Goal: Task Accomplishment & Management: Use online tool/utility

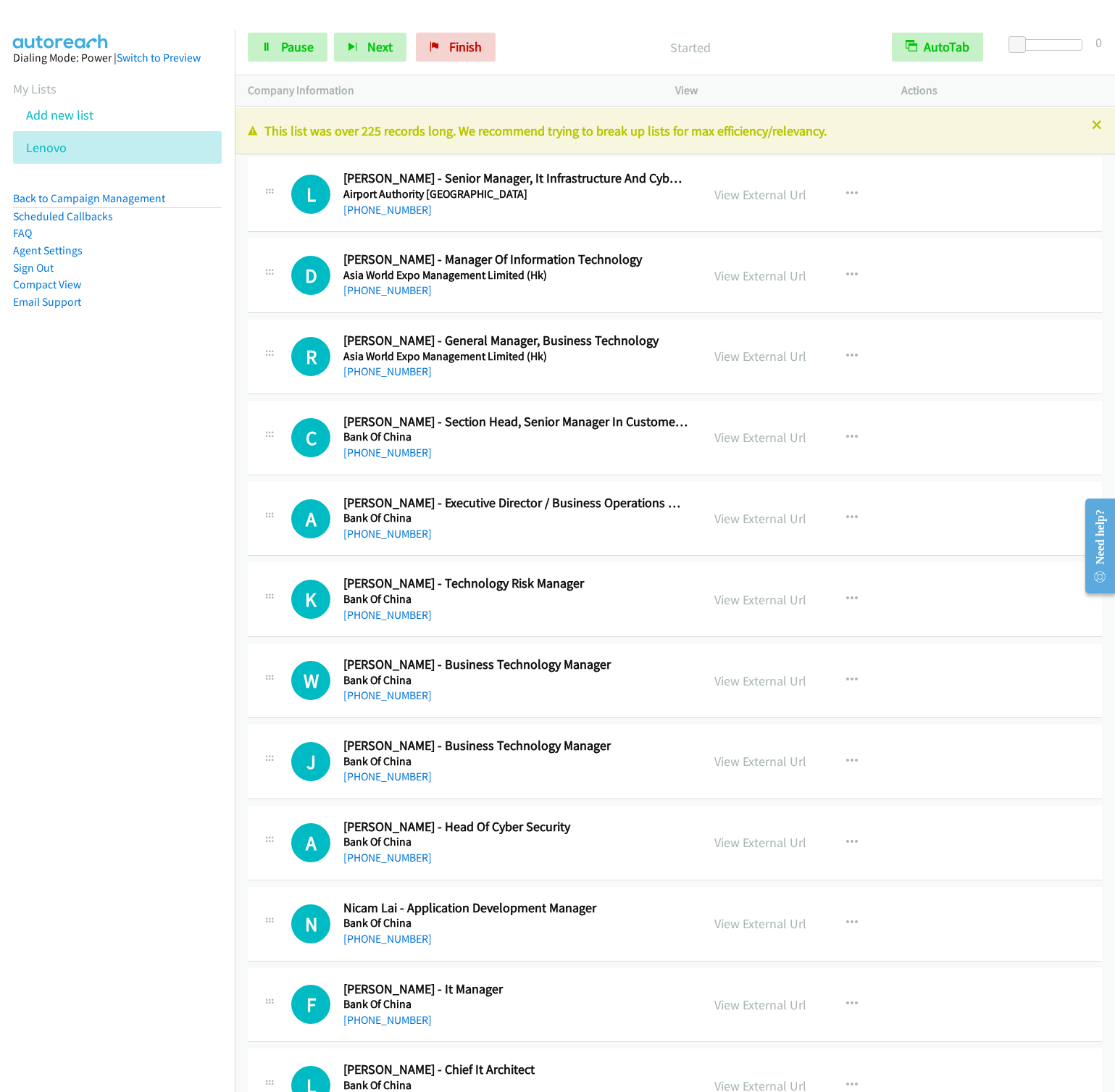
scroll to position [544, 0]
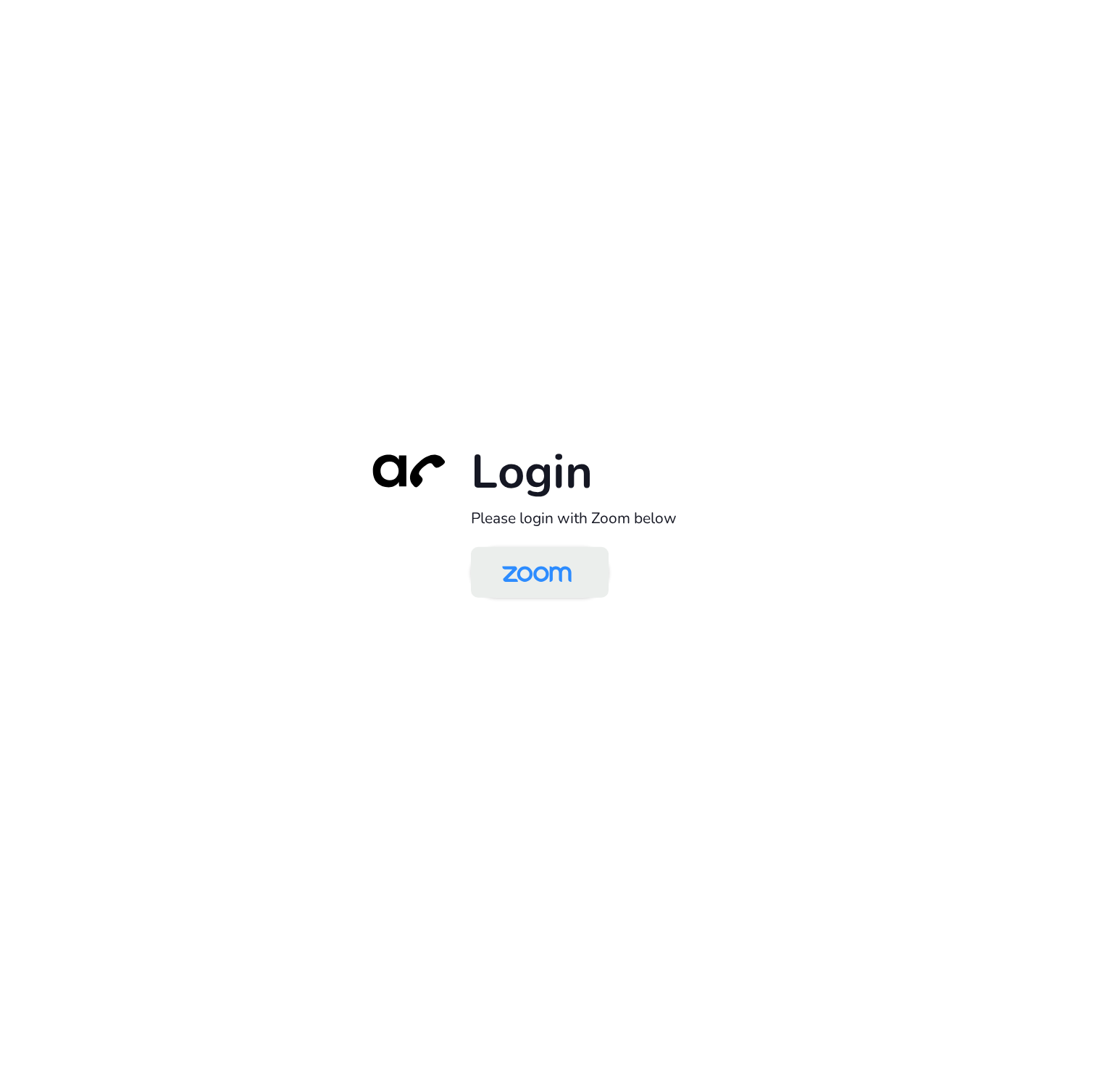
click at [565, 573] on img at bounding box center [537, 574] width 100 height 48
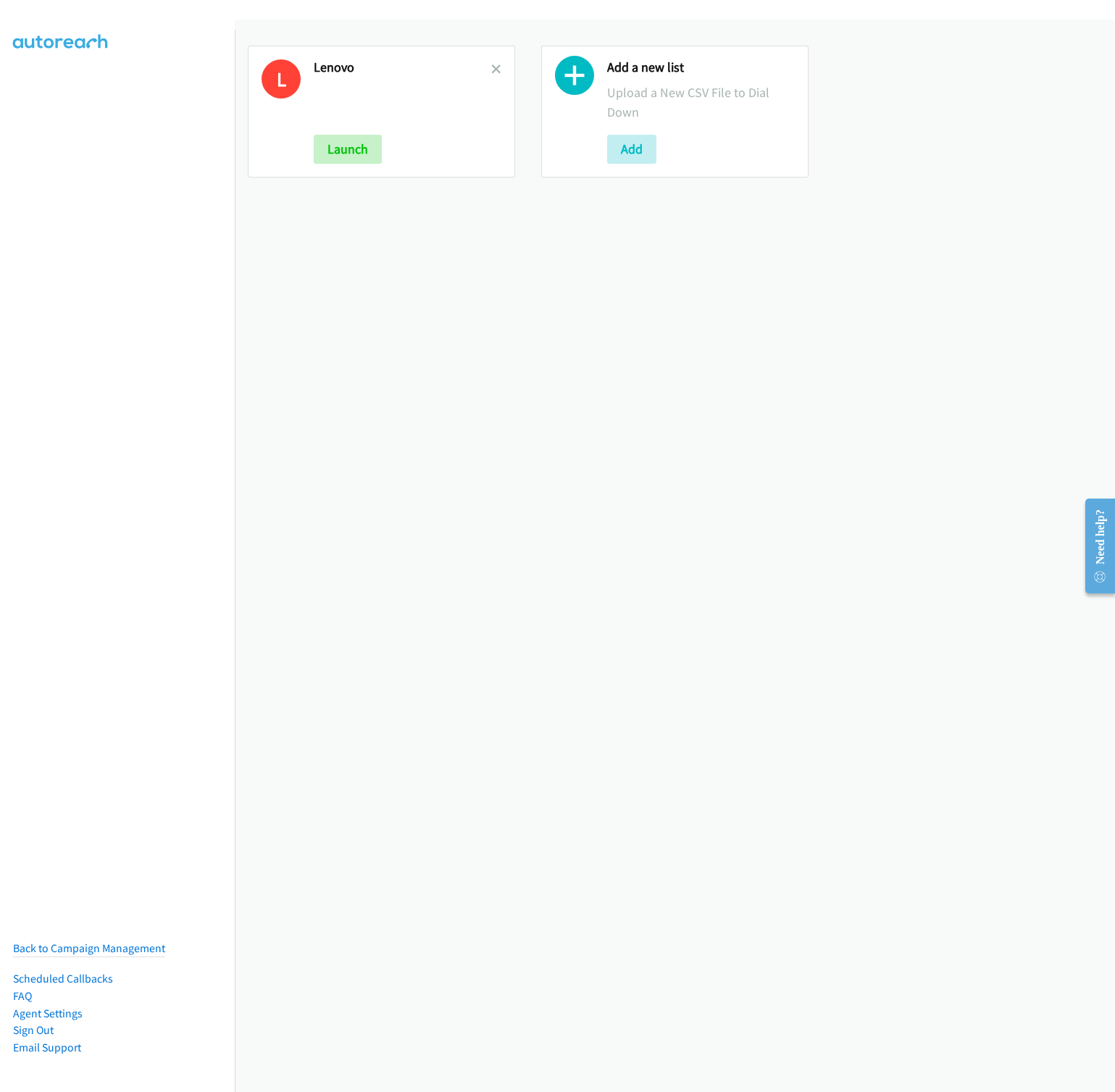
click at [491, 63] on link at bounding box center [496, 69] width 10 height 17
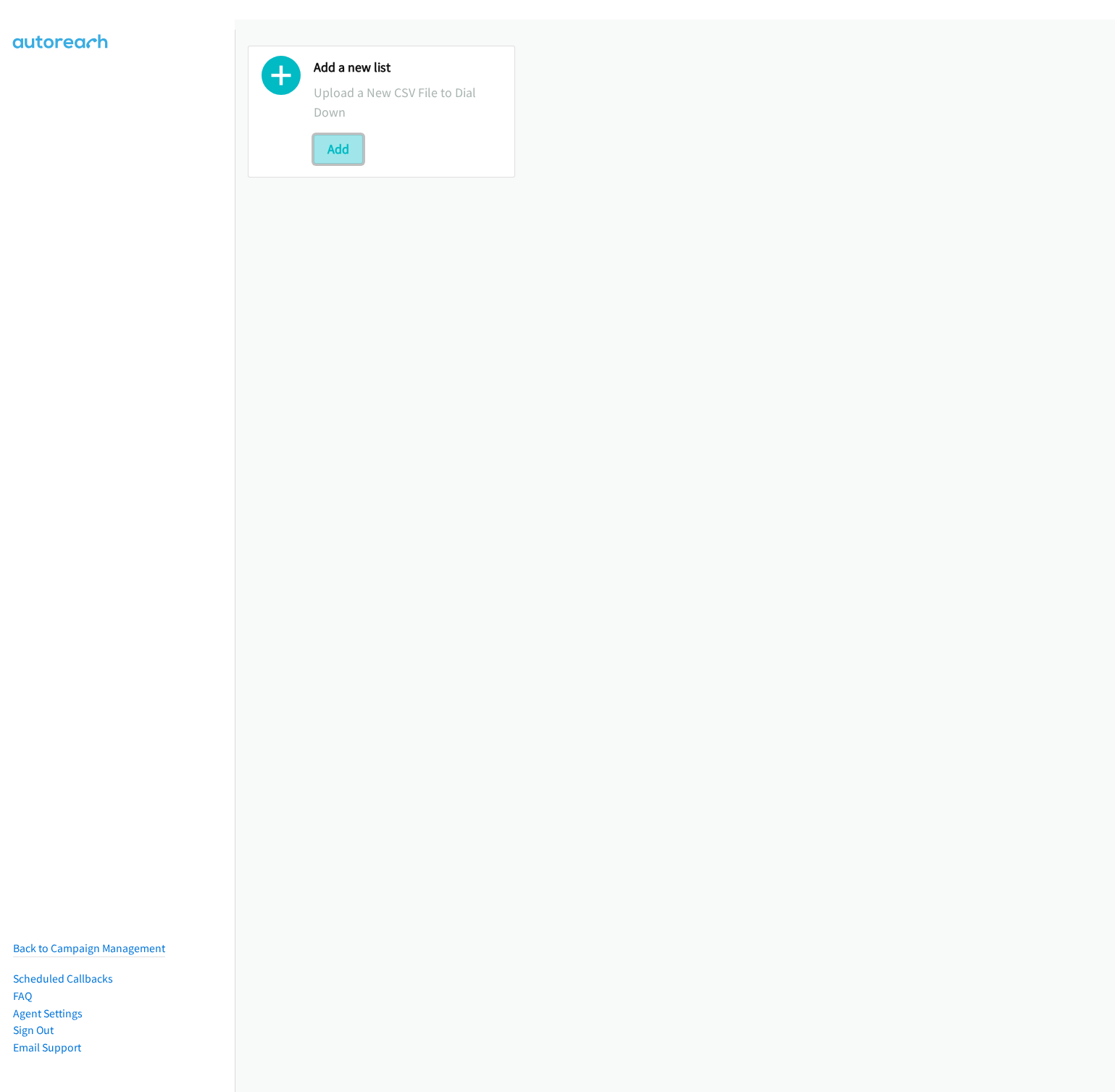
click at [354, 150] on button "Add" at bounding box center [338, 149] width 49 height 29
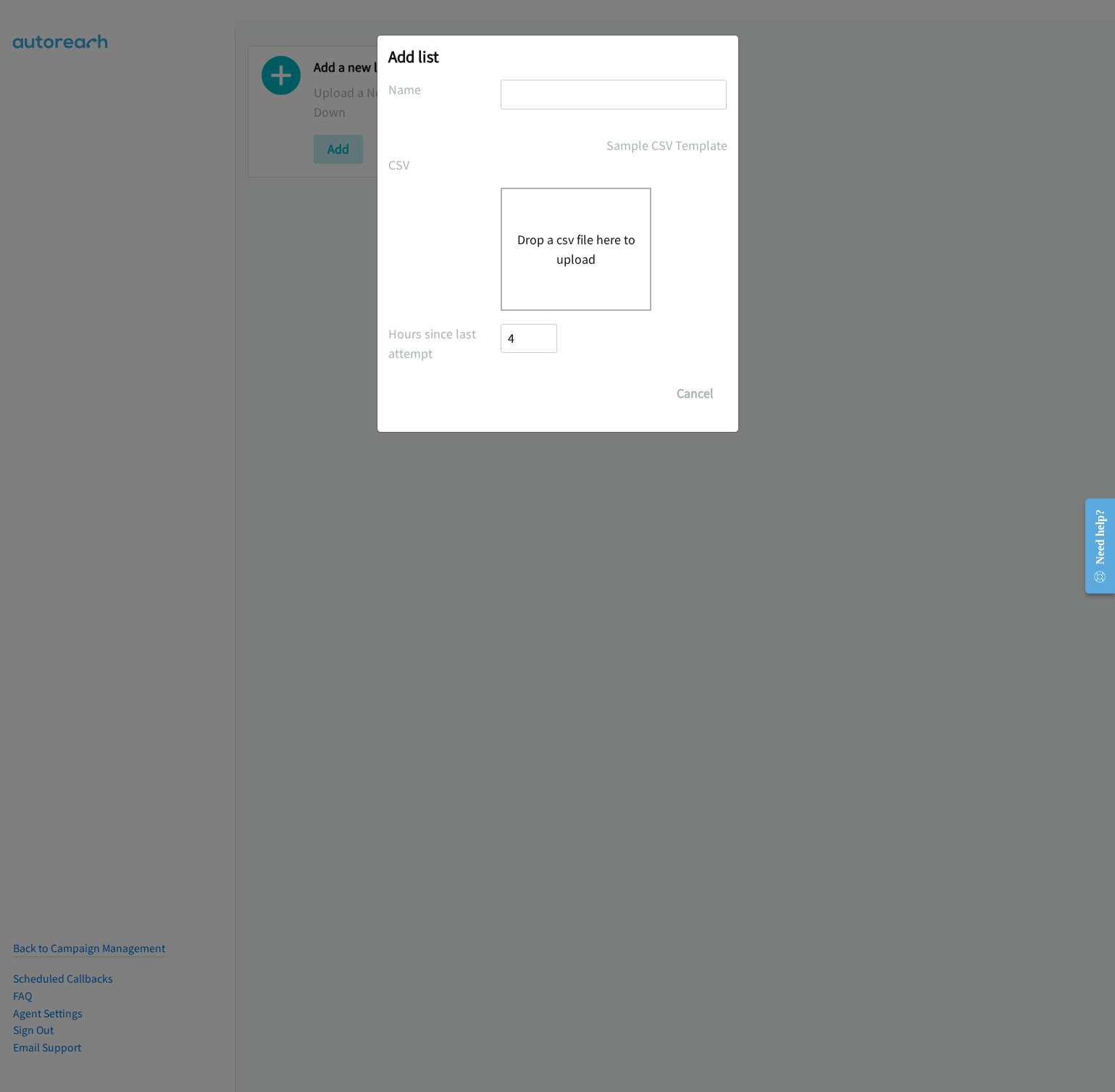
click at [526, 96] on input "text" at bounding box center [613, 94] width 226 height 30
type input "Omnissa"
click at [598, 236] on button "Drop a csv file here to upload" at bounding box center [575, 249] width 118 height 39
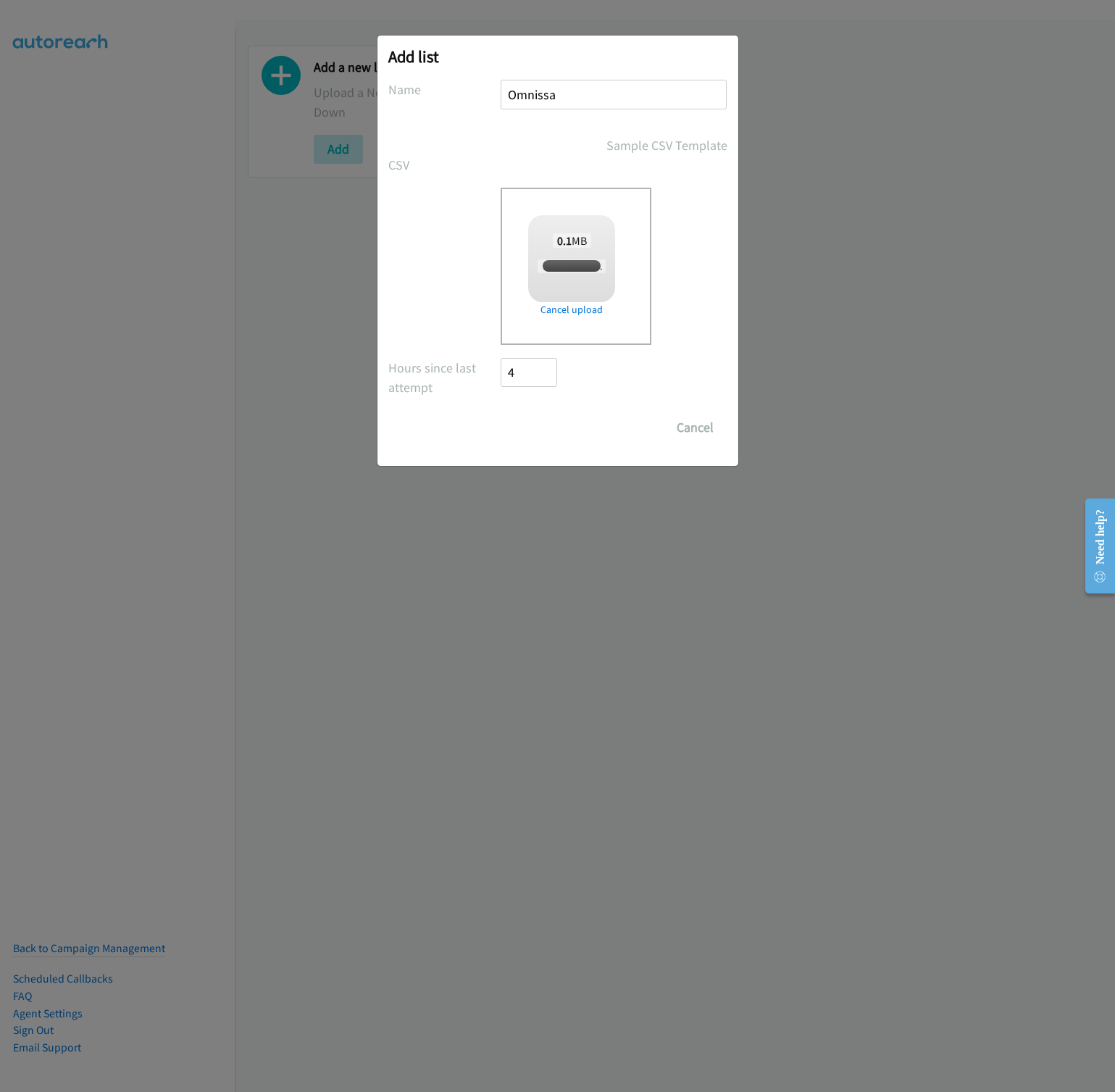
checkbox input "true"
click at [525, 422] on input "Save List" at bounding box center [540, 428] width 76 height 29
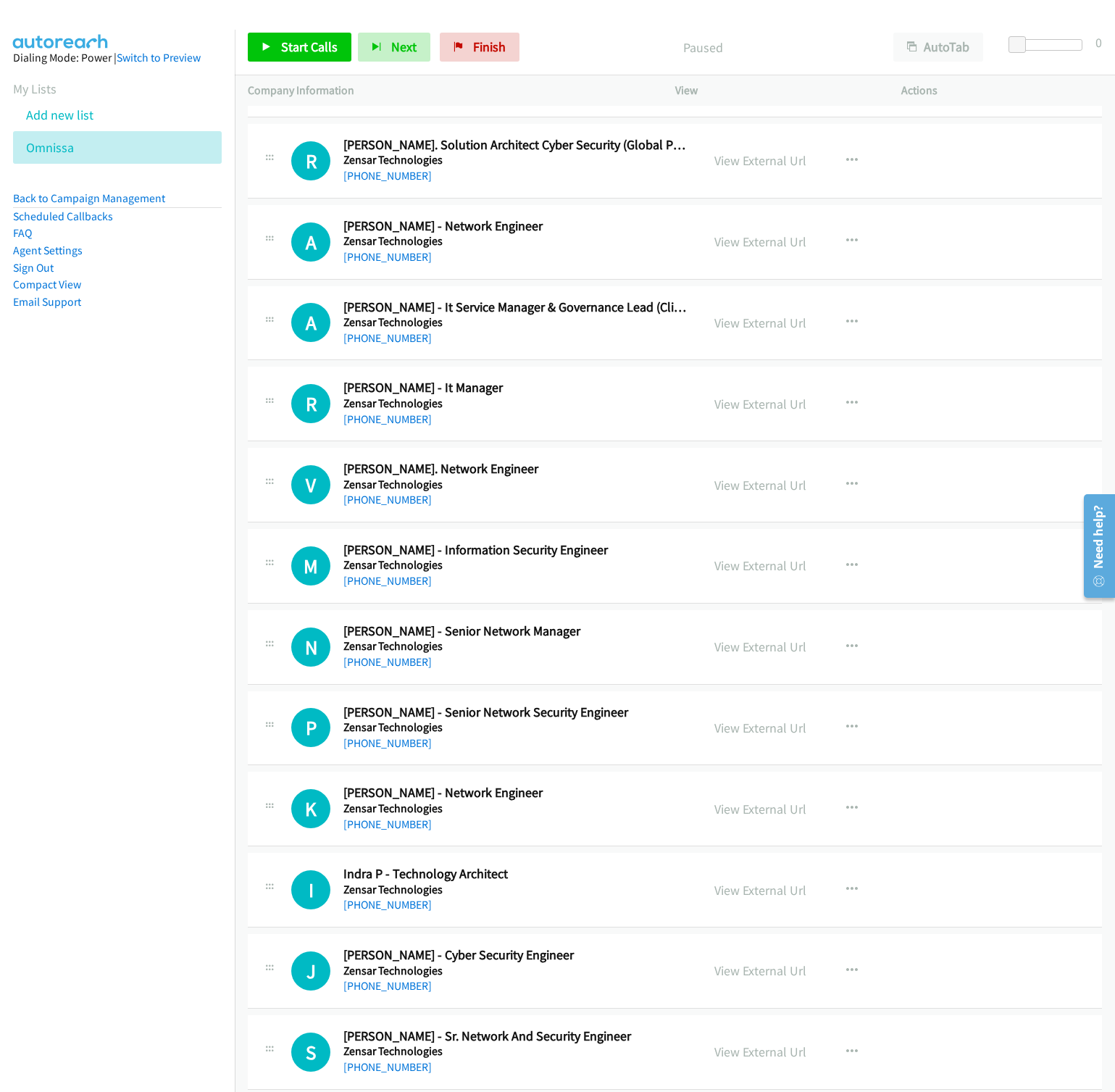
scroll to position [1087, 0]
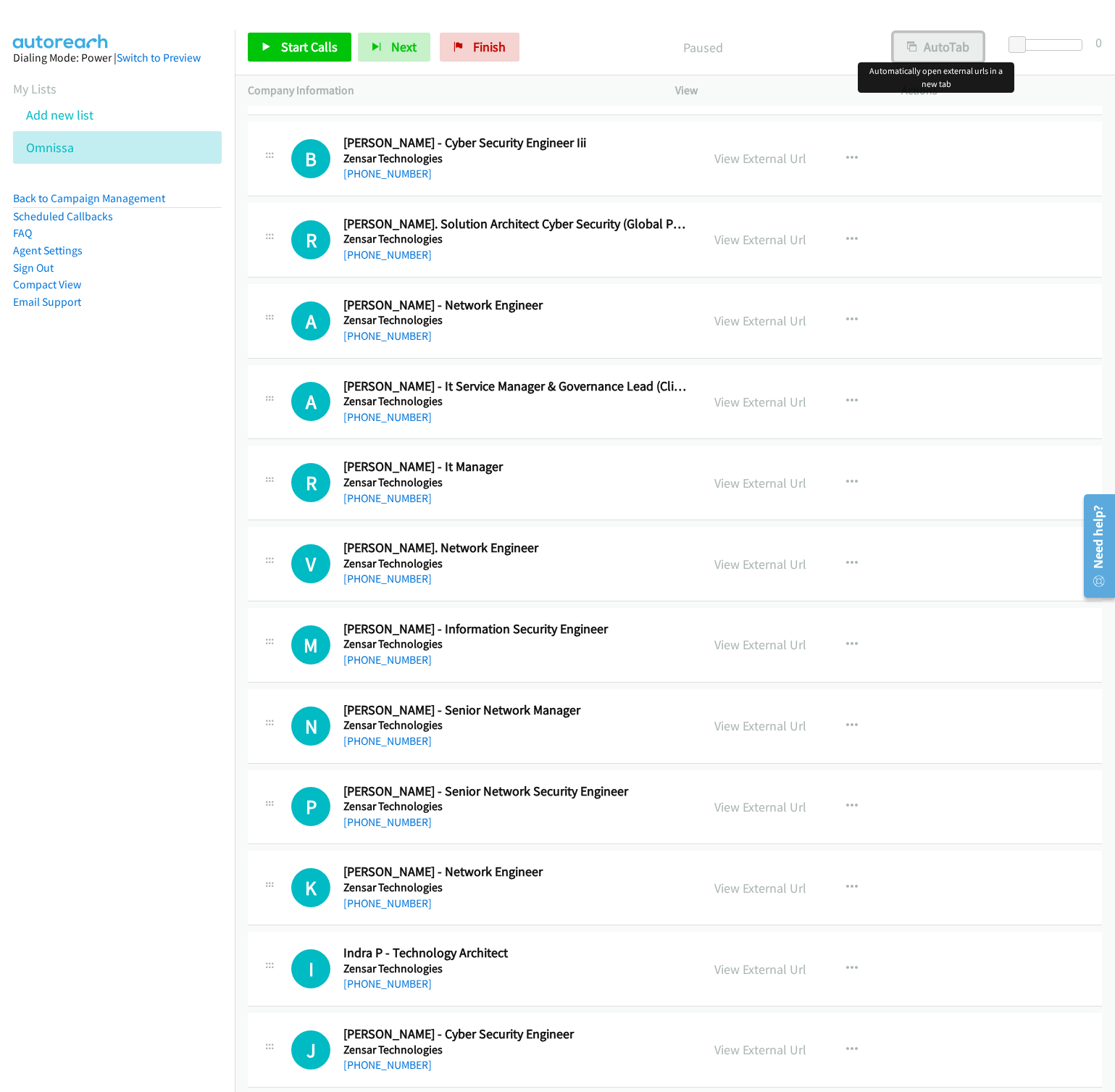
click at [937, 54] on button "AutoTab" at bounding box center [938, 48] width 90 height 29
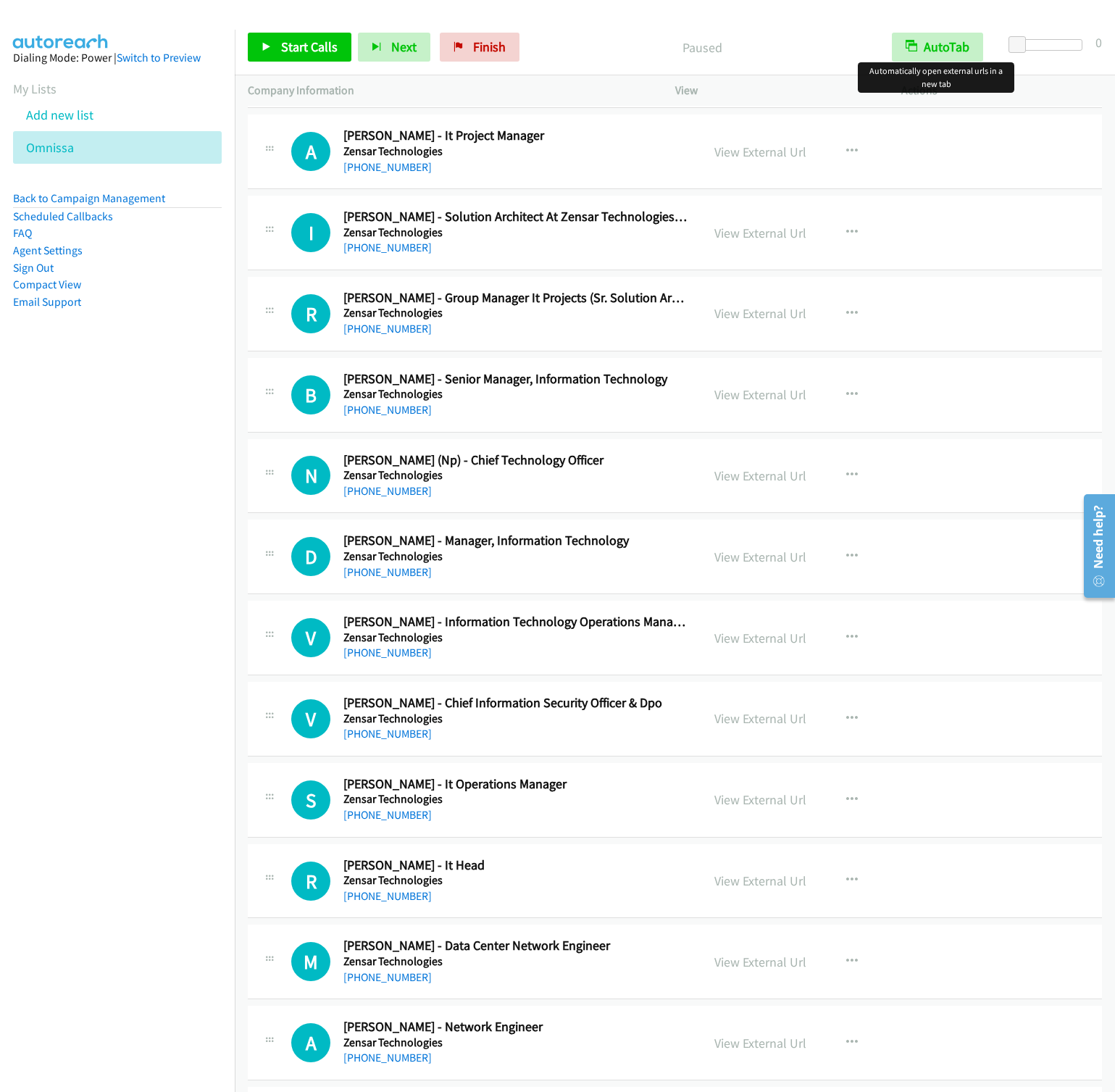
scroll to position [0, 0]
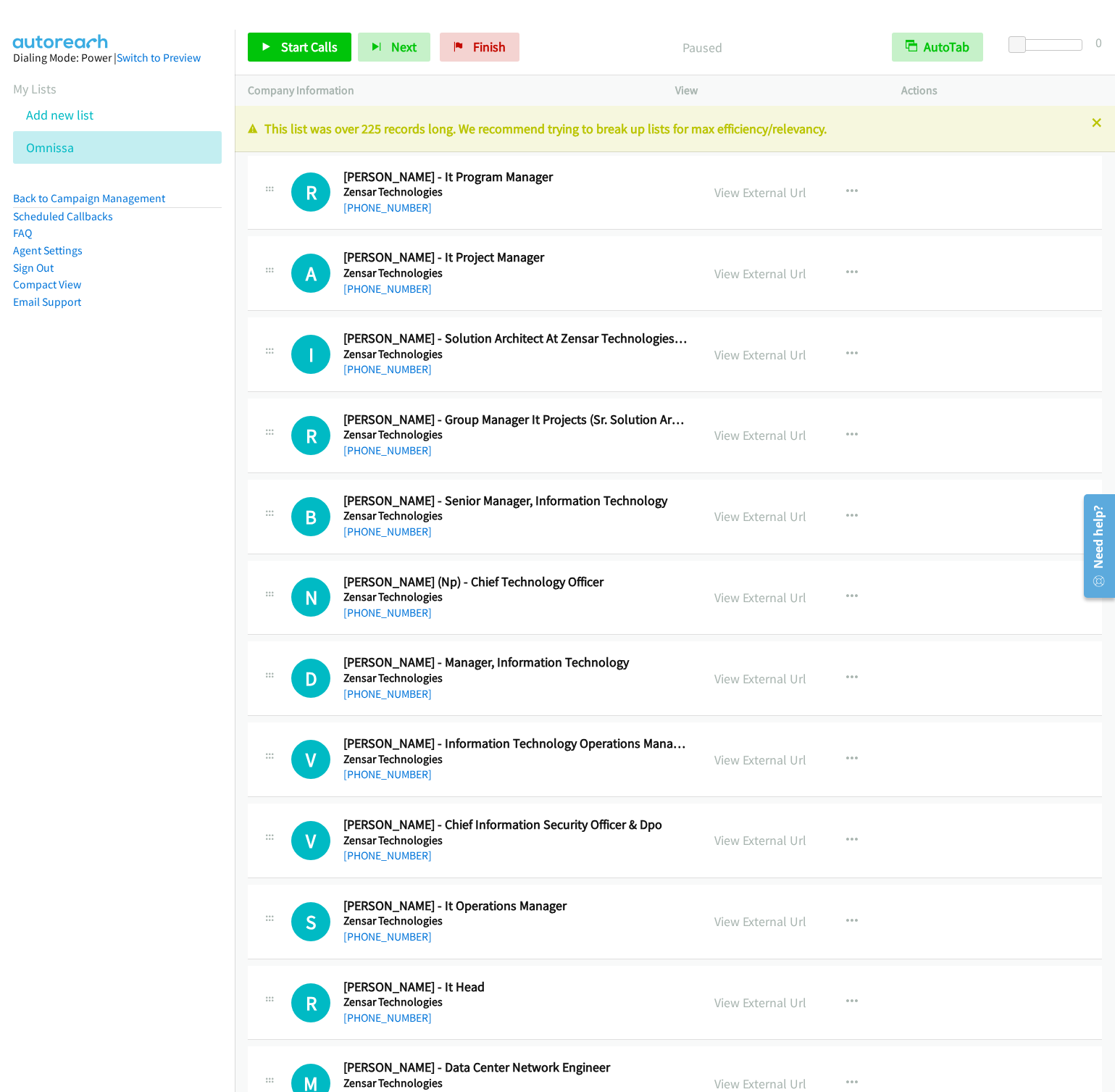
click at [213, 575] on nav "Dialing Mode: Power | Switch to Preview My Lists Add new list [GEOGRAPHIC_DATA]…" at bounding box center [117, 576] width 236 height 1092
click at [292, 53] on span "Start Calls" at bounding box center [310, 47] width 56 height 17
click at [372, 42] on span "Next" at bounding box center [380, 47] width 25 height 17
click at [334, 33] on button "Next" at bounding box center [370, 48] width 73 height 29
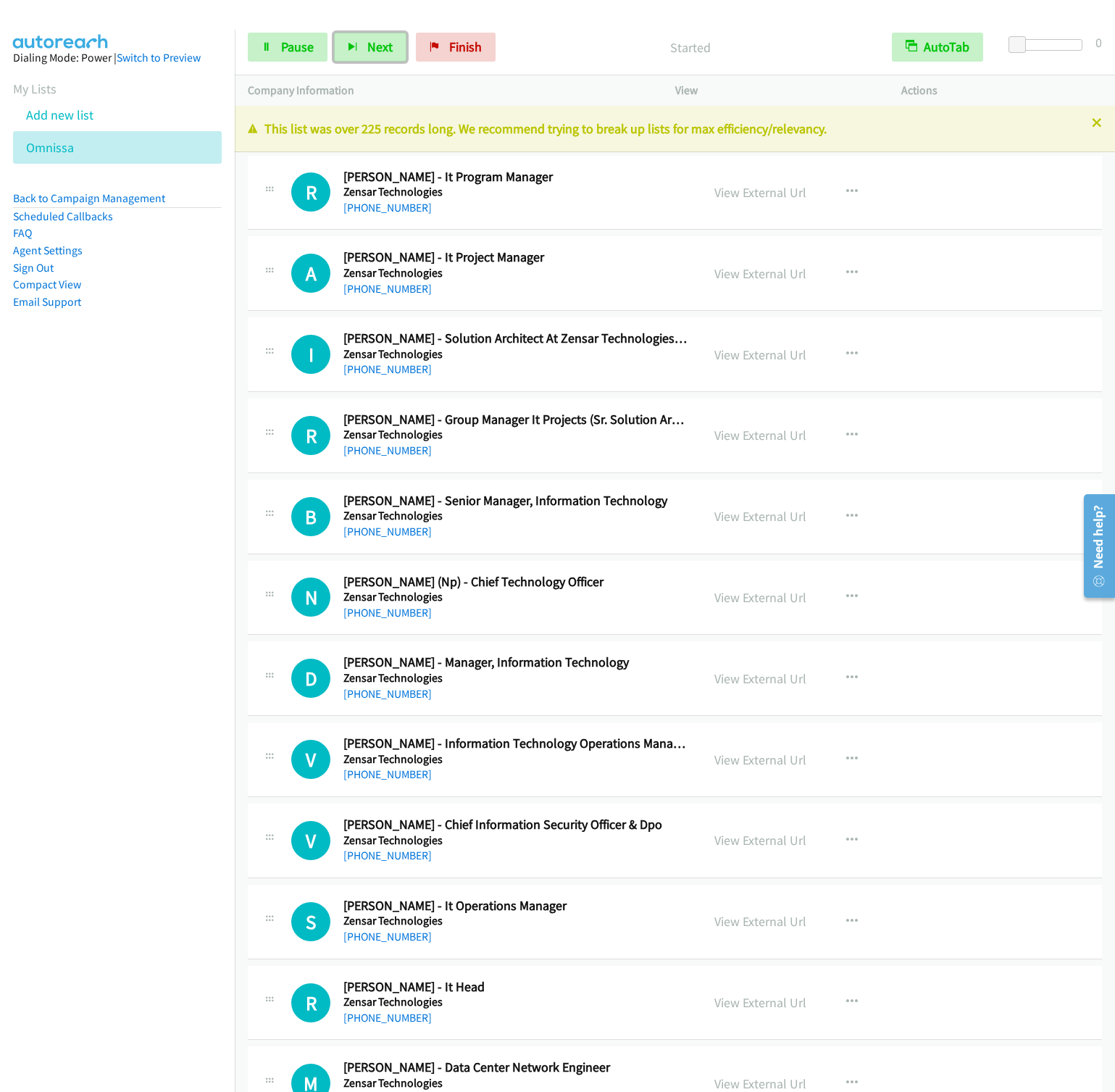
click at [334, 33] on button "Next" at bounding box center [370, 48] width 73 height 29
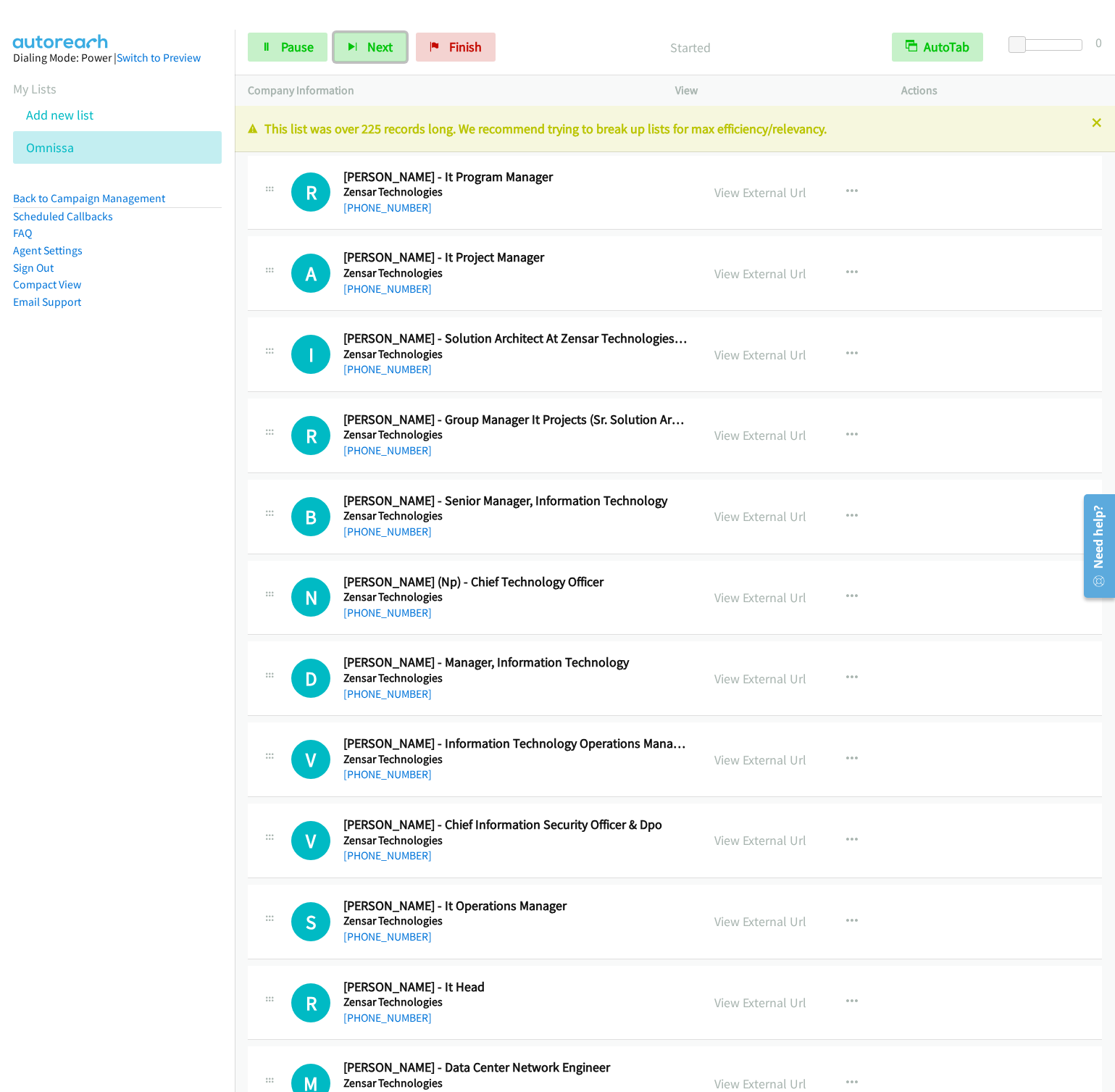
click at [334, 33] on button "Next" at bounding box center [370, 48] width 73 height 29
click at [396, 47] on button "Next" at bounding box center [370, 48] width 73 height 29
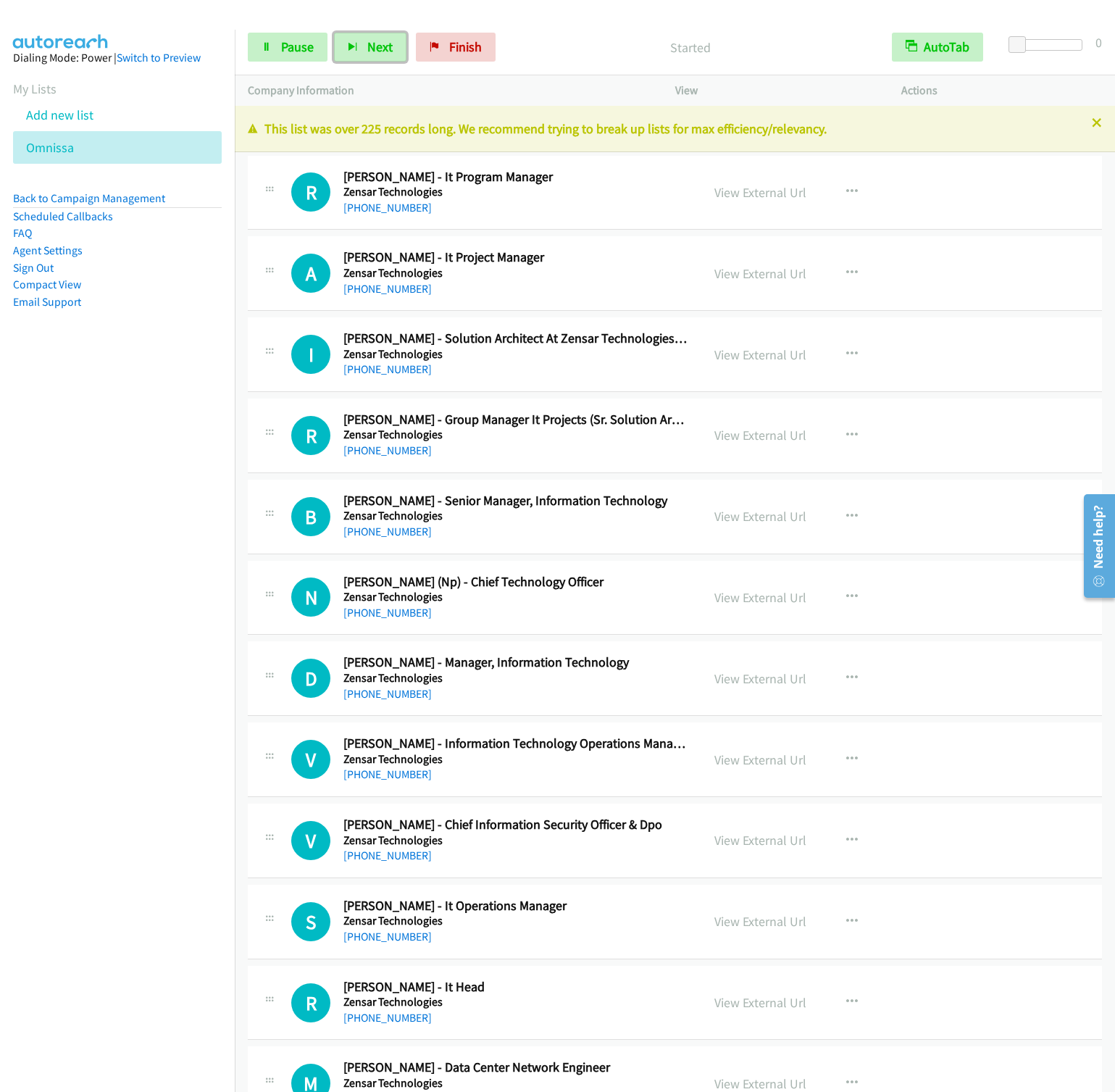
click at [334, 33] on button "Next" at bounding box center [370, 48] width 73 height 29
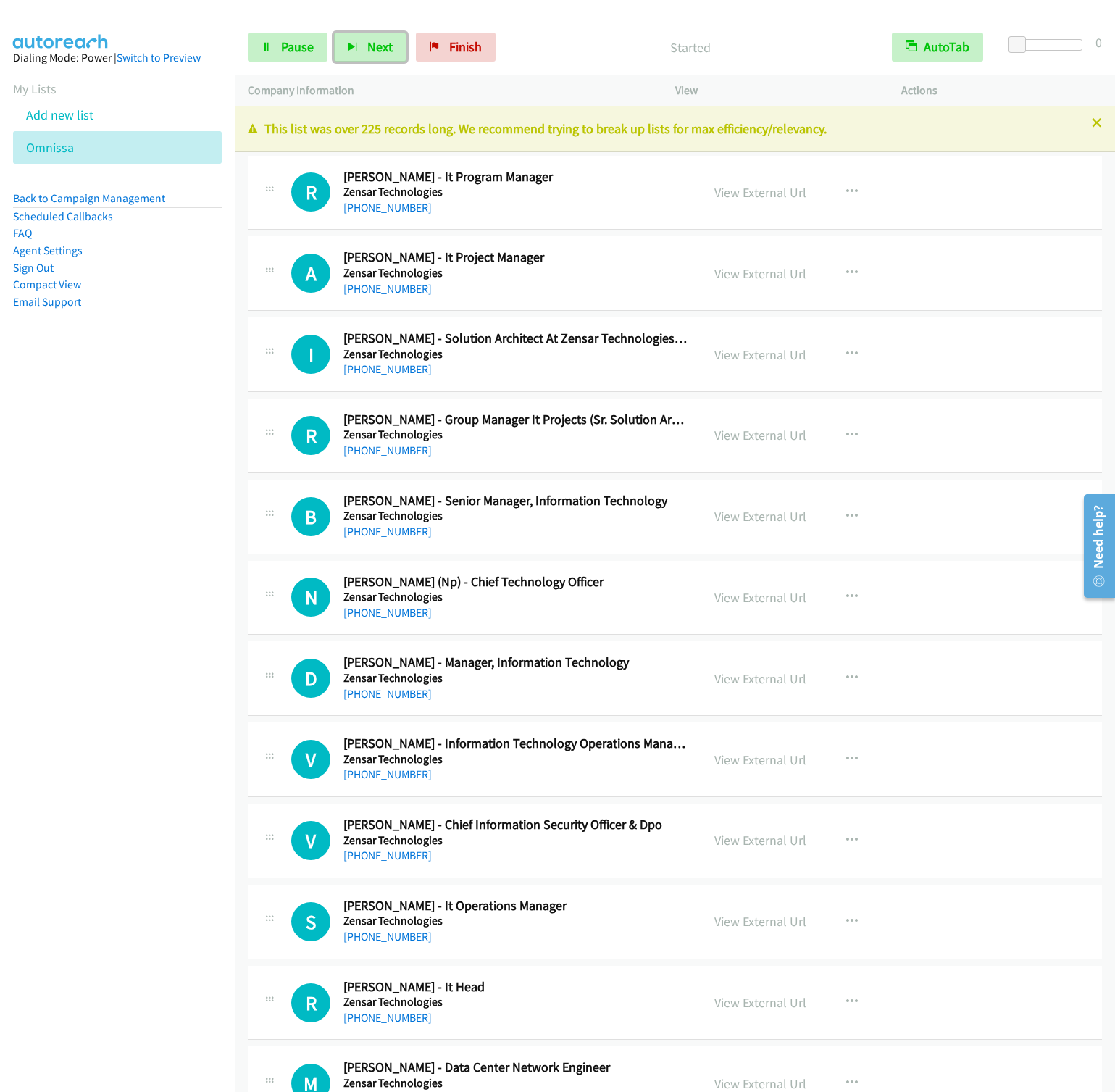
click at [334, 33] on button "Next" at bounding box center [370, 48] width 73 height 29
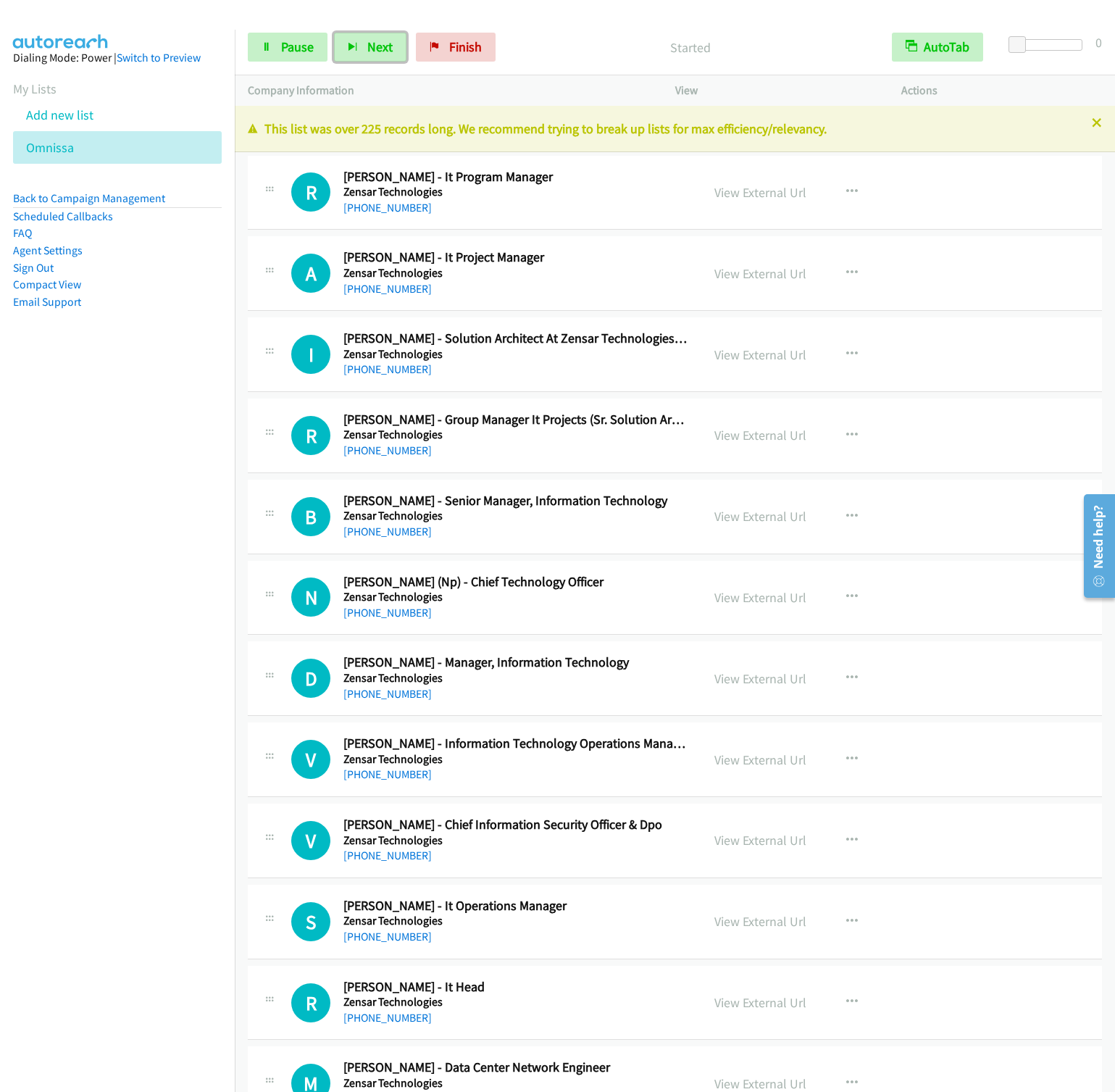
click at [334, 33] on button "Next" at bounding box center [370, 48] width 73 height 29
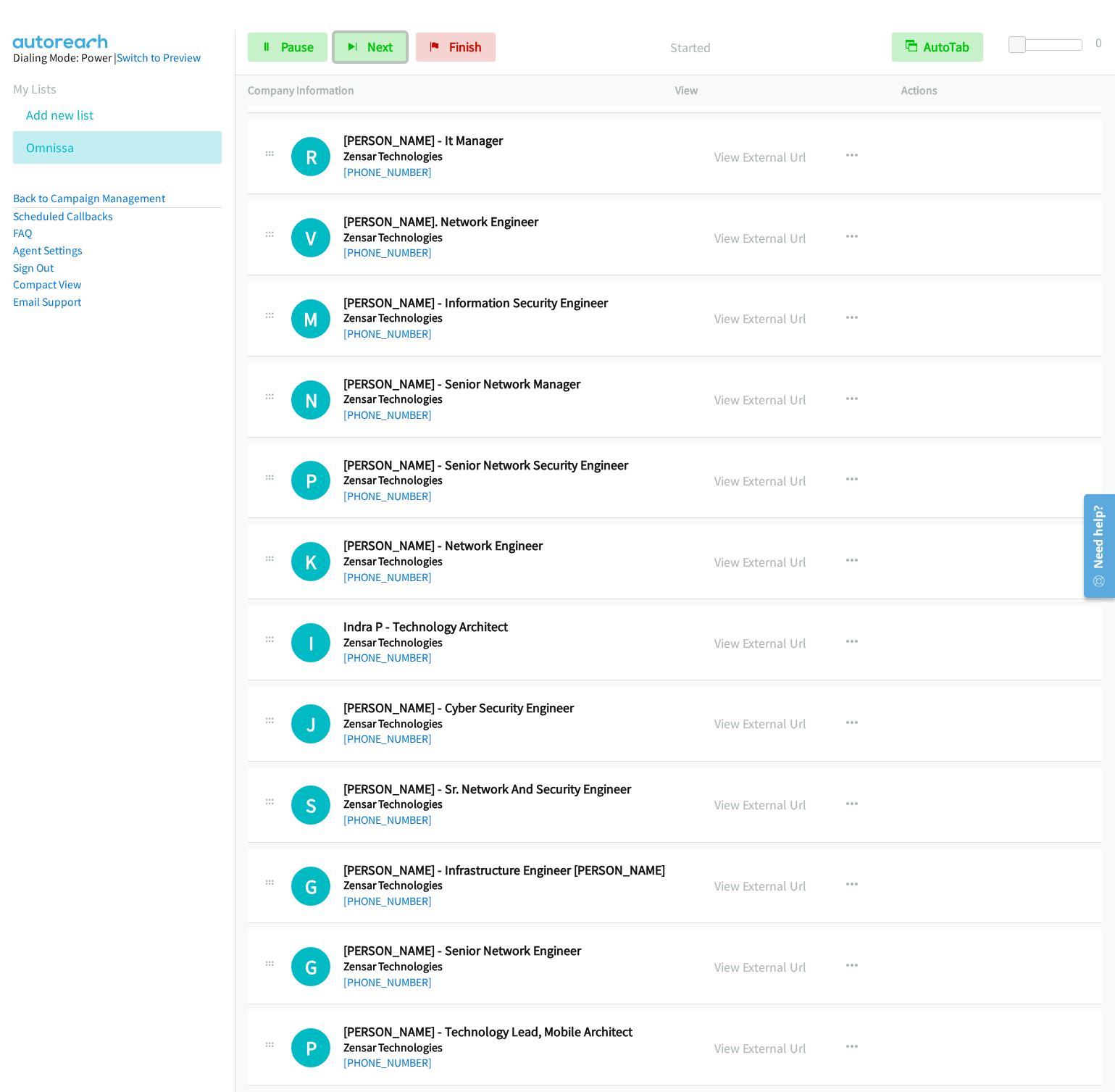
scroll to position [2066, 0]
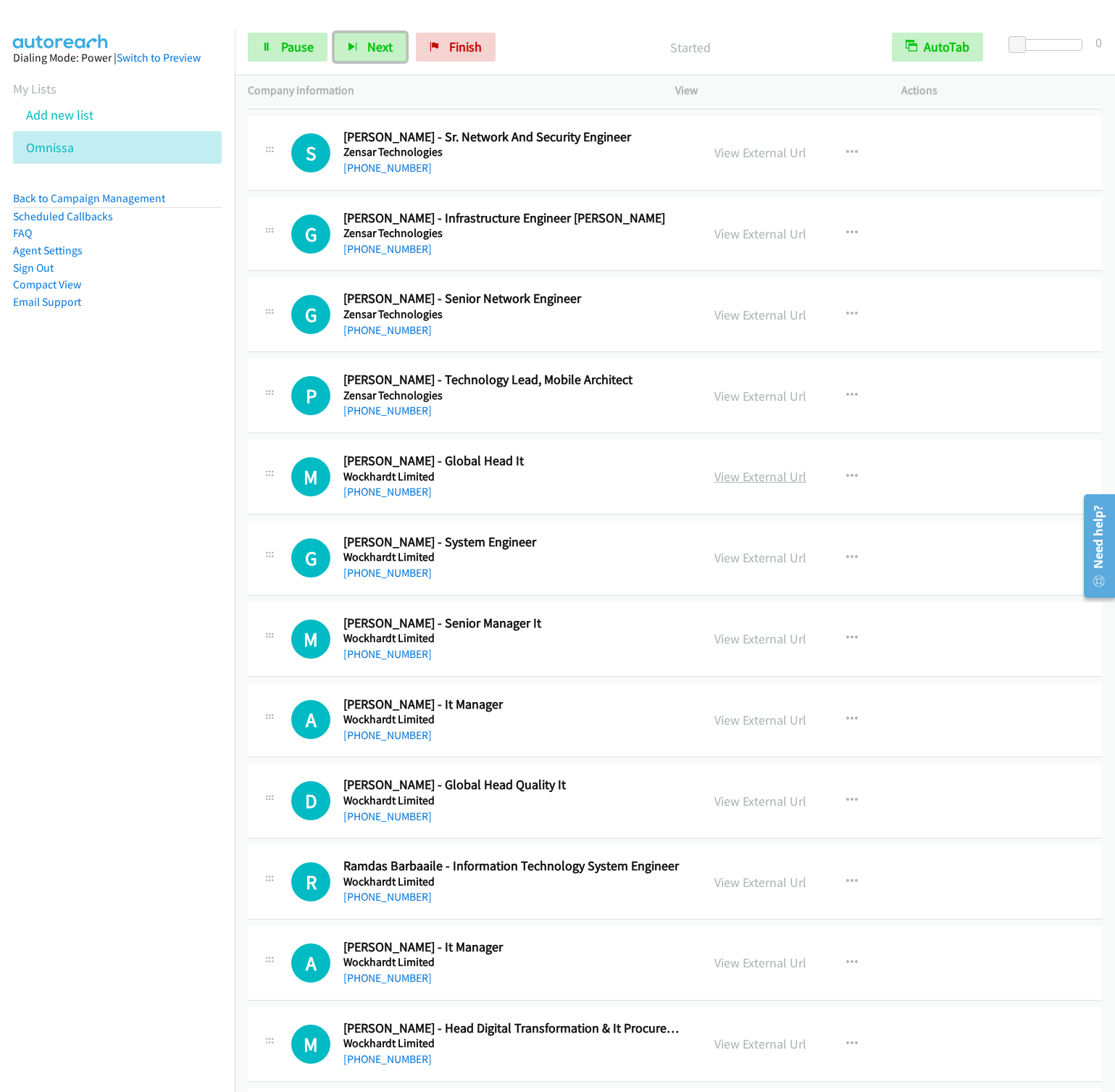
click at [759, 484] on link "View External Url" at bounding box center [760, 476] width 92 height 17
drag, startPoint x: 839, startPoint y: 485, endPoint x: 848, endPoint y: 511, distance: 27.5
click at [846, 482] on icon "button" at bounding box center [852, 477] width 12 height 12
click at [741, 581] on link "Start Calls Here" at bounding box center [774, 572] width 193 height 29
click at [373, 48] on span "Next" at bounding box center [380, 47] width 25 height 17
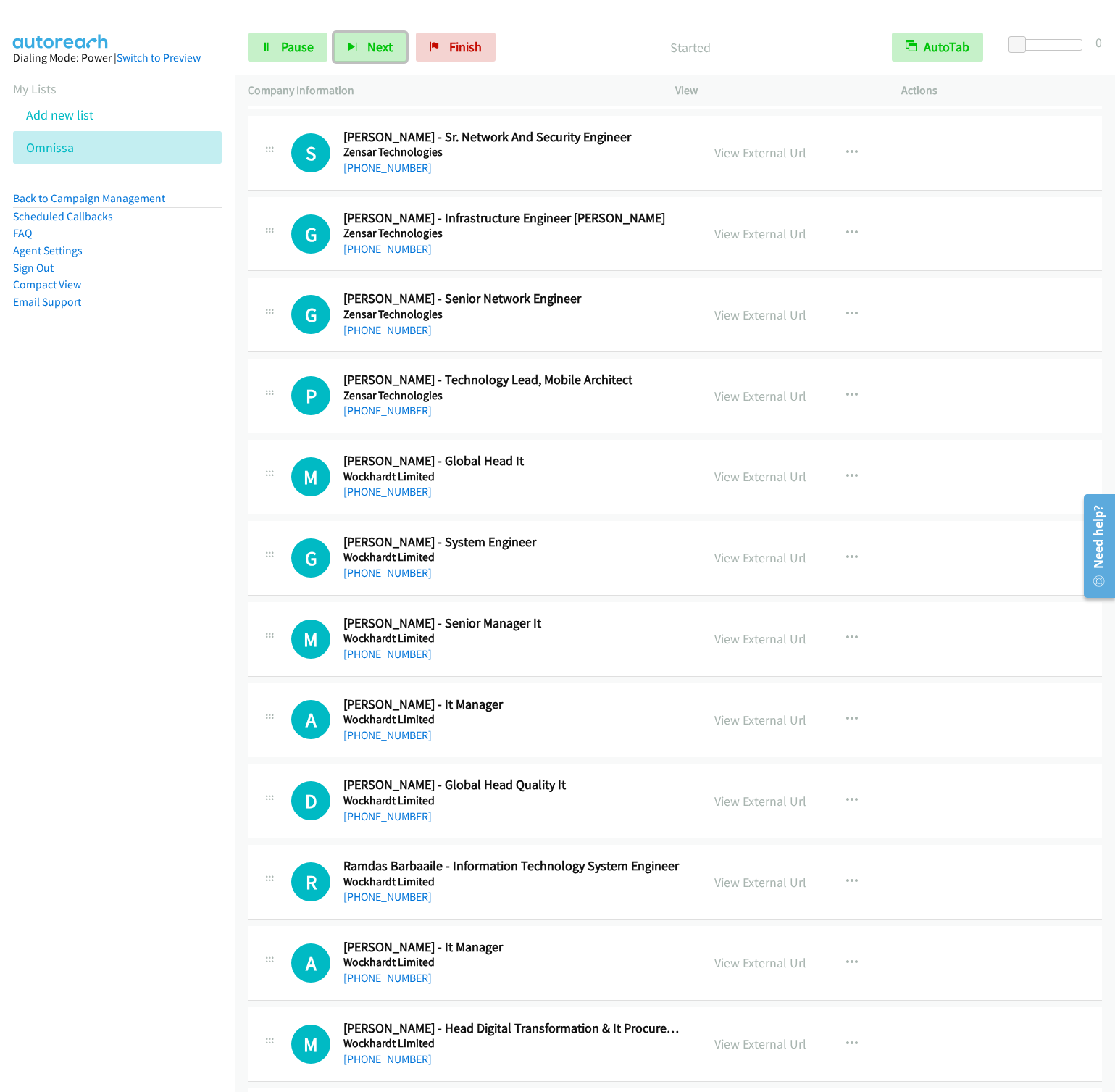
click at [334, 33] on button "Next" at bounding box center [370, 48] width 73 height 29
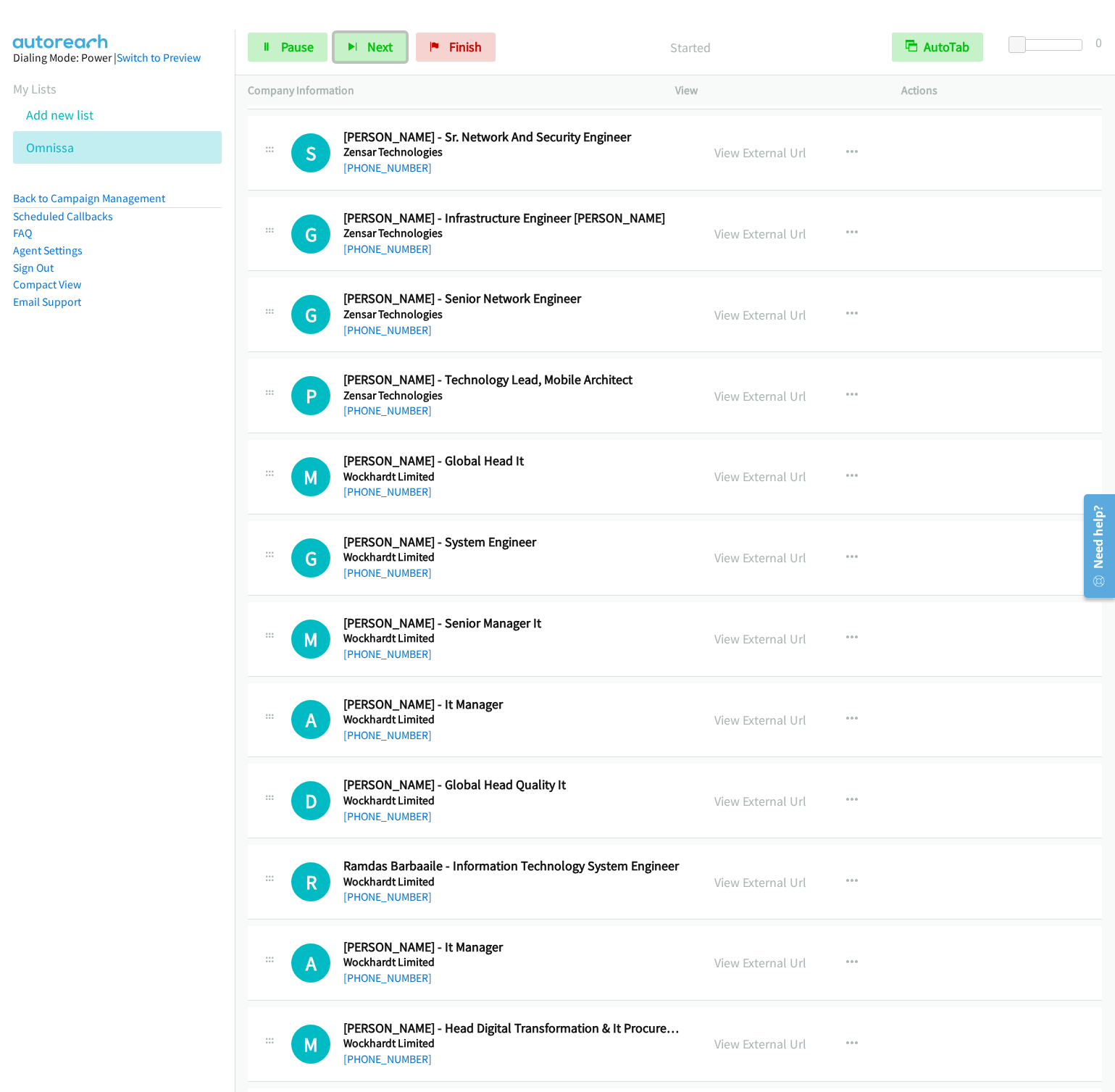
click at [334, 33] on button "Next" at bounding box center [370, 48] width 73 height 29
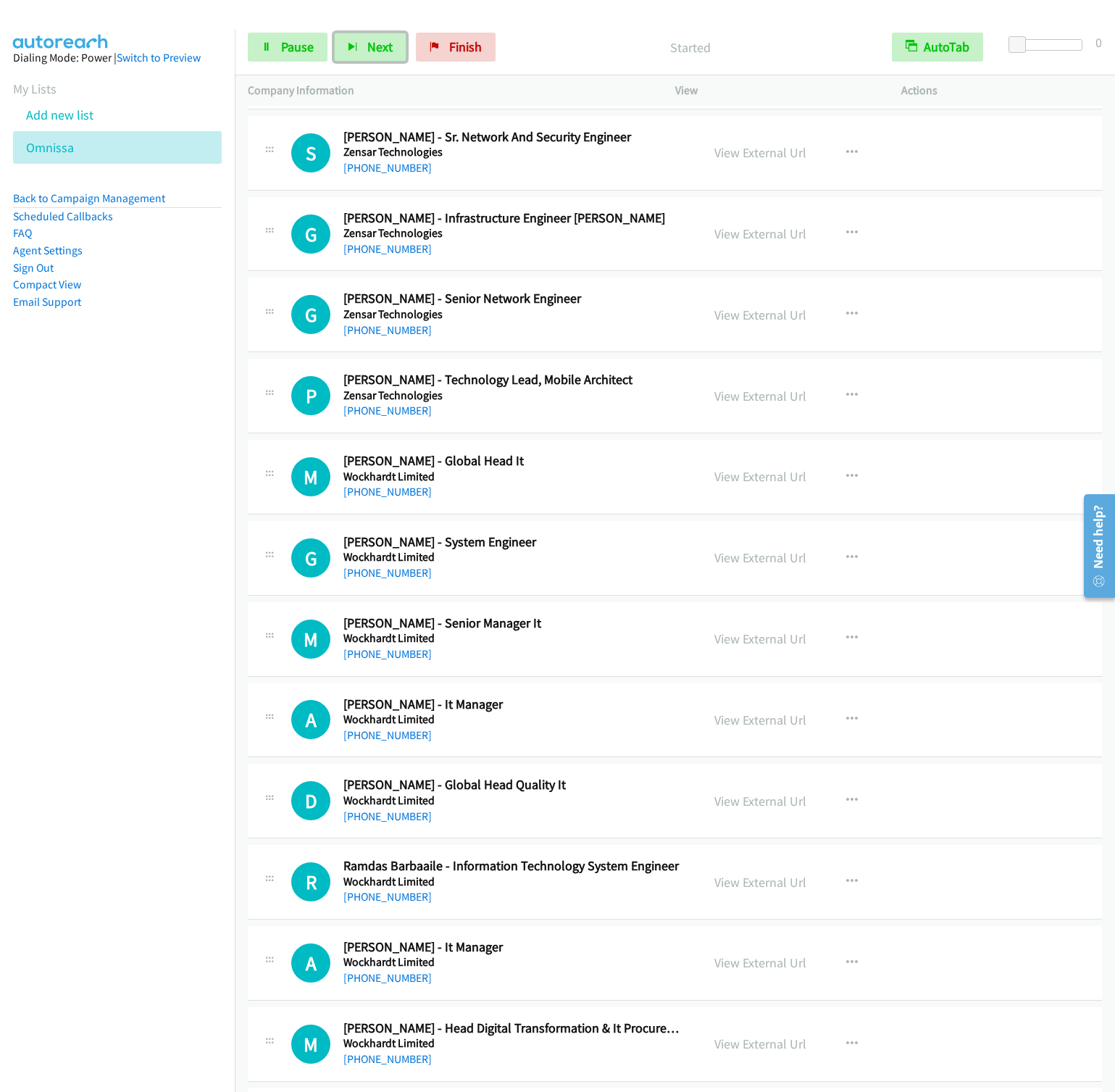
click at [334, 33] on button "Next" at bounding box center [370, 48] width 73 height 29
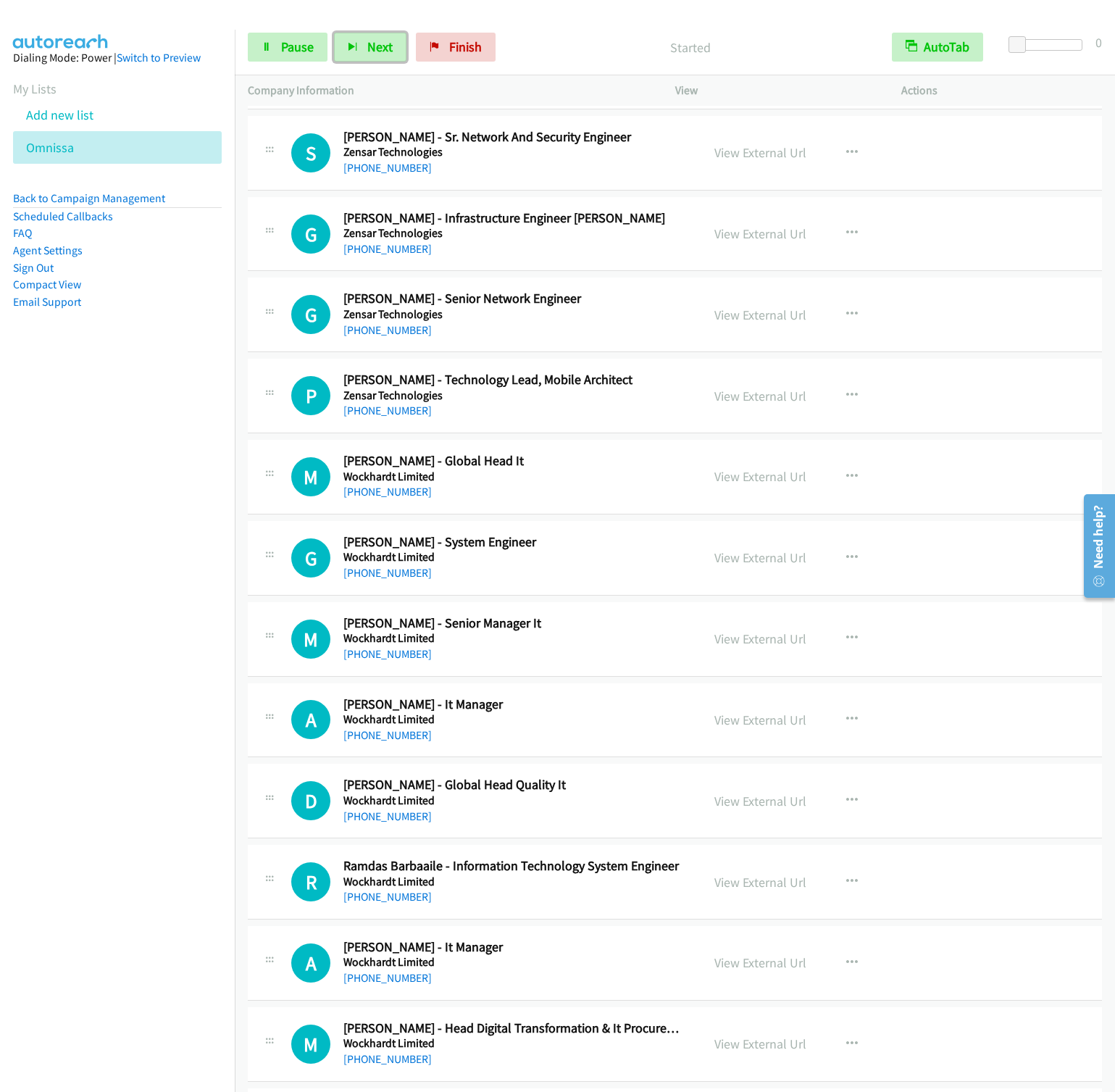
click at [334, 33] on button "Next" at bounding box center [370, 48] width 73 height 29
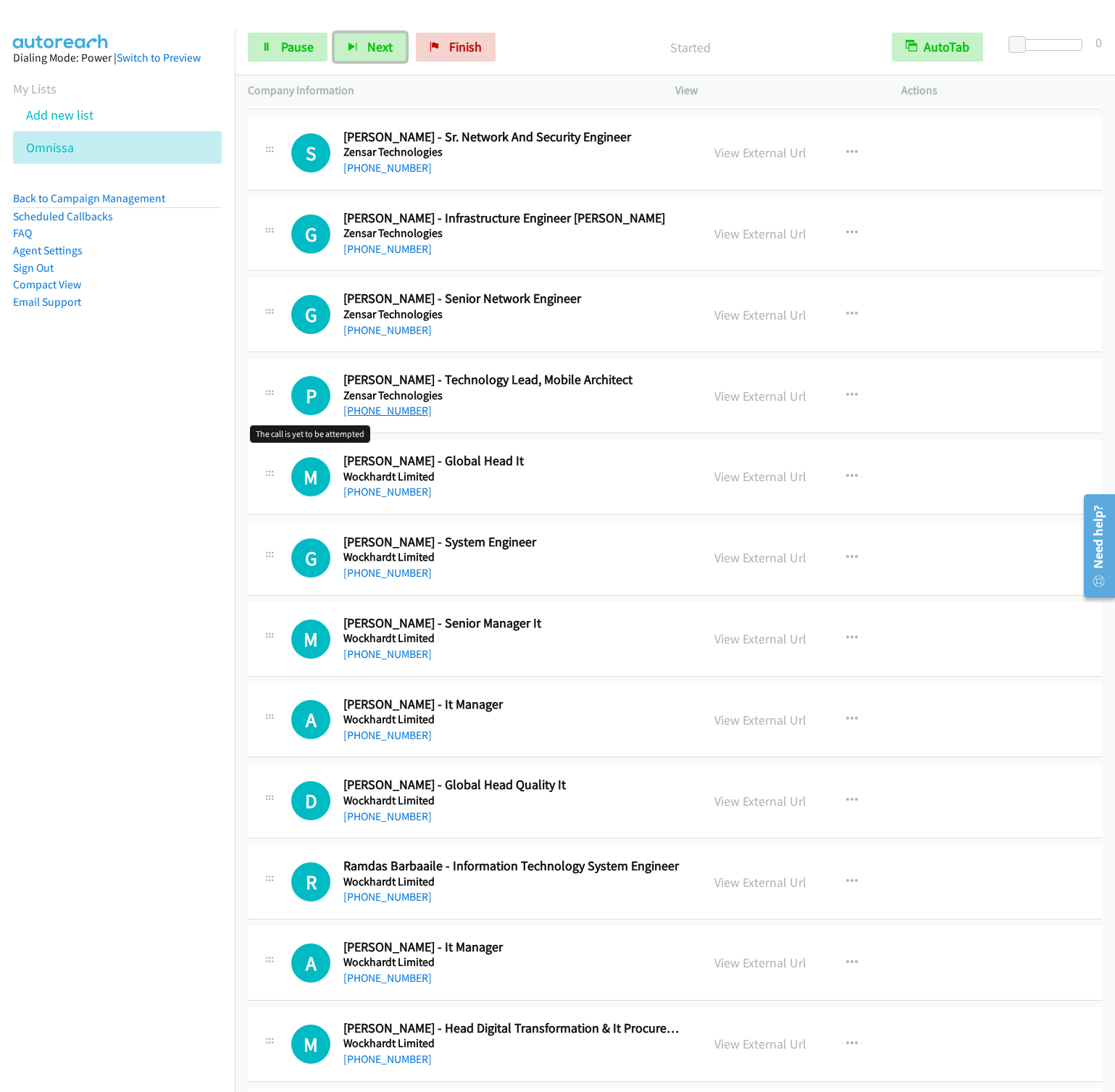
click at [334, 33] on button "Next" at bounding box center [370, 48] width 73 height 29
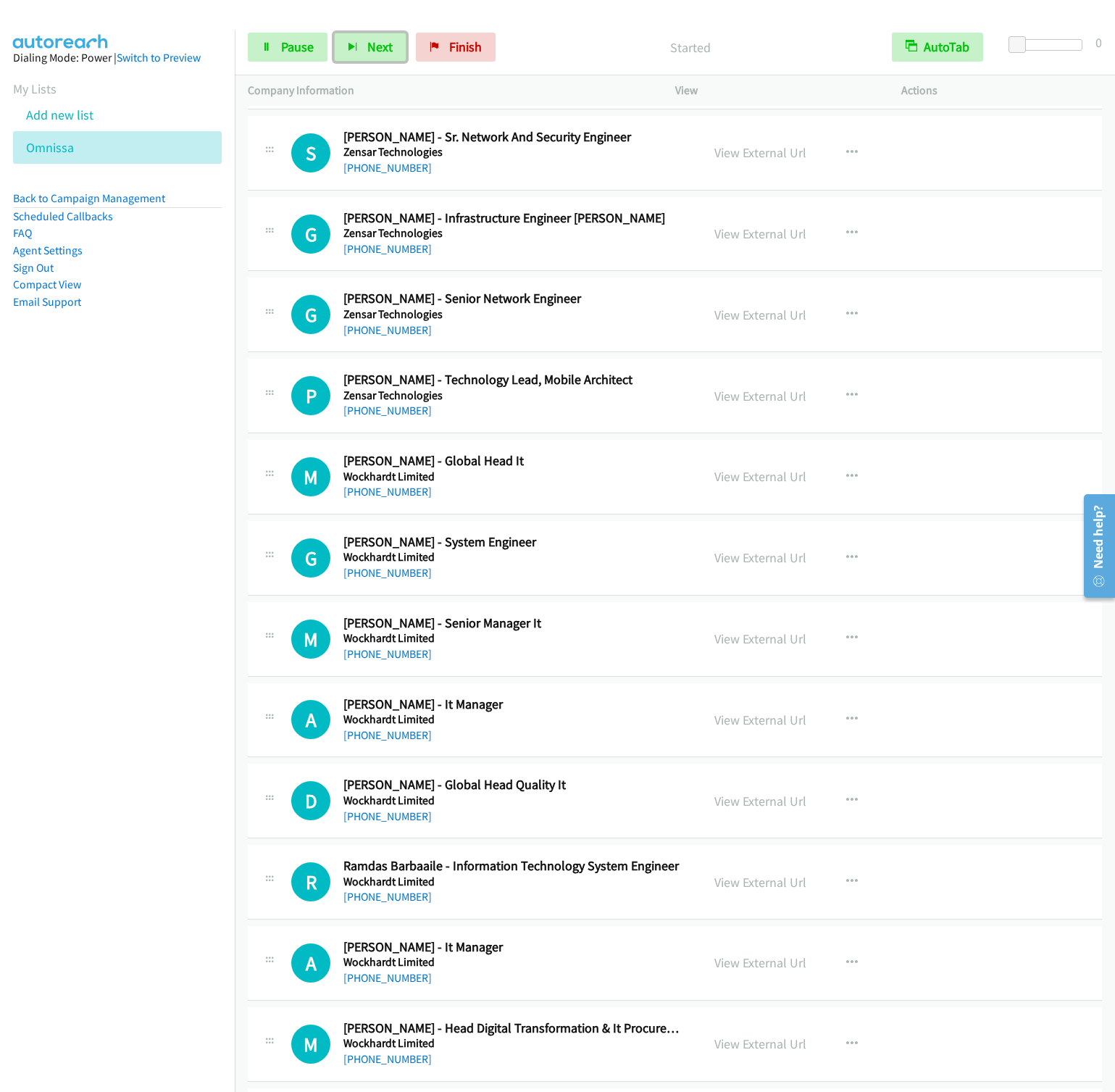
click at [334, 33] on button "Next" at bounding box center [370, 48] width 73 height 29
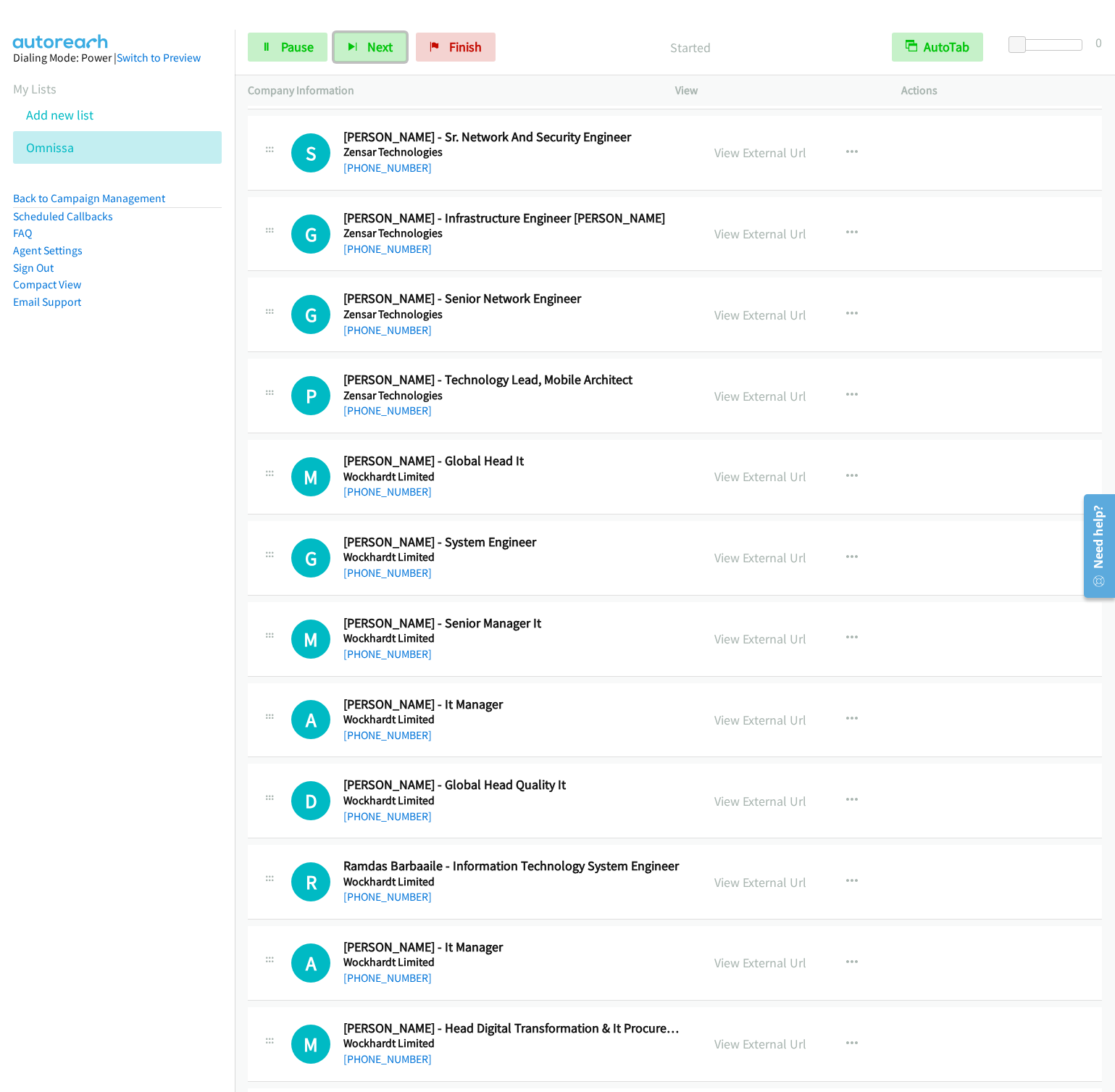
click at [334, 33] on button "Next" at bounding box center [370, 48] width 73 height 29
click at [366, 37] on button "Next" at bounding box center [370, 48] width 73 height 29
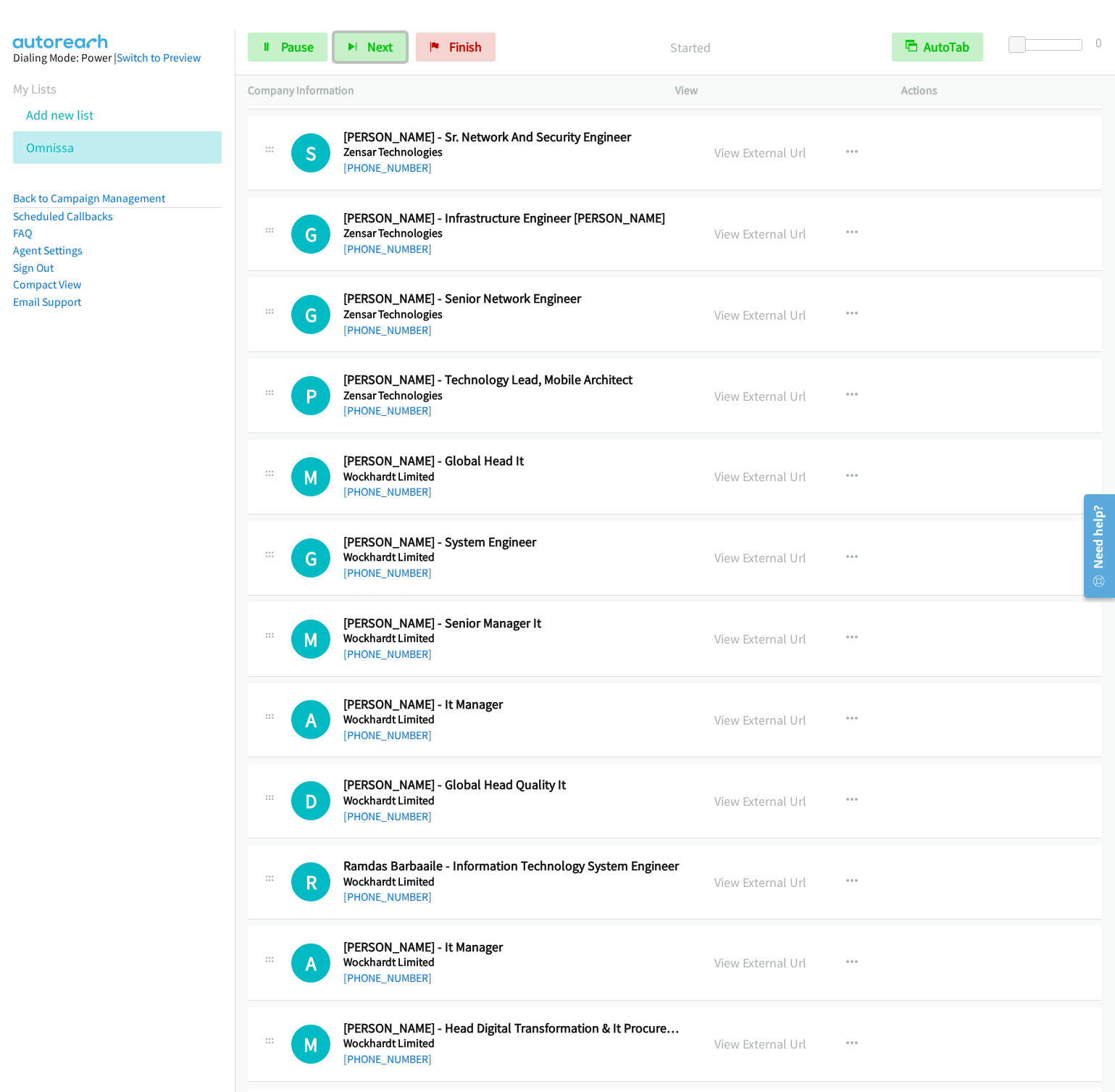
click at [334, 33] on button "Next" at bounding box center [370, 48] width 73 height 29
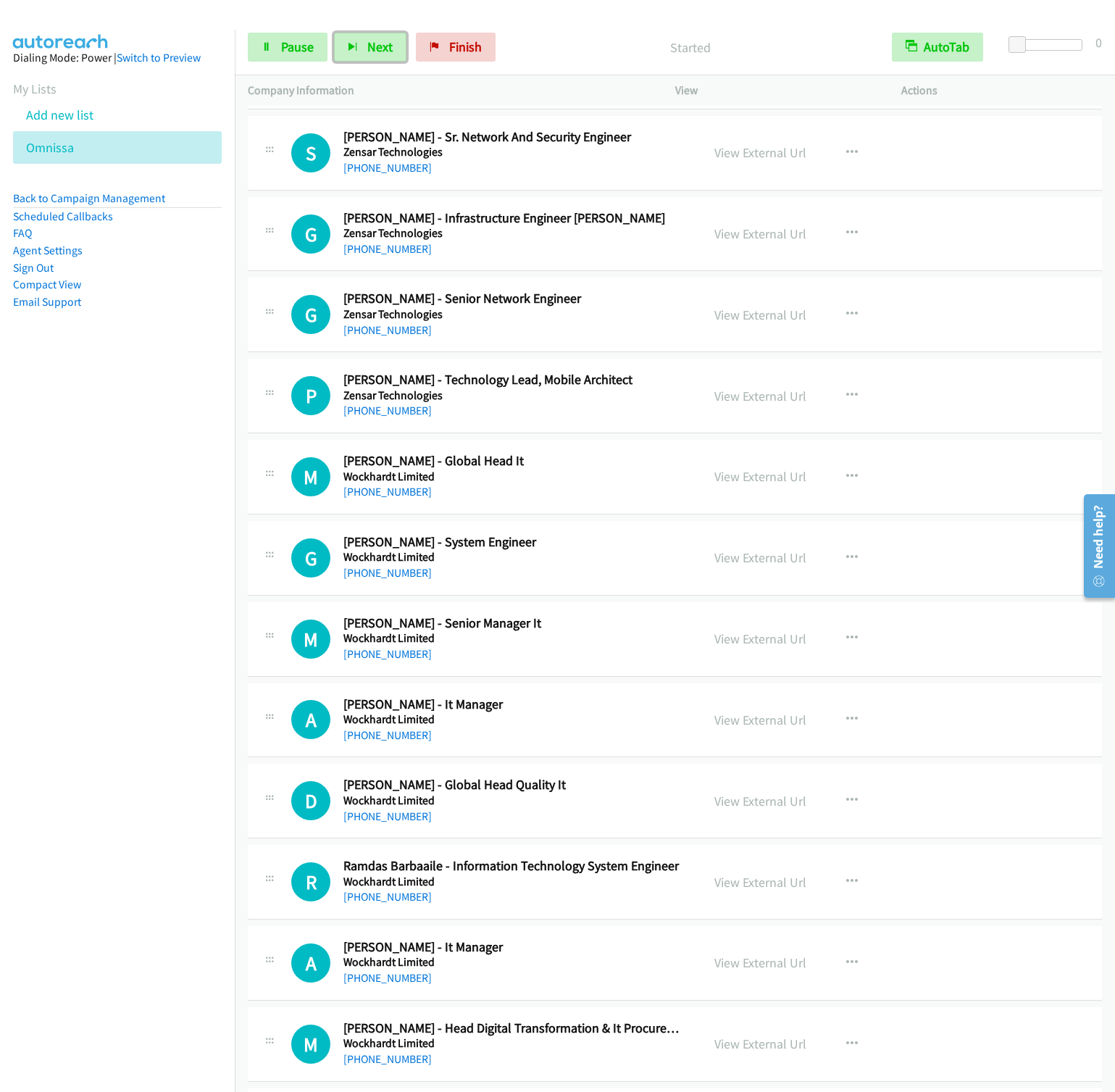
click at [334, 33] on button "Next" at bounding box center [370, 48] width 73 height 29
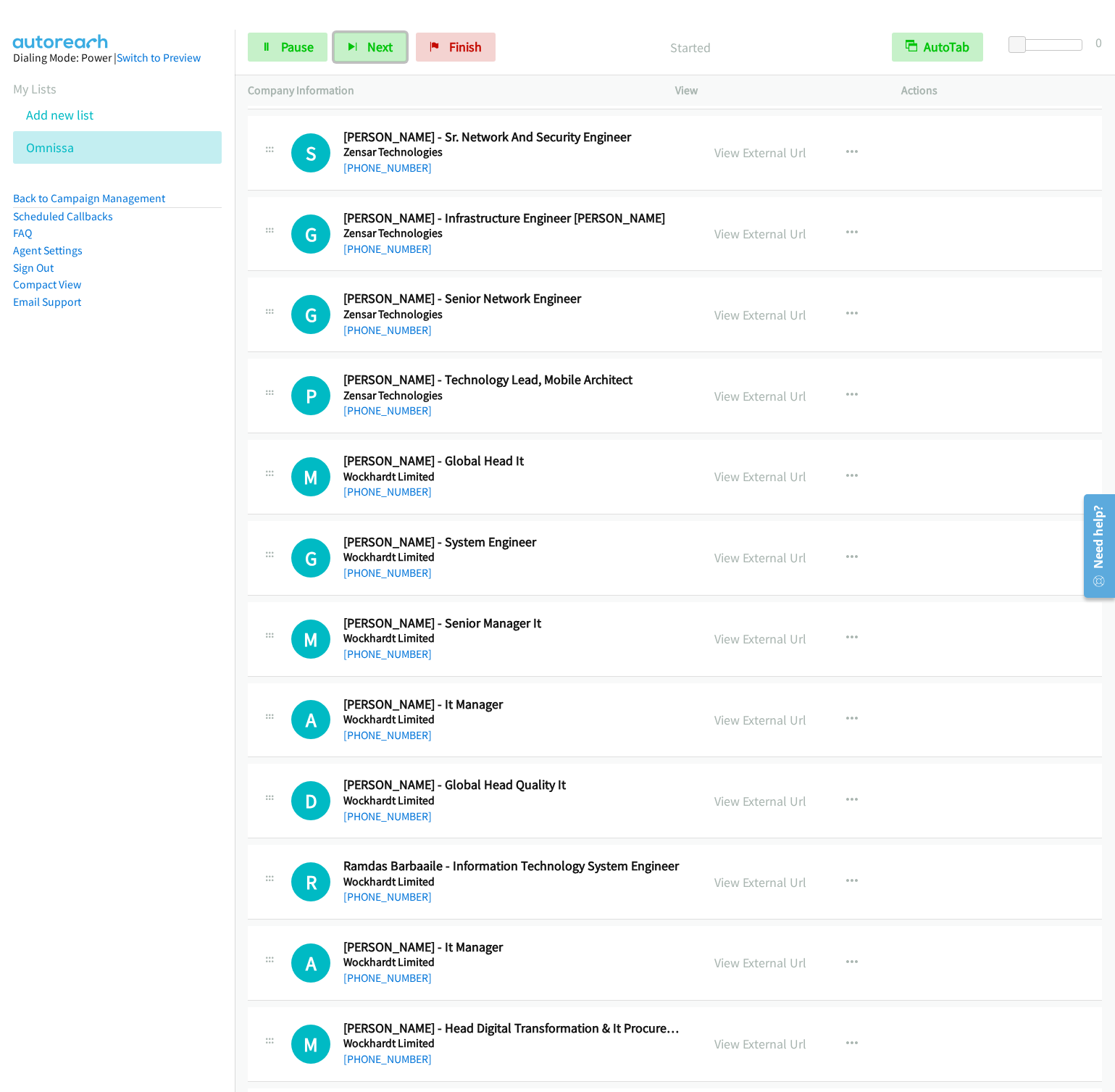
click at [334, 33] on button "Next" at bounding box center [370, 48] width 73 height 29
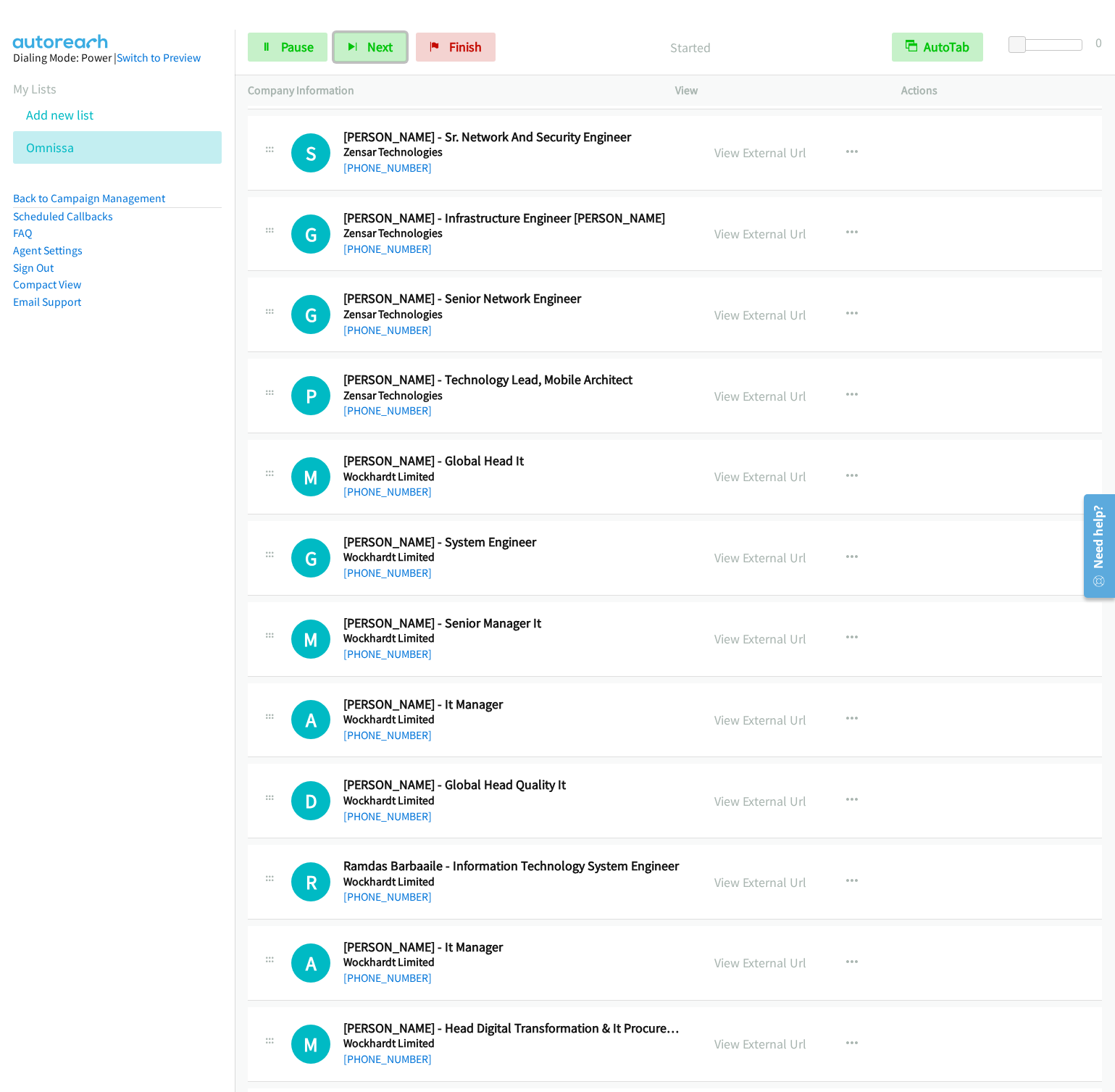
click at [334, 33] on button "Next" at bounding box center [370, 48] width 73 height 29
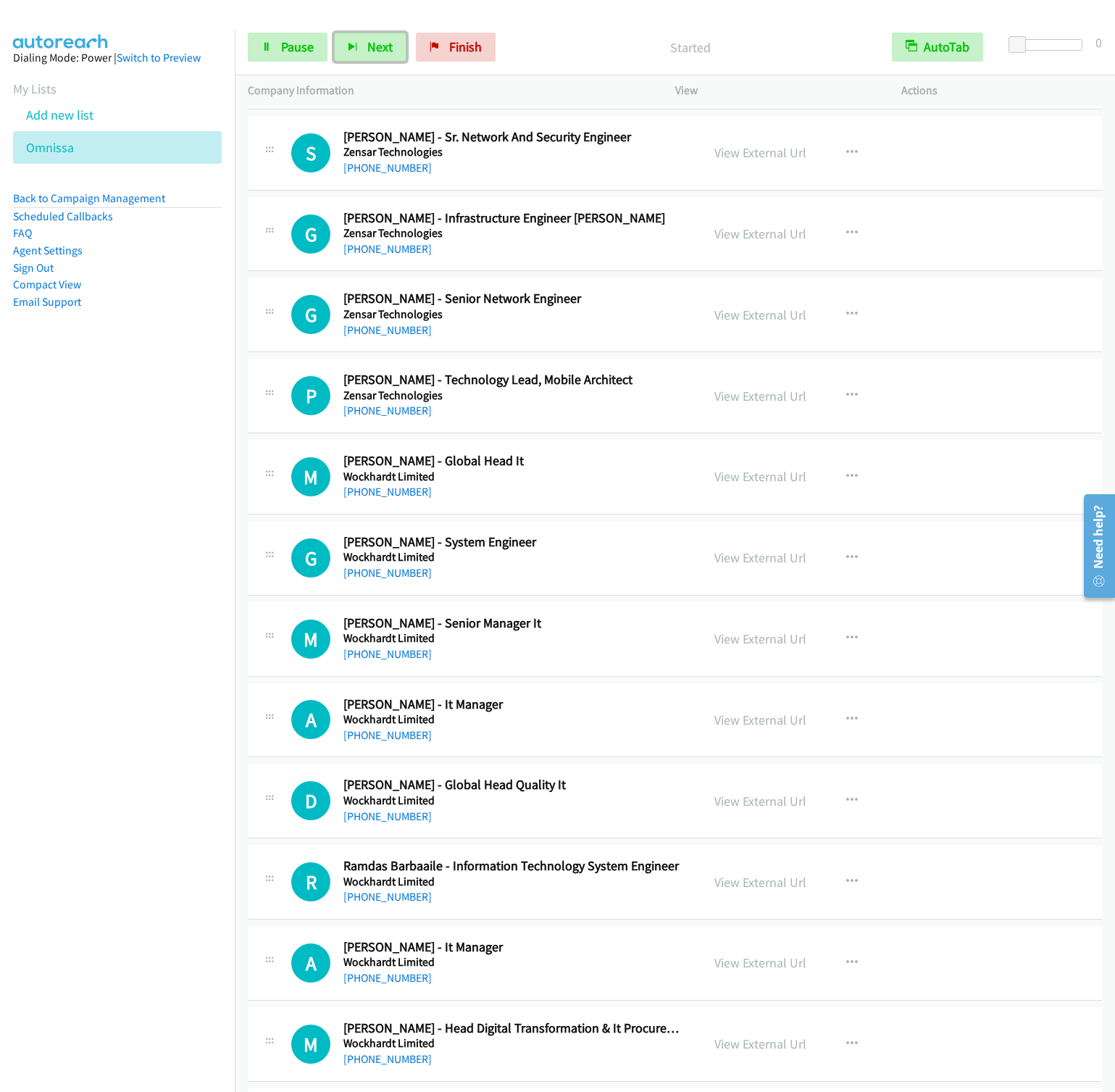
click at [334, 33] on button "Next" at bounding box center [370, 48] width 73 height 29
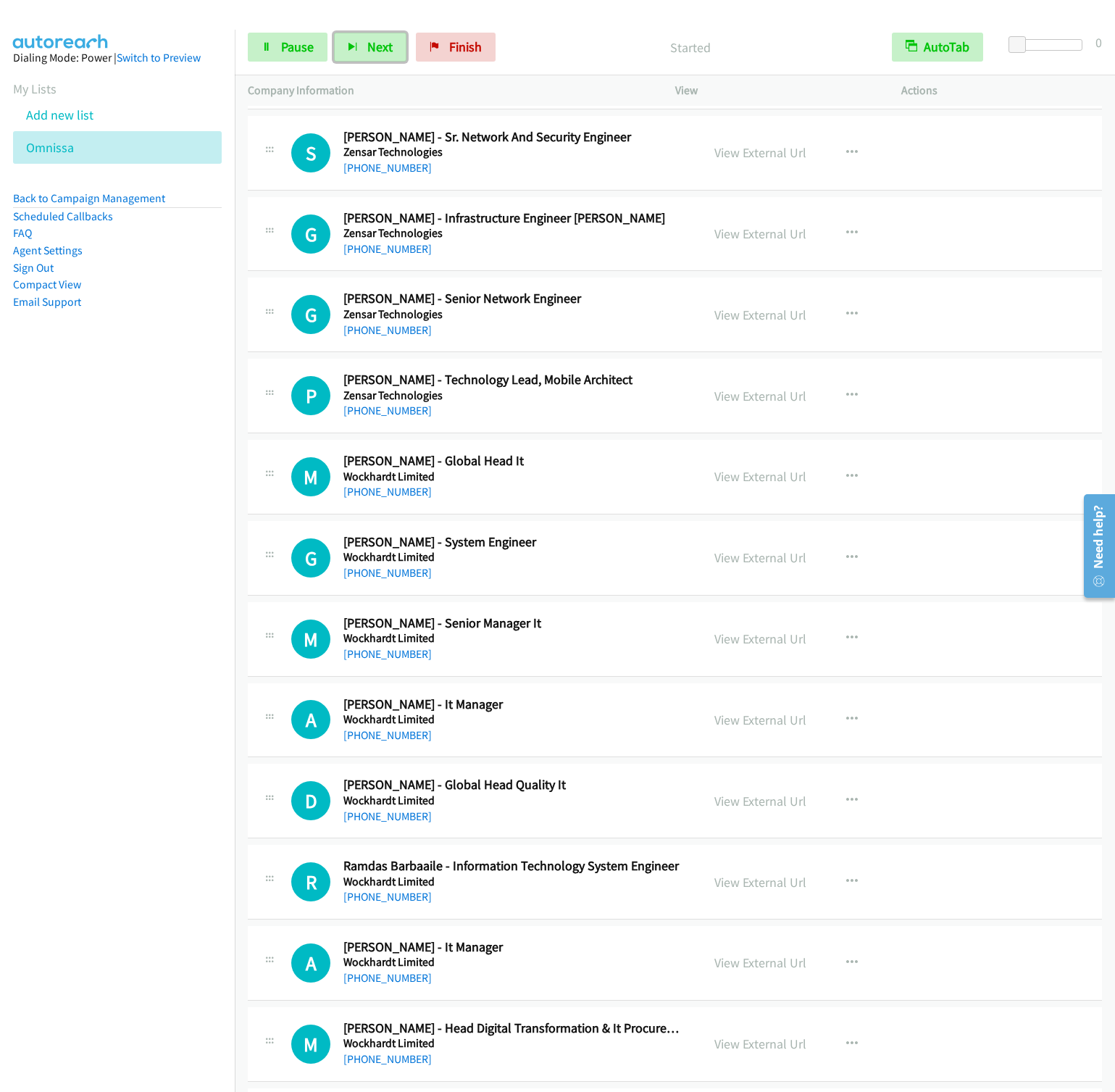
click at [334, 33] on button "Next" at bounding box center [370, 48] width 73 height 29
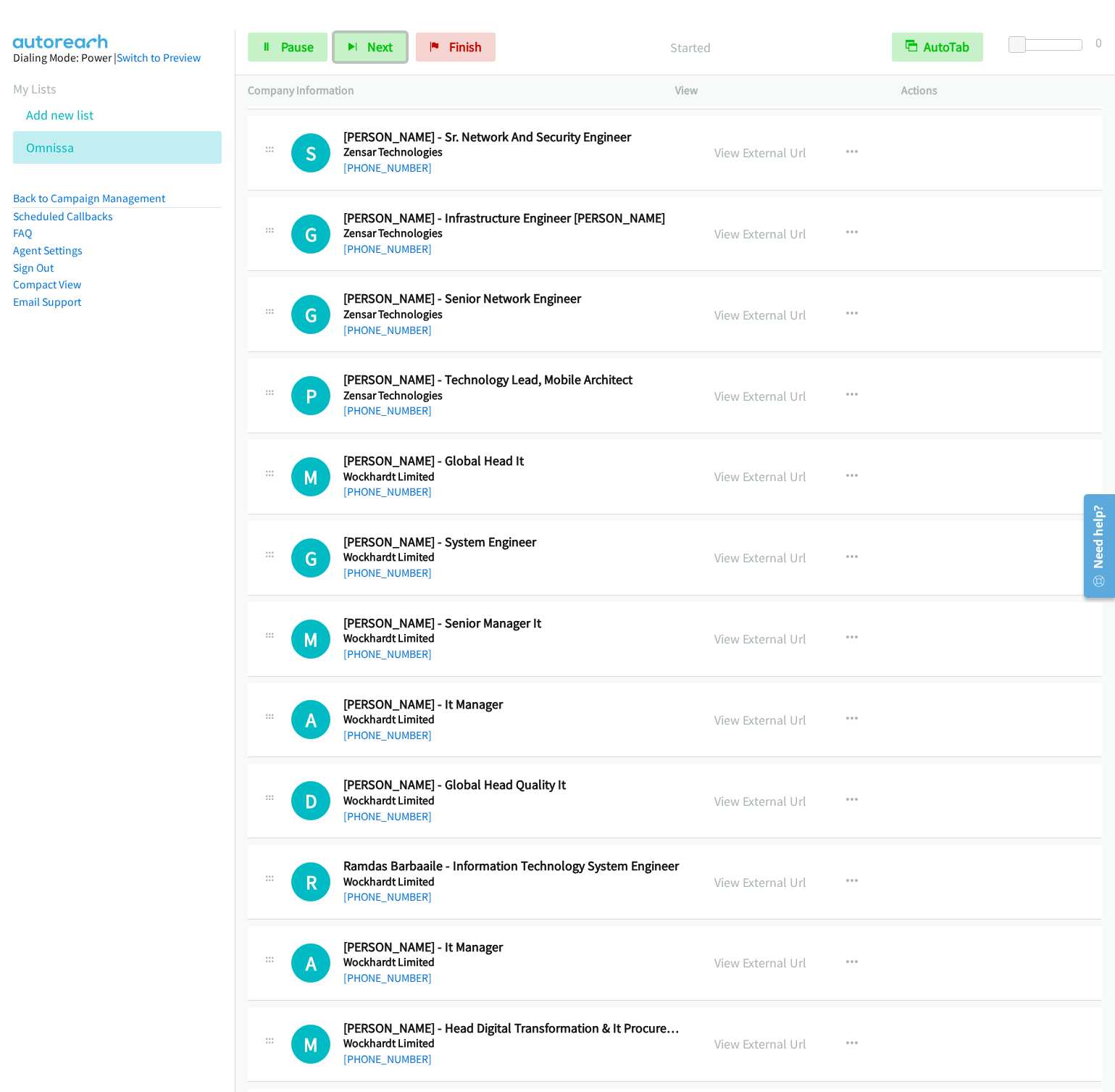
click at [334, 33] on button "Next" at bounding box center [370, 48] width 73 height 29
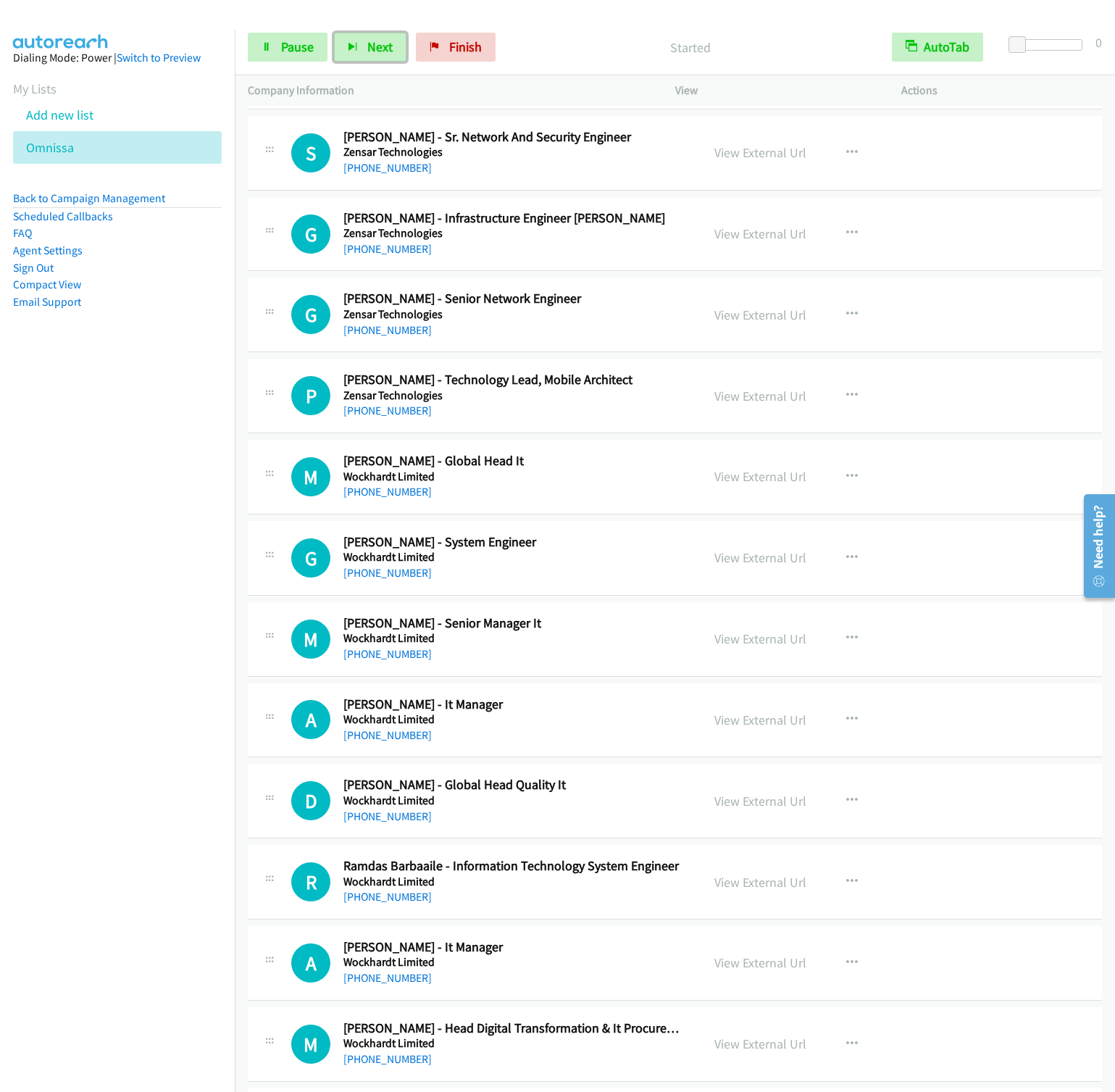
click at [334, 33] on button "Next" at bounding box center [370, 48] width 73 height 29
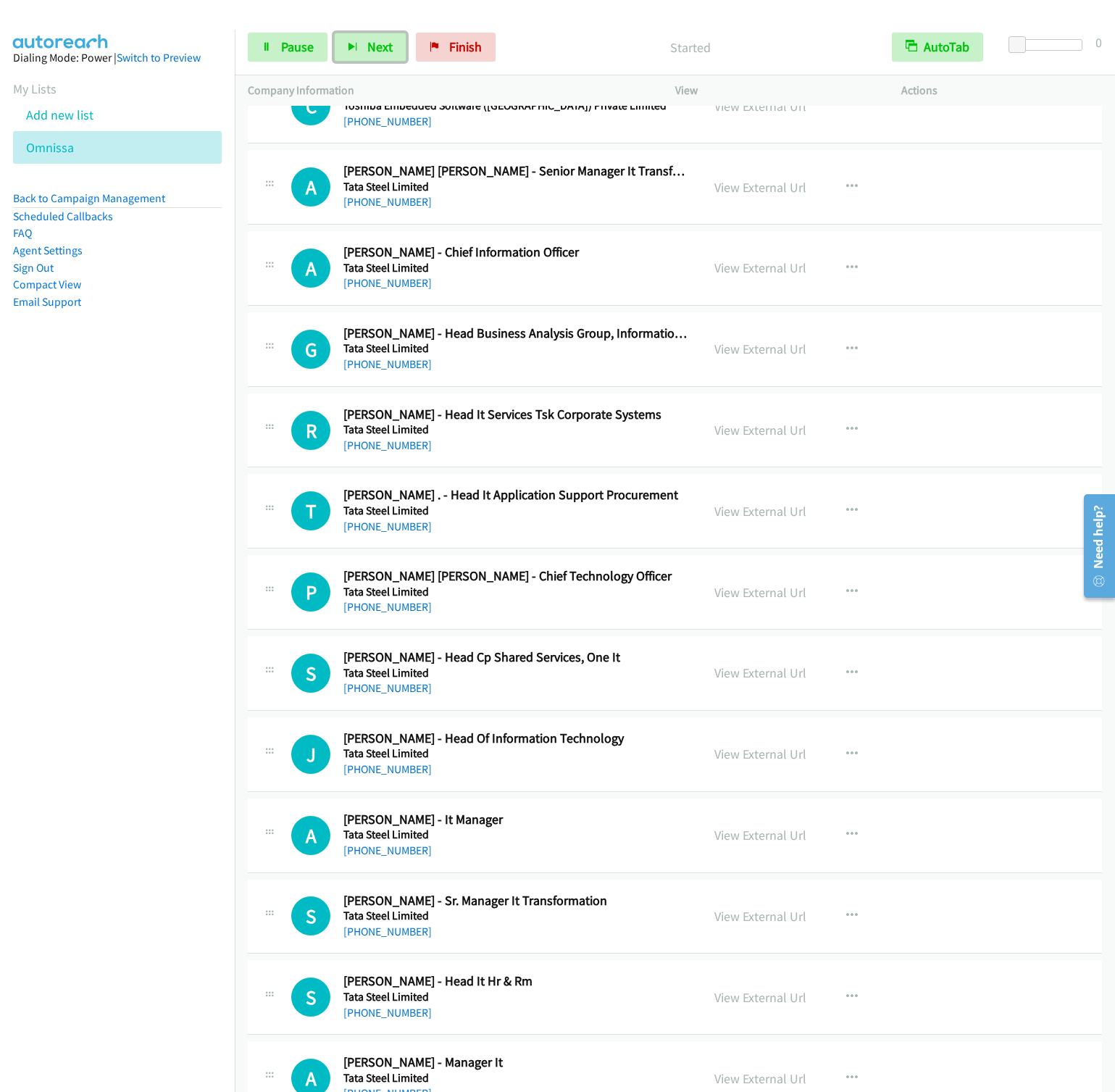
scroll to position [8153, 0]
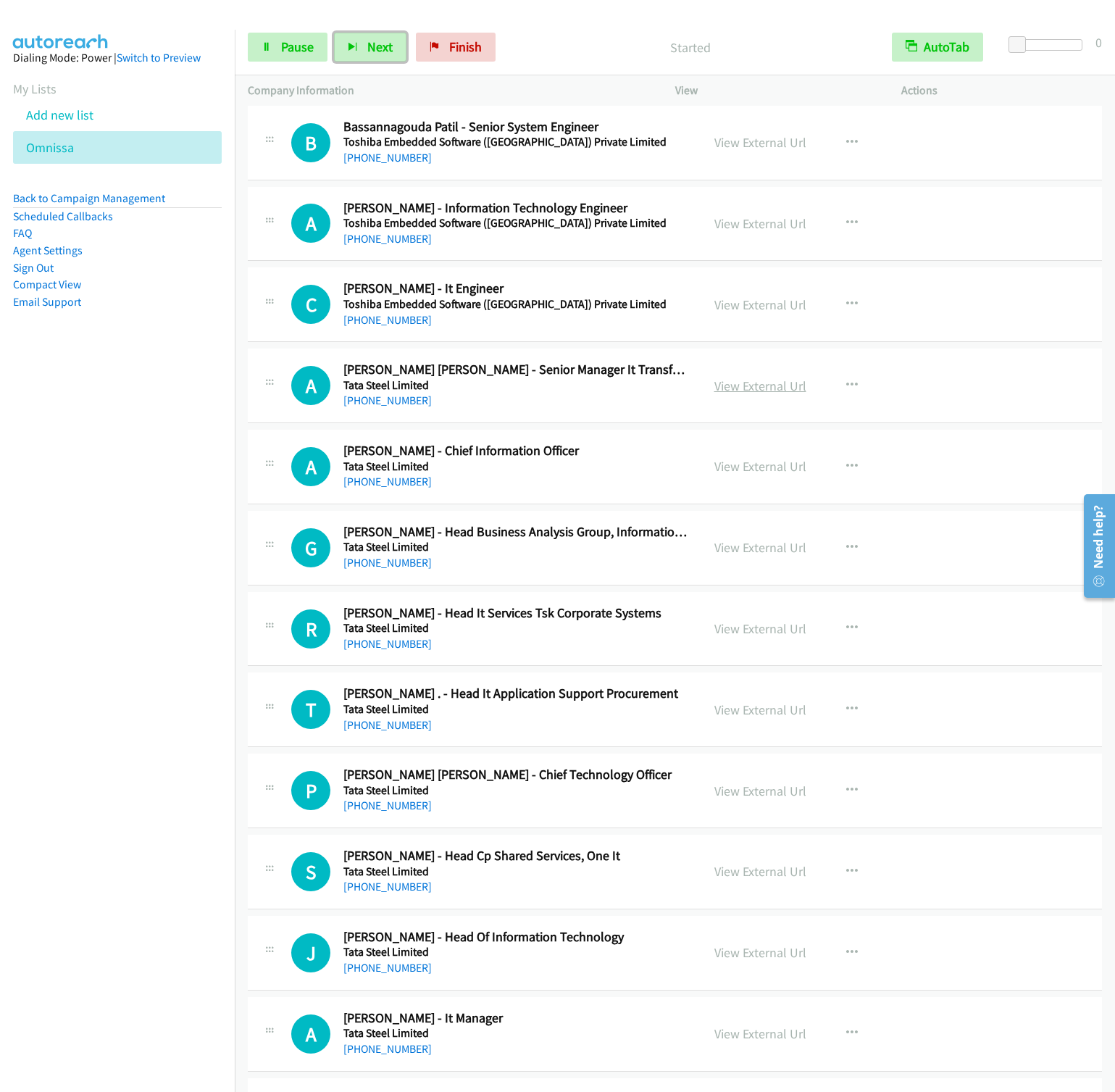
click at [764, 394] on link "View External Url" at bounding box center [760, 385] width 92 height 17
click at [852, 400] on button "button" at bounding box center [852, 385] width 39 height 29
click at [722, 495] on link "Start Calls Here" at bounding box center [774, 480] width 193 height 29
click at [368, 55] on button "Next" at bounding box center [370, 48] width 73 height 29
click at [334, 33] on button "Next" at bounding box center [370, 48] width 73 height 29
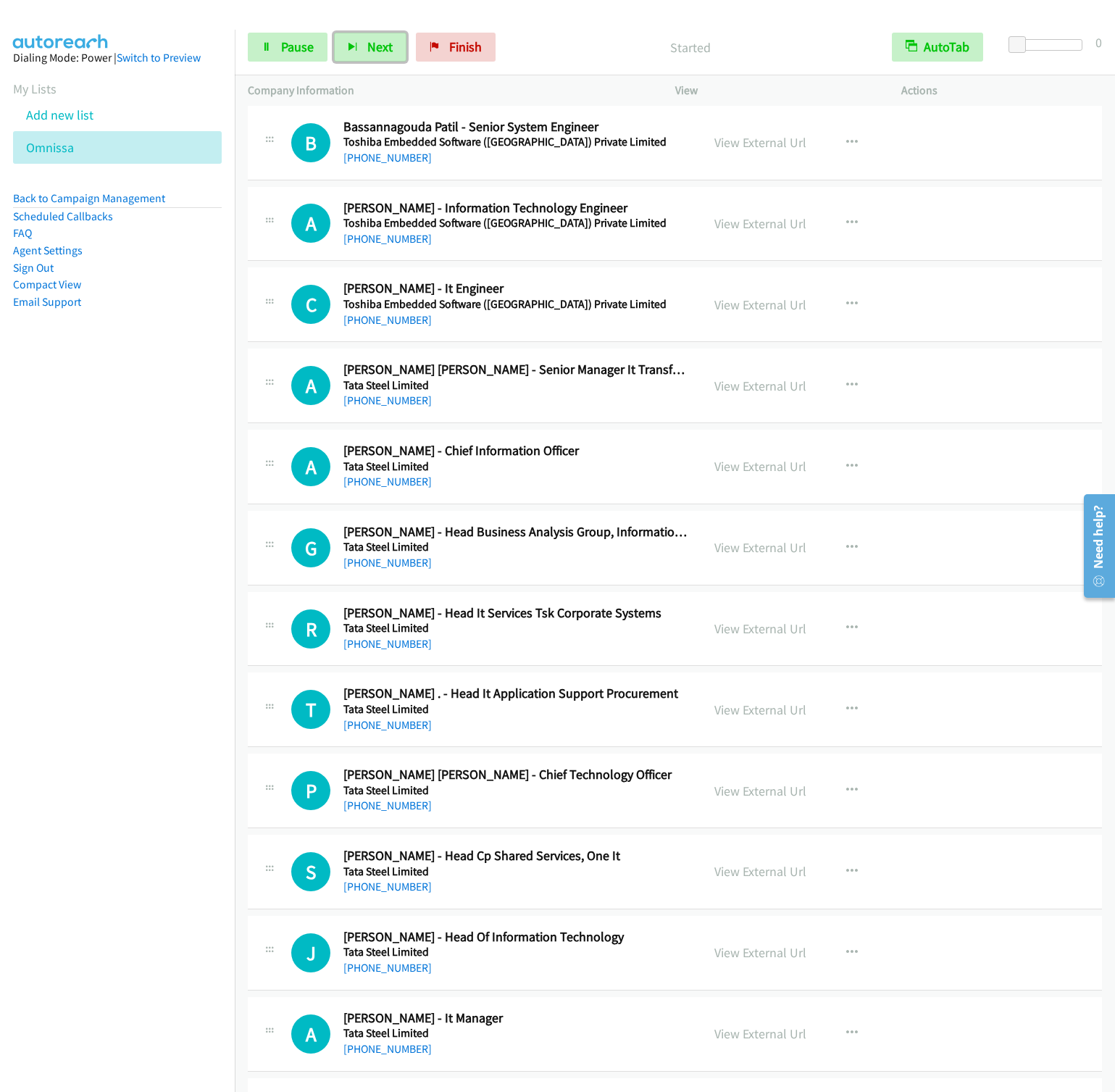
click at [334, 33] on button "Next" at bounding box center [370, 48] width 73 height 29
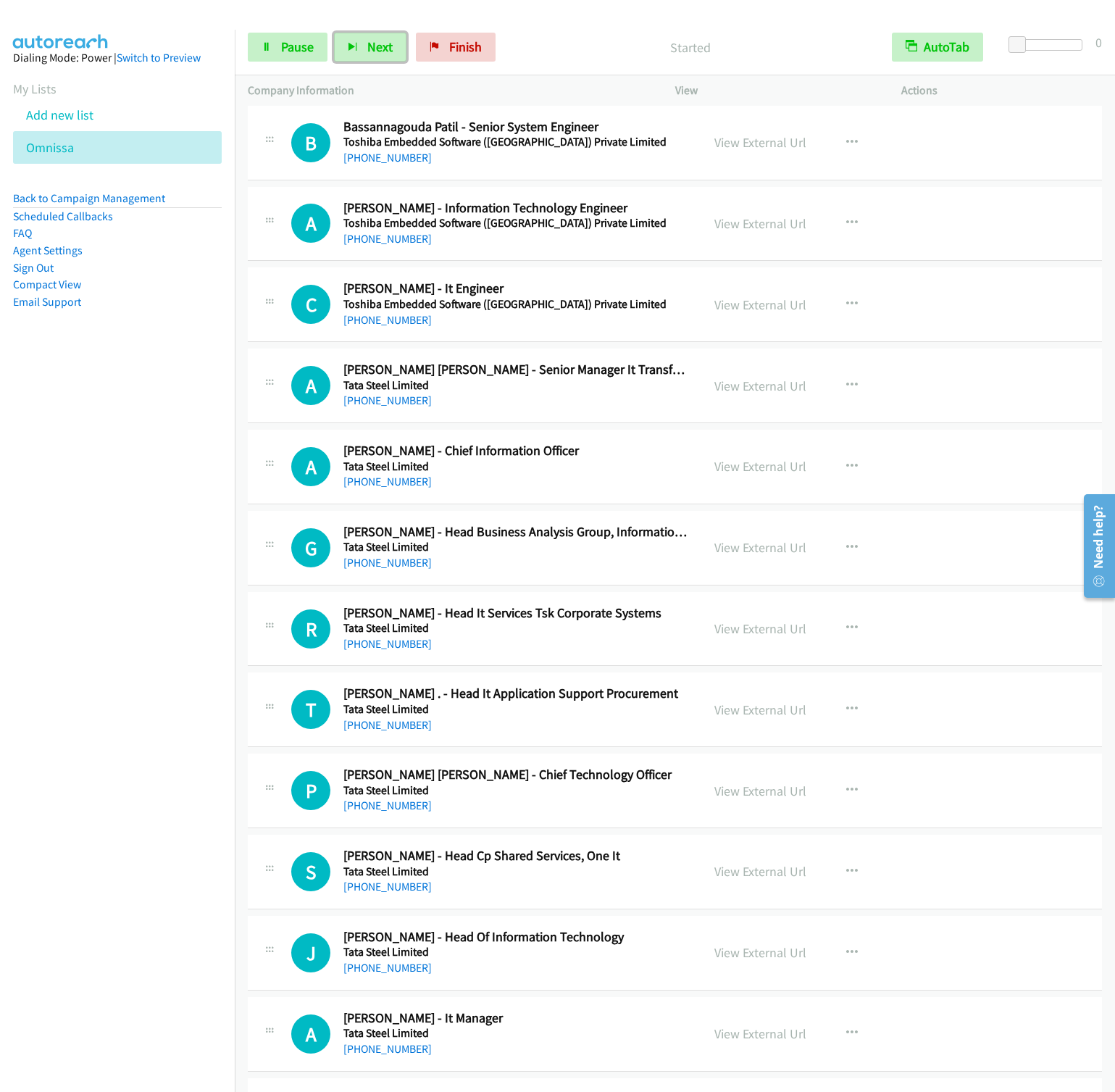
click at [334, 33] on button "Next" at bounding box center [370, 48] width 73 height 29
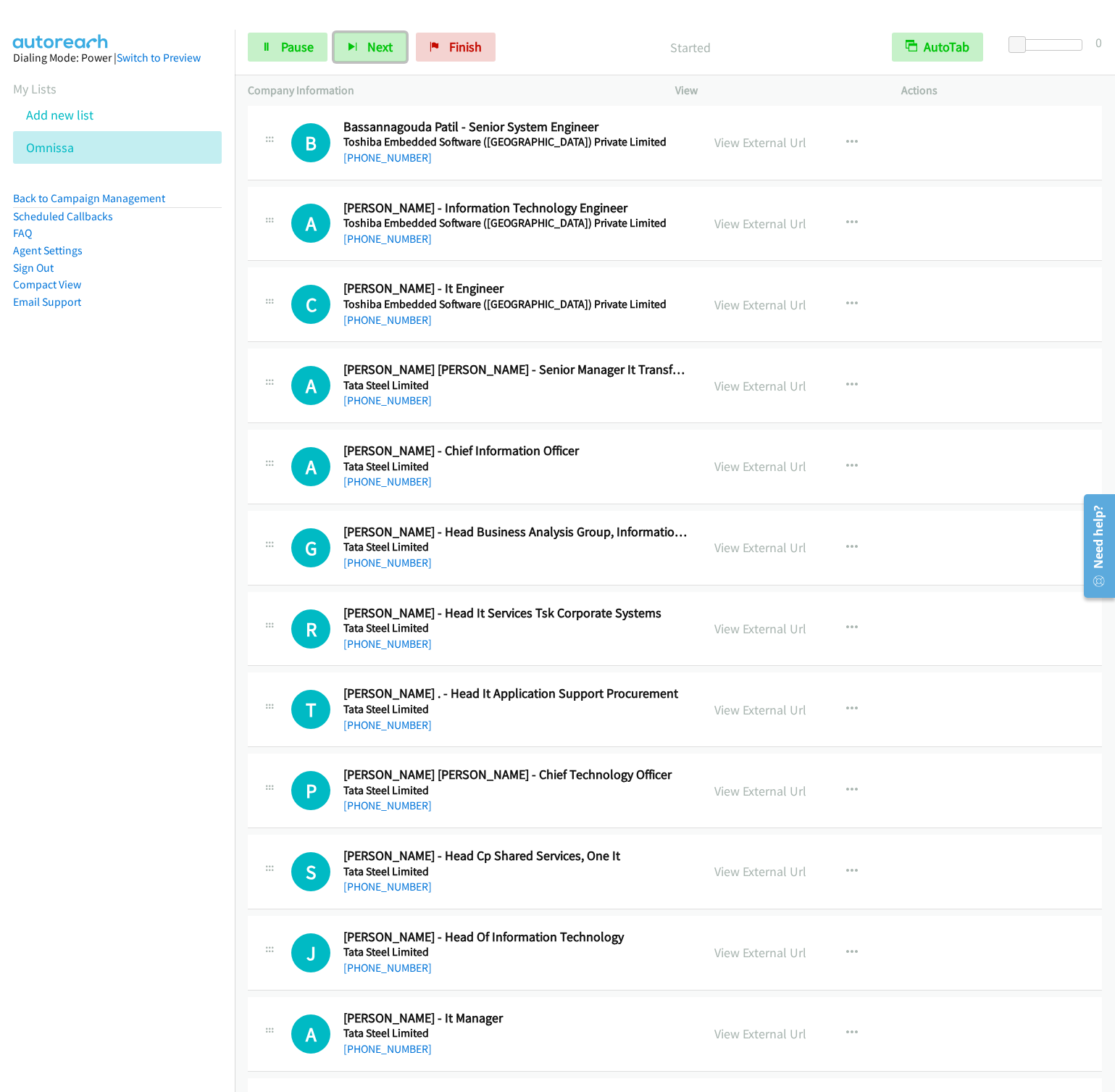
click at [334, 33] on button "Next" at bounding box center [370, 48] width 73 height 29
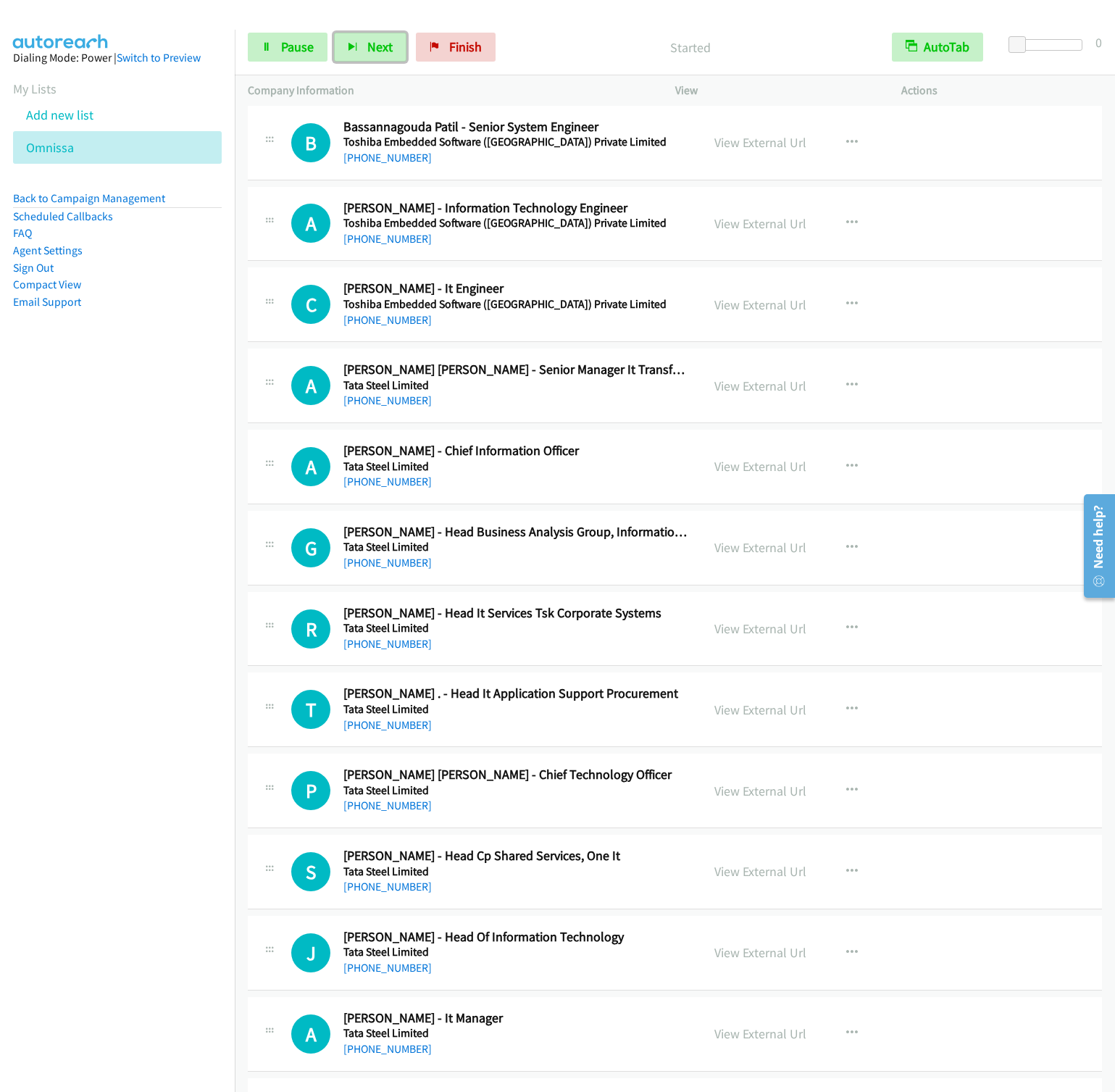
click at [334, 33] on button "Next" at bounding box center [370, 48] width 73 height 29
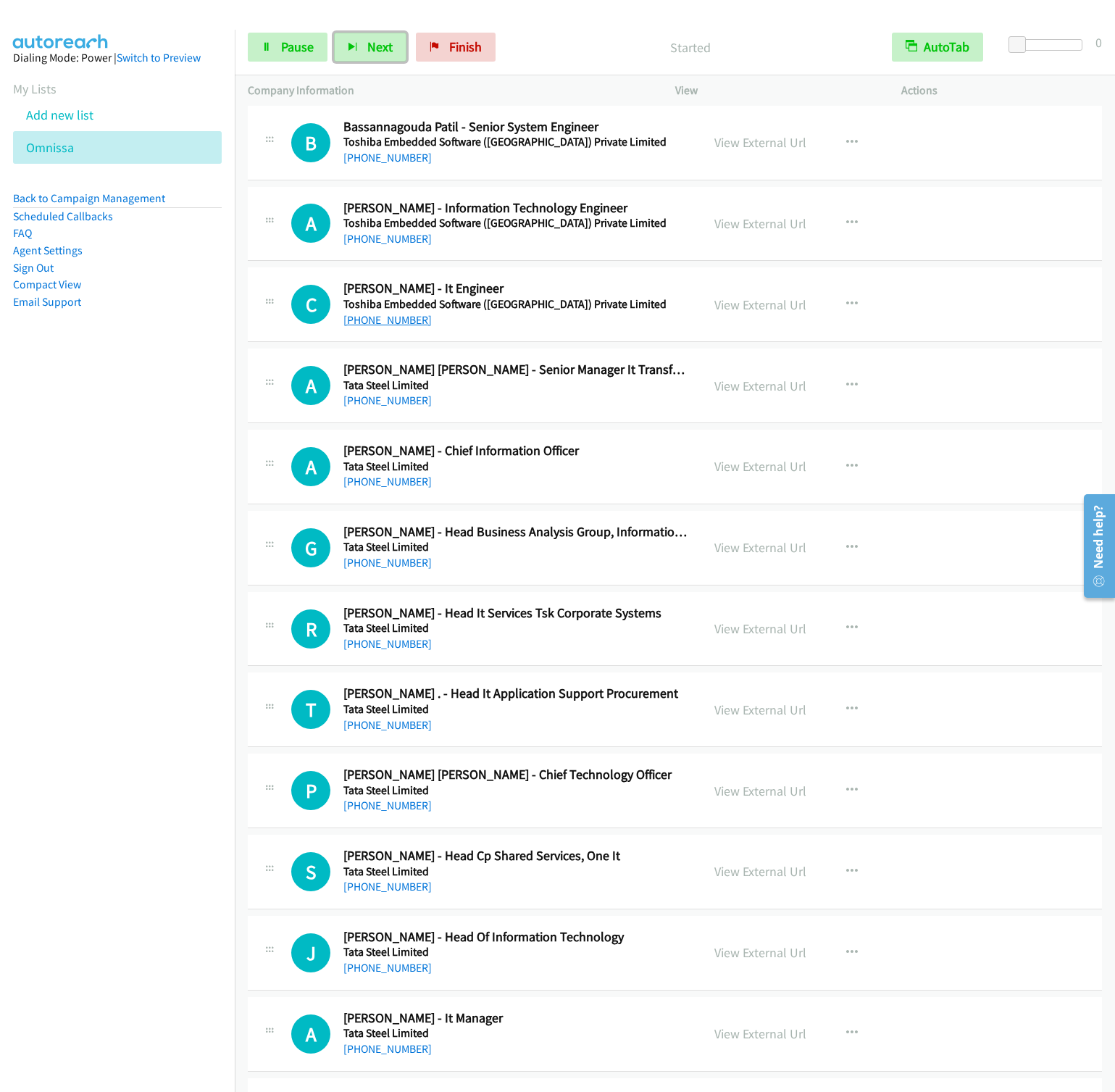
click at [334, 33] on button "Next" at bounding box center [370, 48] width 73 height 29
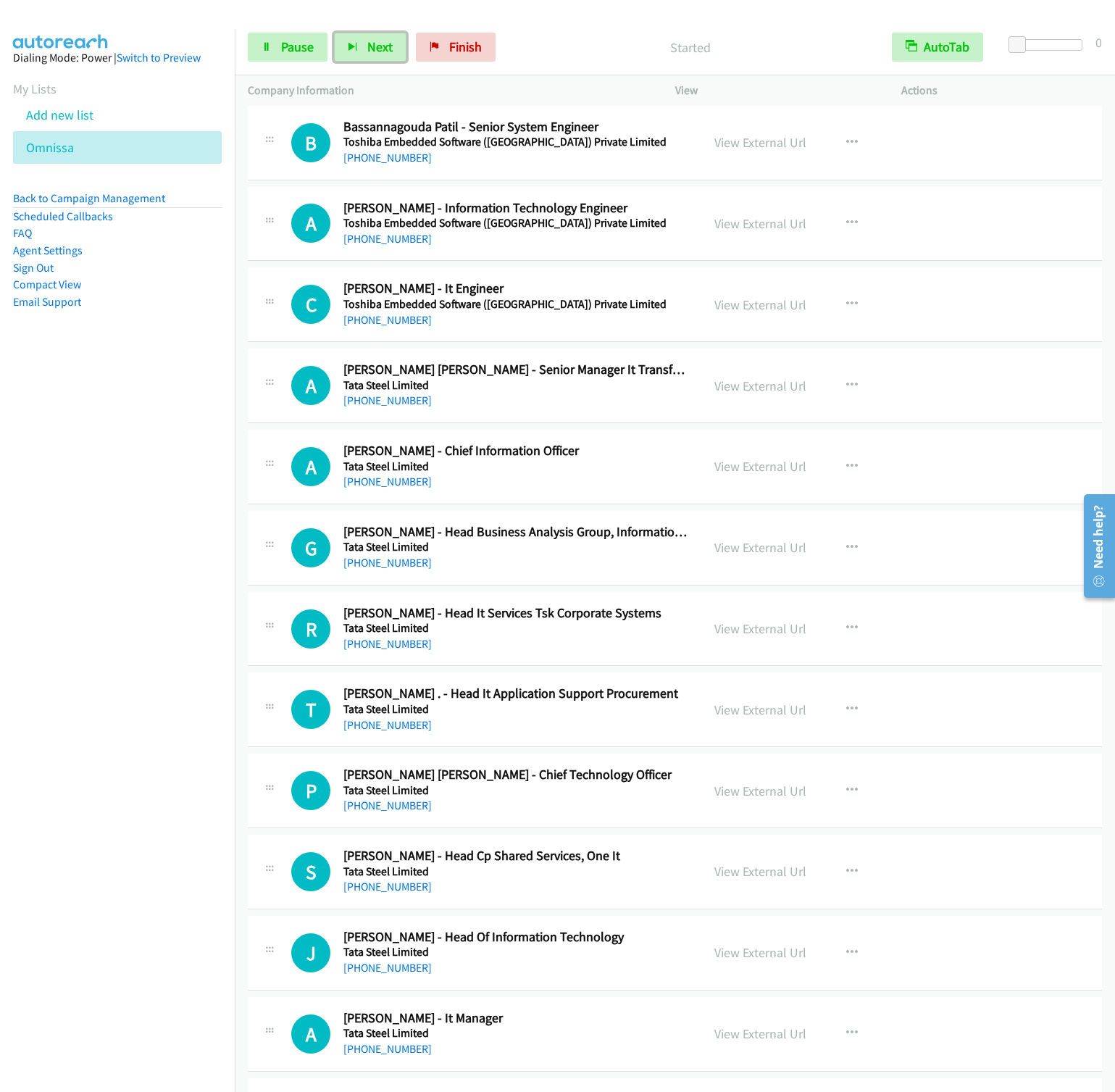
click at [334, 33] on button "Next" at bounding box center [370, 48] width 73 height 29
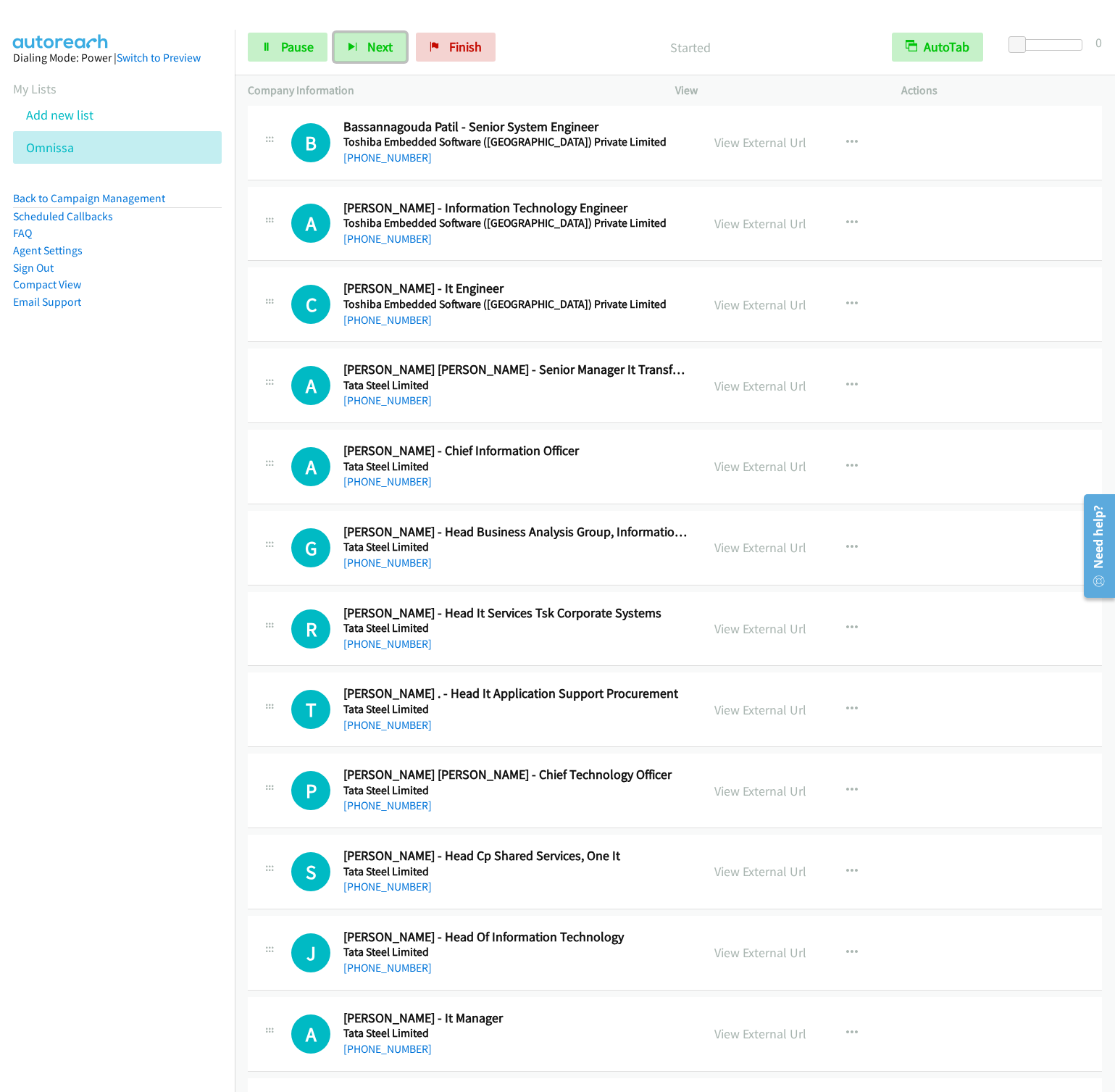
click at [334, 33] on button "Next" at bounding box center [370, 48] width 73 height 29
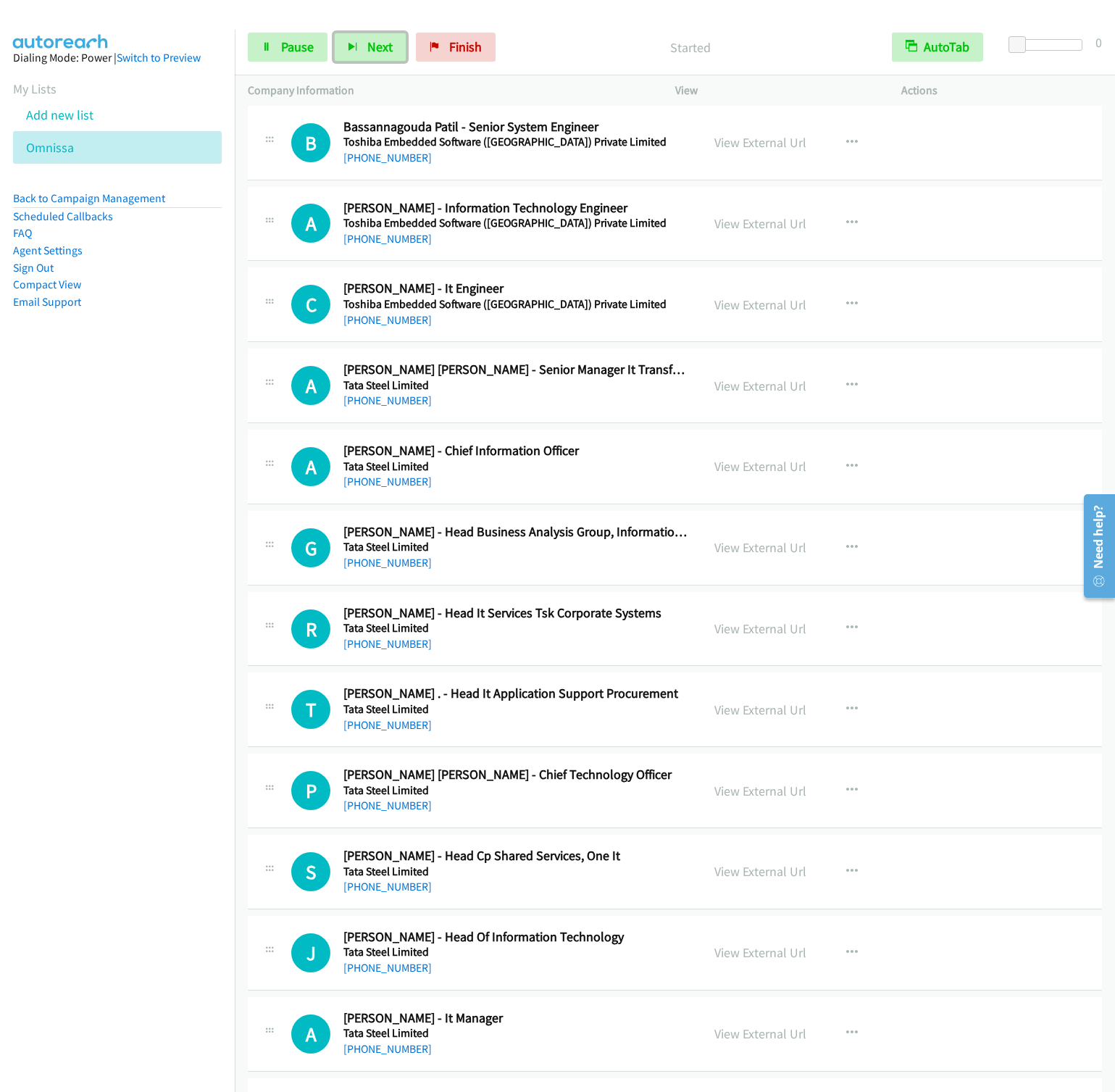
click at [334, 33] on button "Next" at bounding box center [370, 48] width 73 height 29
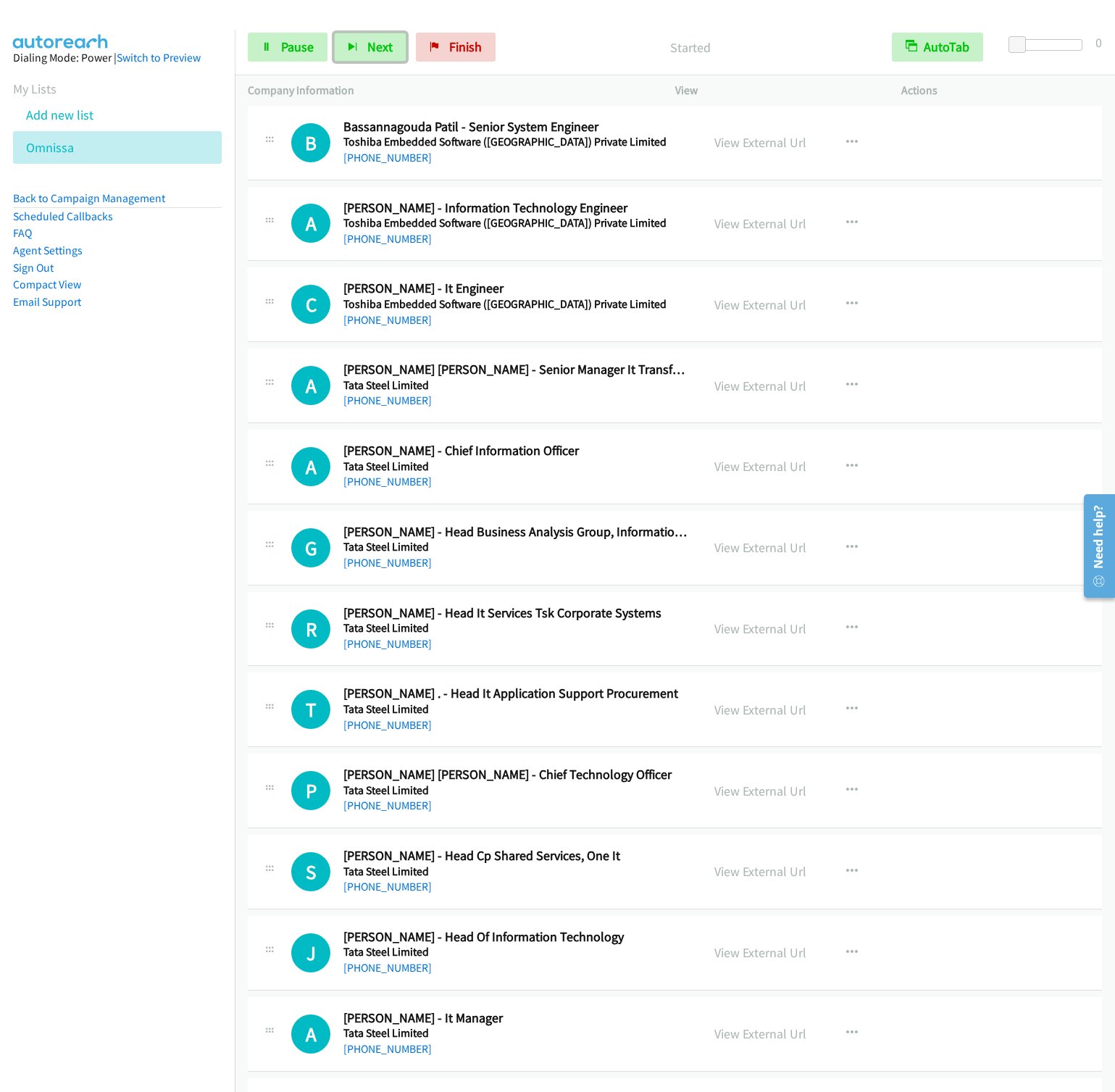
click at [334, 33] on button "Next" at bounding box center [370, 48] width 73 height 29
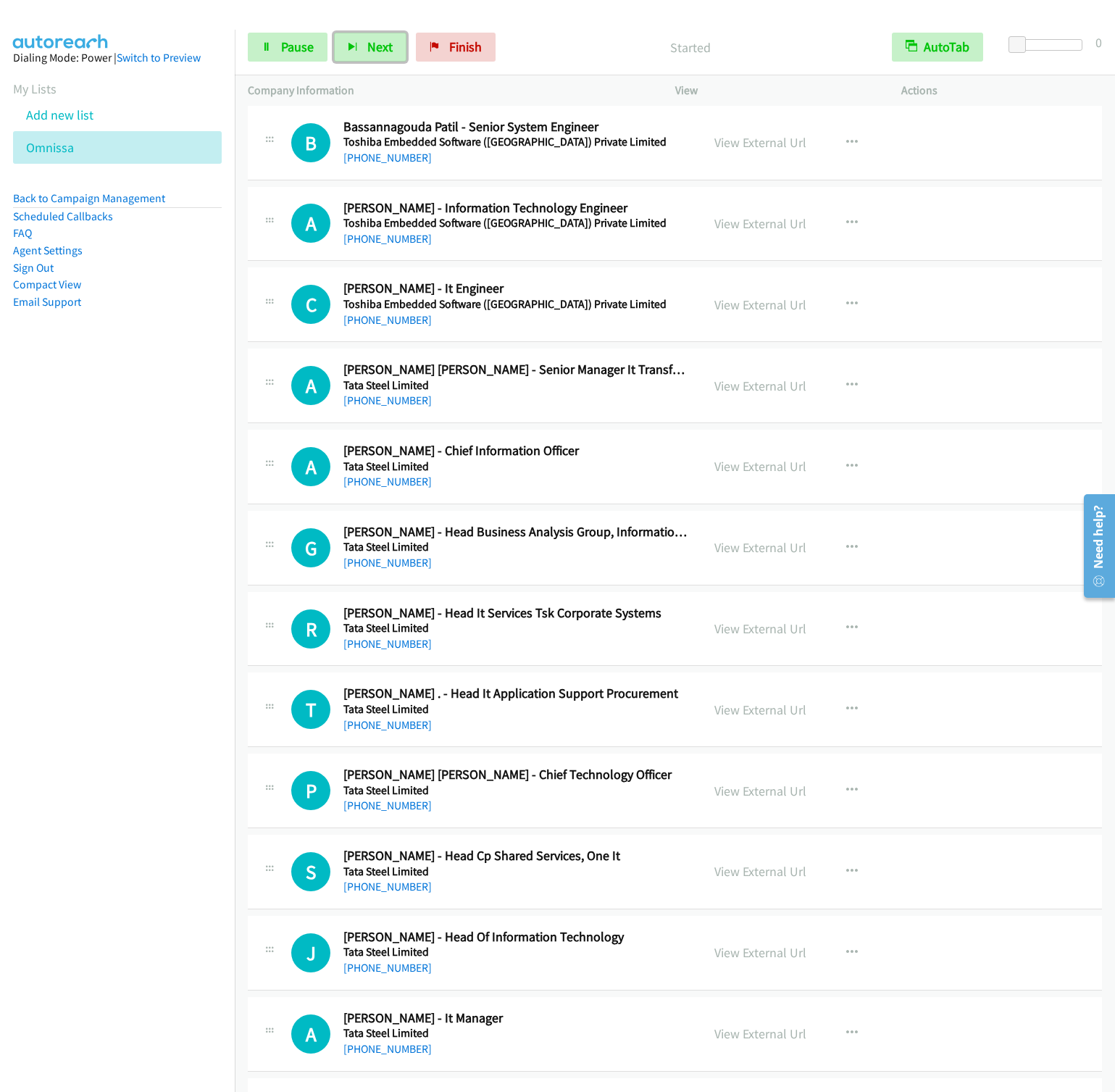
click at [334, 33] on button "Next" at bounding box center [370, 48] width 73 height 29
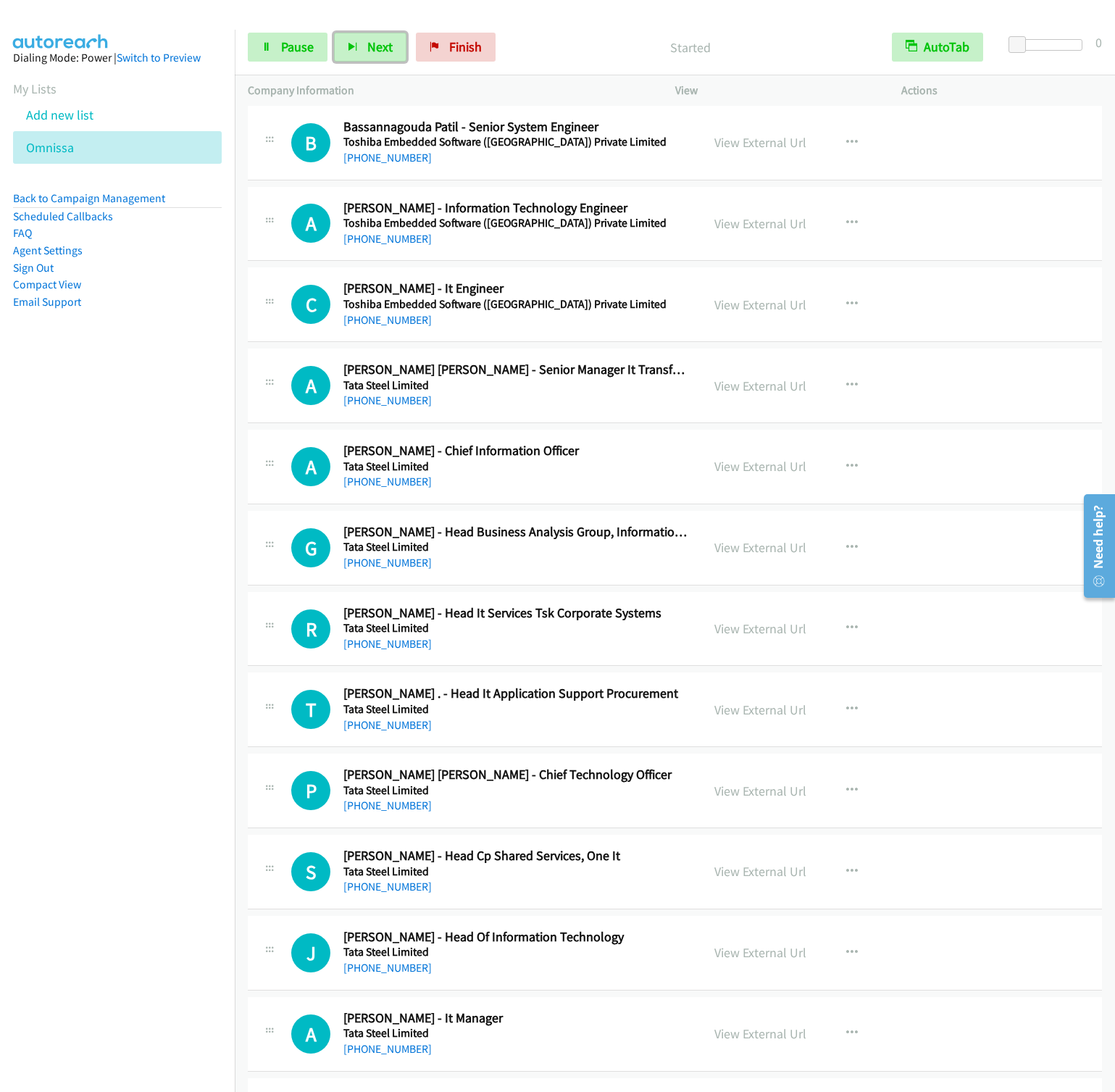
click at [334, 33] on button "Next" at bounding box center [370, 48] width 73 height 29
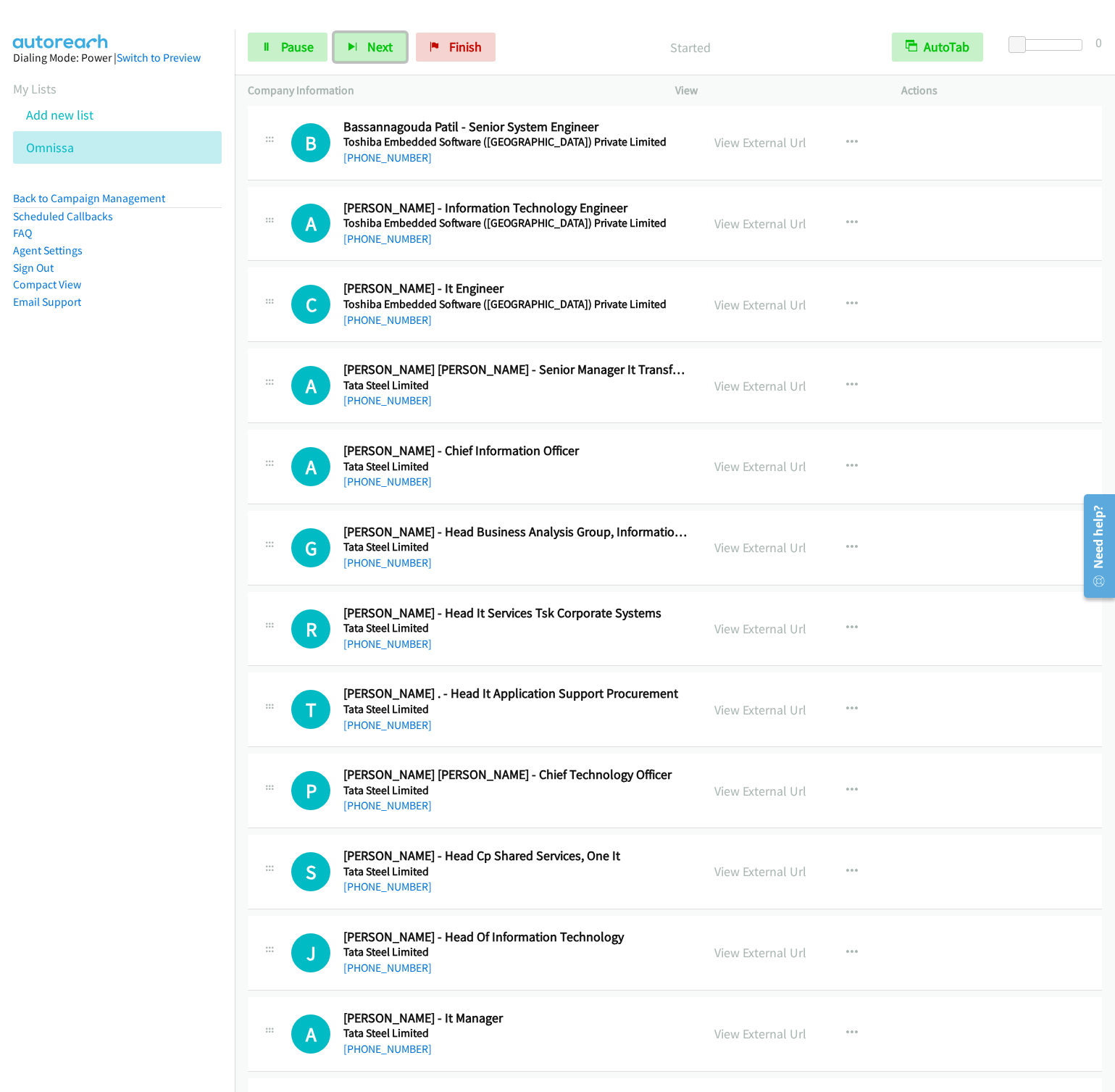
click at [334, 33] on button "Next" at bounding box center [370, 48] width 73 height 29
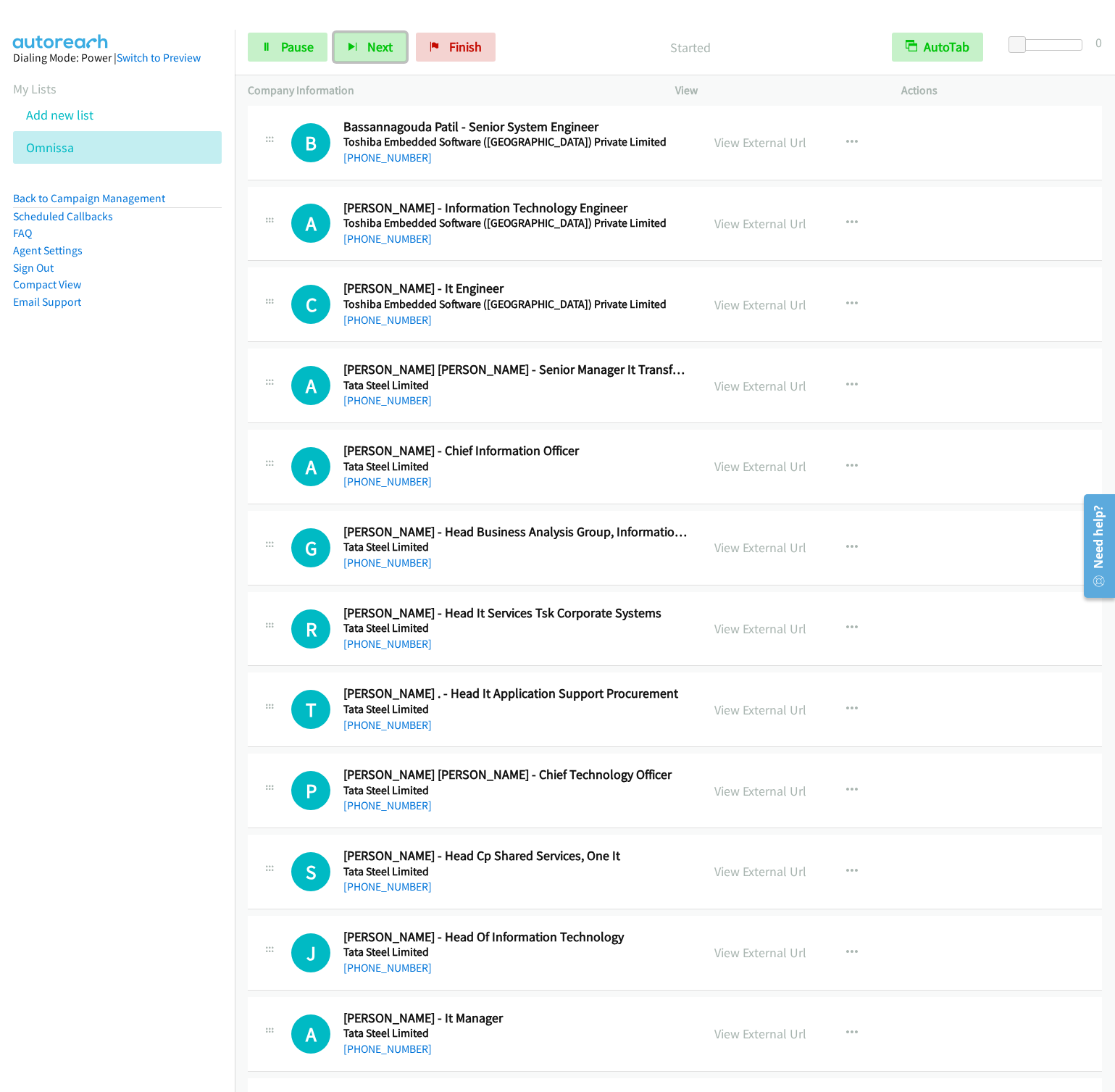
click at [334, 33] on button "Next" at bounding box center [370, 48] width 73 height 29
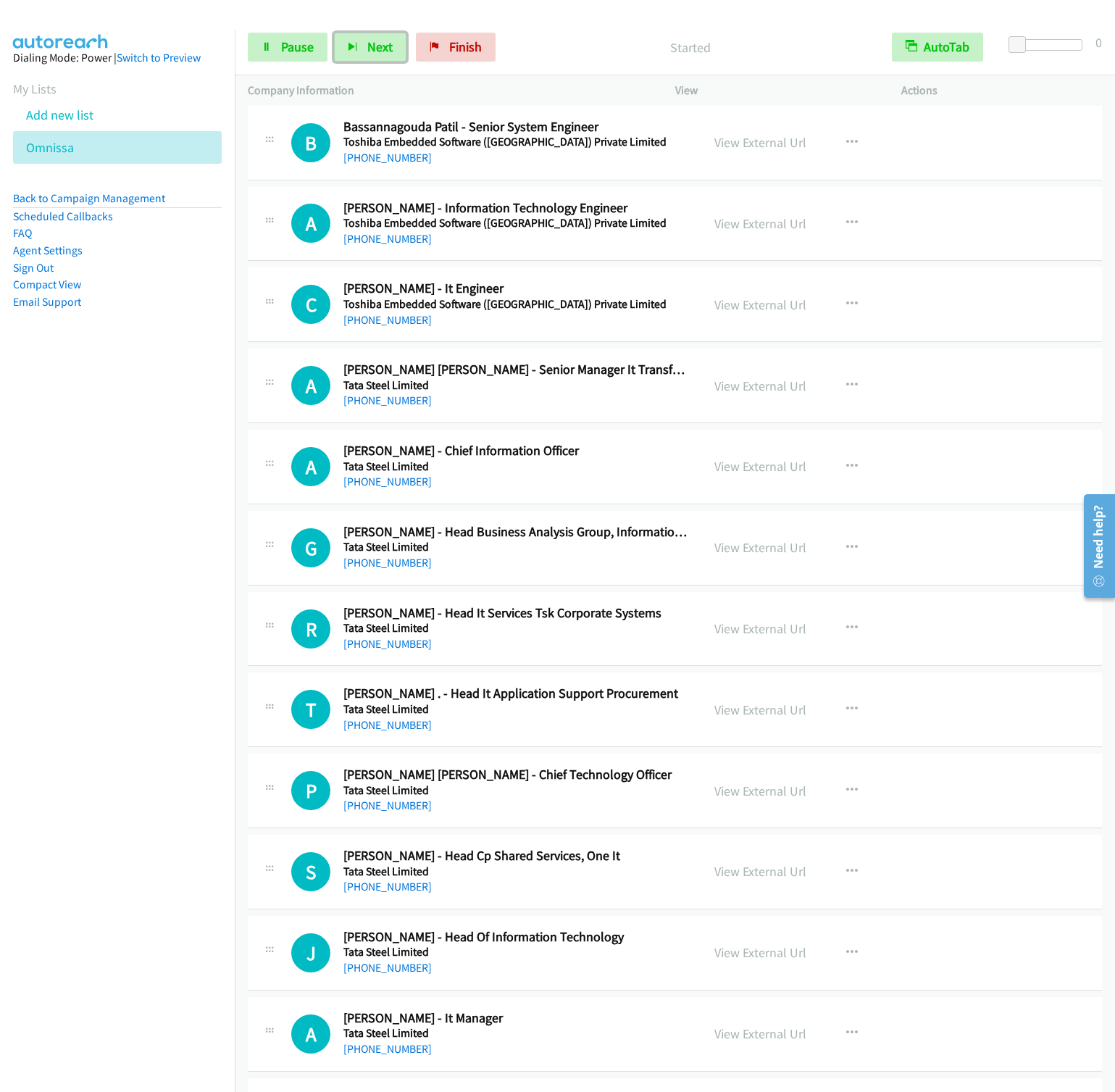
click at [334, 33] on button "Next" at bounding box center [370, 48] width 73 height 29
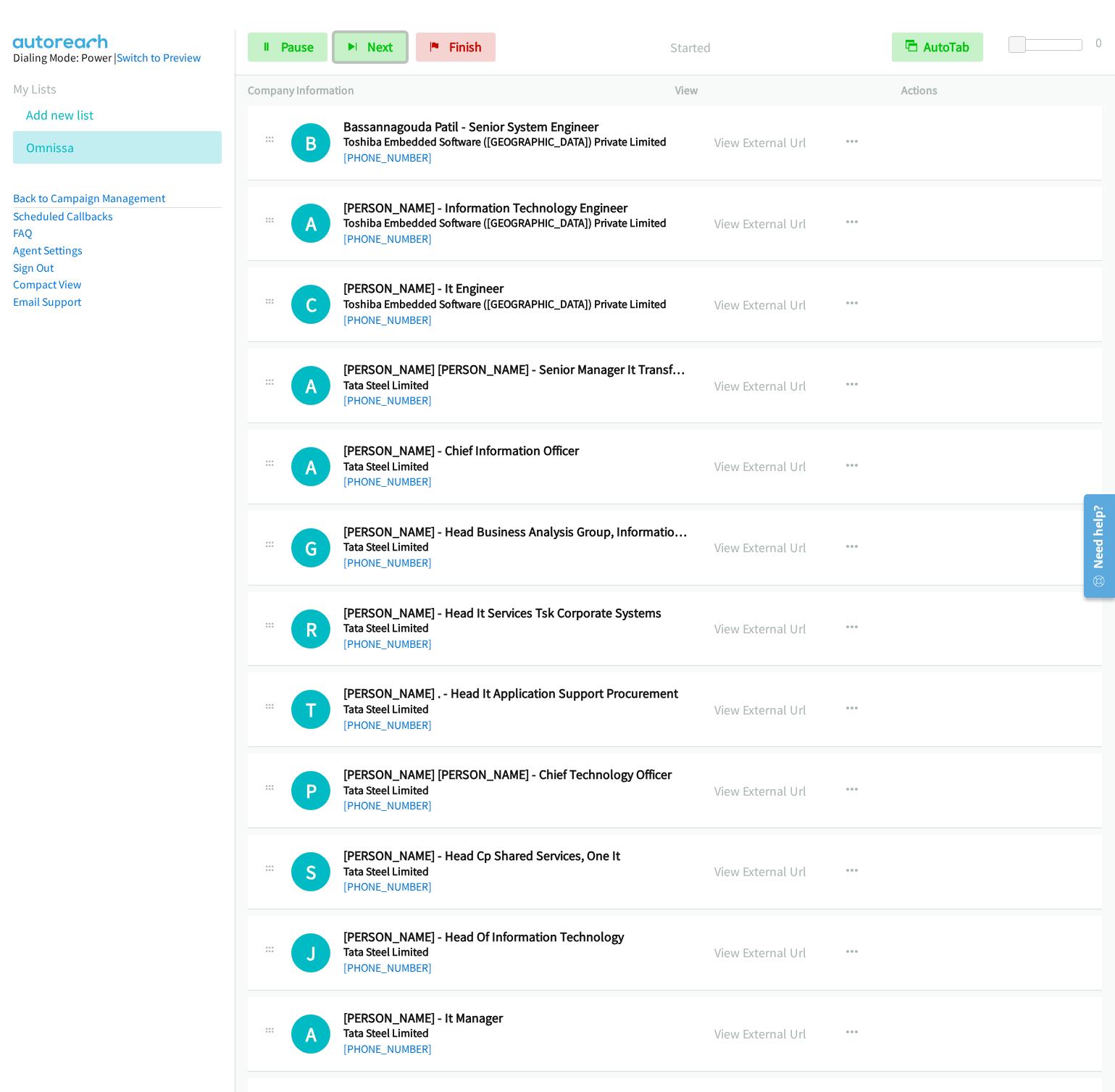
click at [334, 33] on button "Next" at bounding box center [370, 48] width 73 height 29
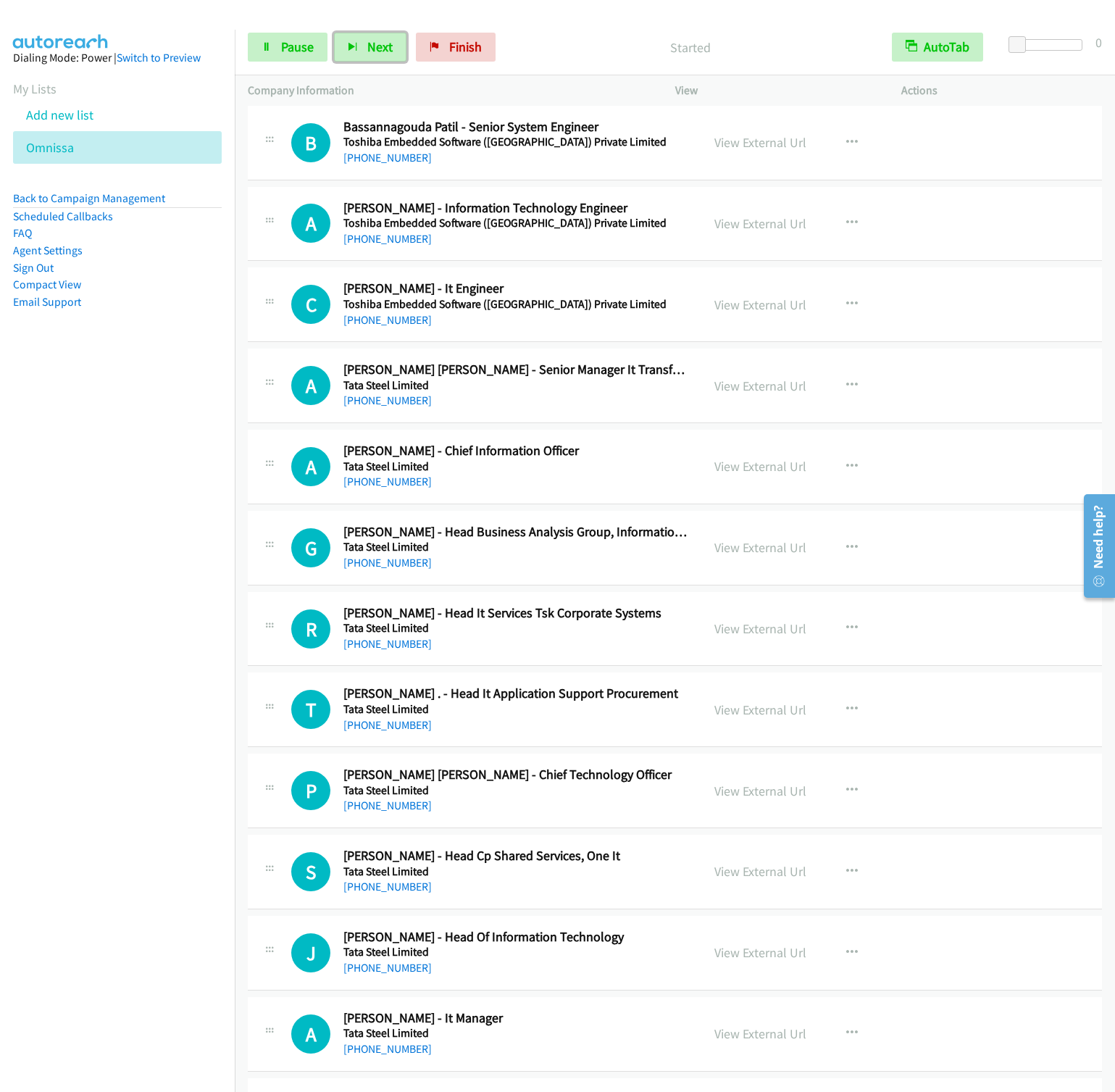
click at [334, 33] on button "Next" at bounding box center [370, 48] width 73 height 29
click at [157, 553] on nav "Dialing Mode: Power | Switch to Preview My Lists Add new list [GEOGRAPHIC_DATA]…" at bounding box center [117, 576] width 236 height 1092
click at [362, 46] on button "Next" at bounding box center [370, 48] width 73 height 29
click at [334, 33] on button "Next" at bounding box center [370, 48] width 73 height 29
click at [357, 55] on button "Next" at bounding box center [370, 48] width 73 height 29
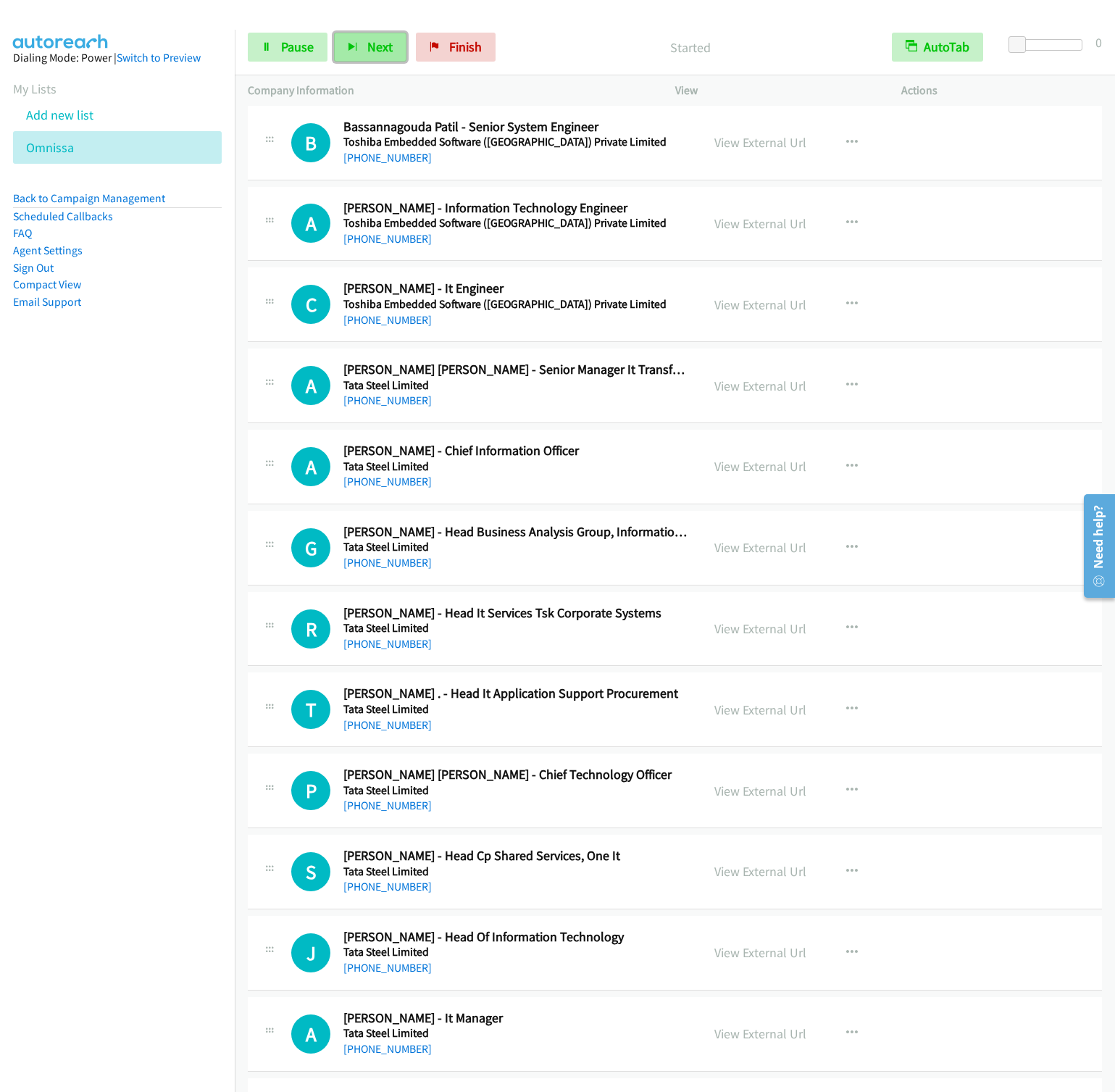
click at [334, 33] on button "Next" at bounding box center [370, 48] width 73 height 29
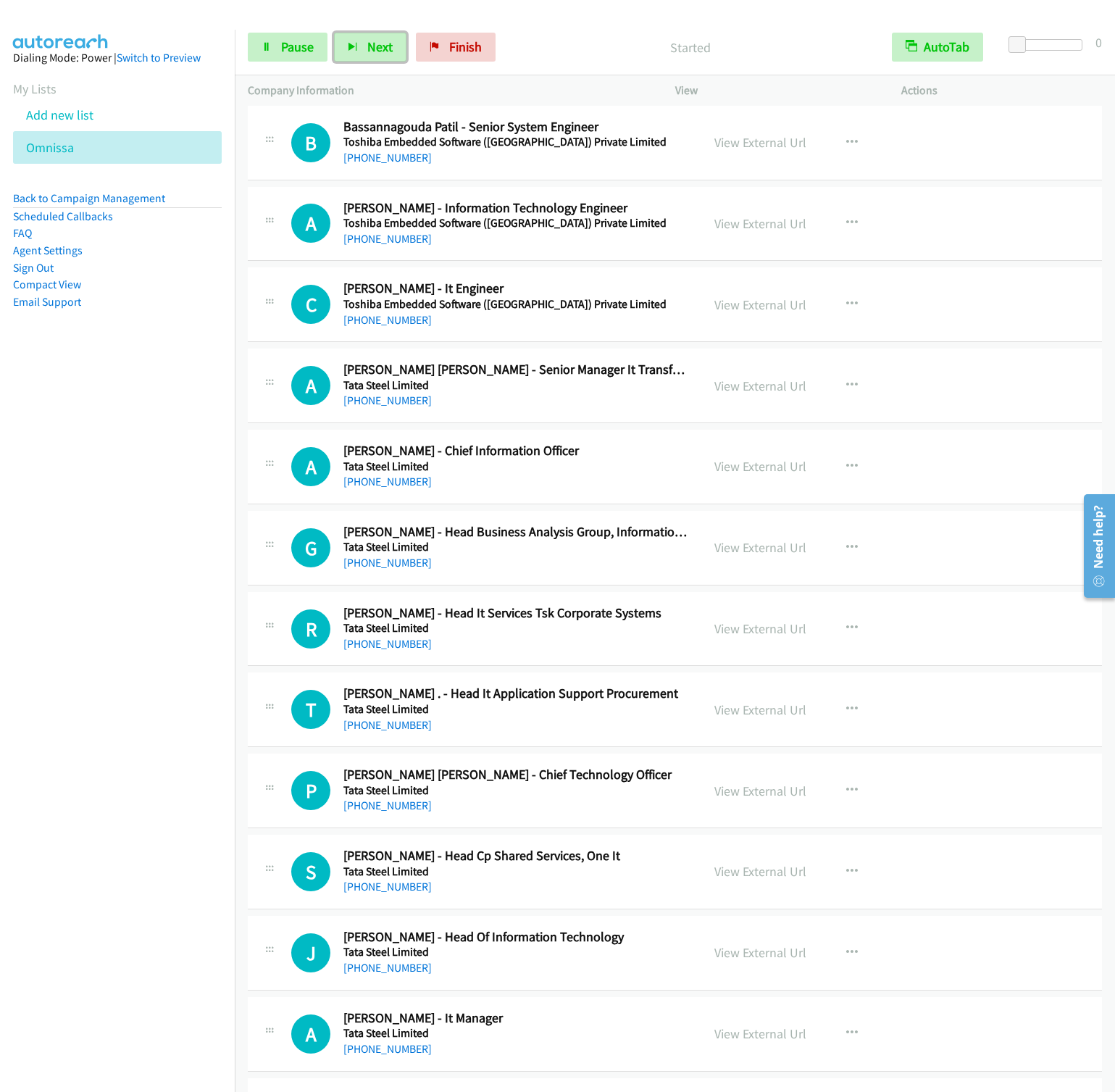
click at [334, 33] on button "Next" at bounding box center [370, 48] width 73 height 29
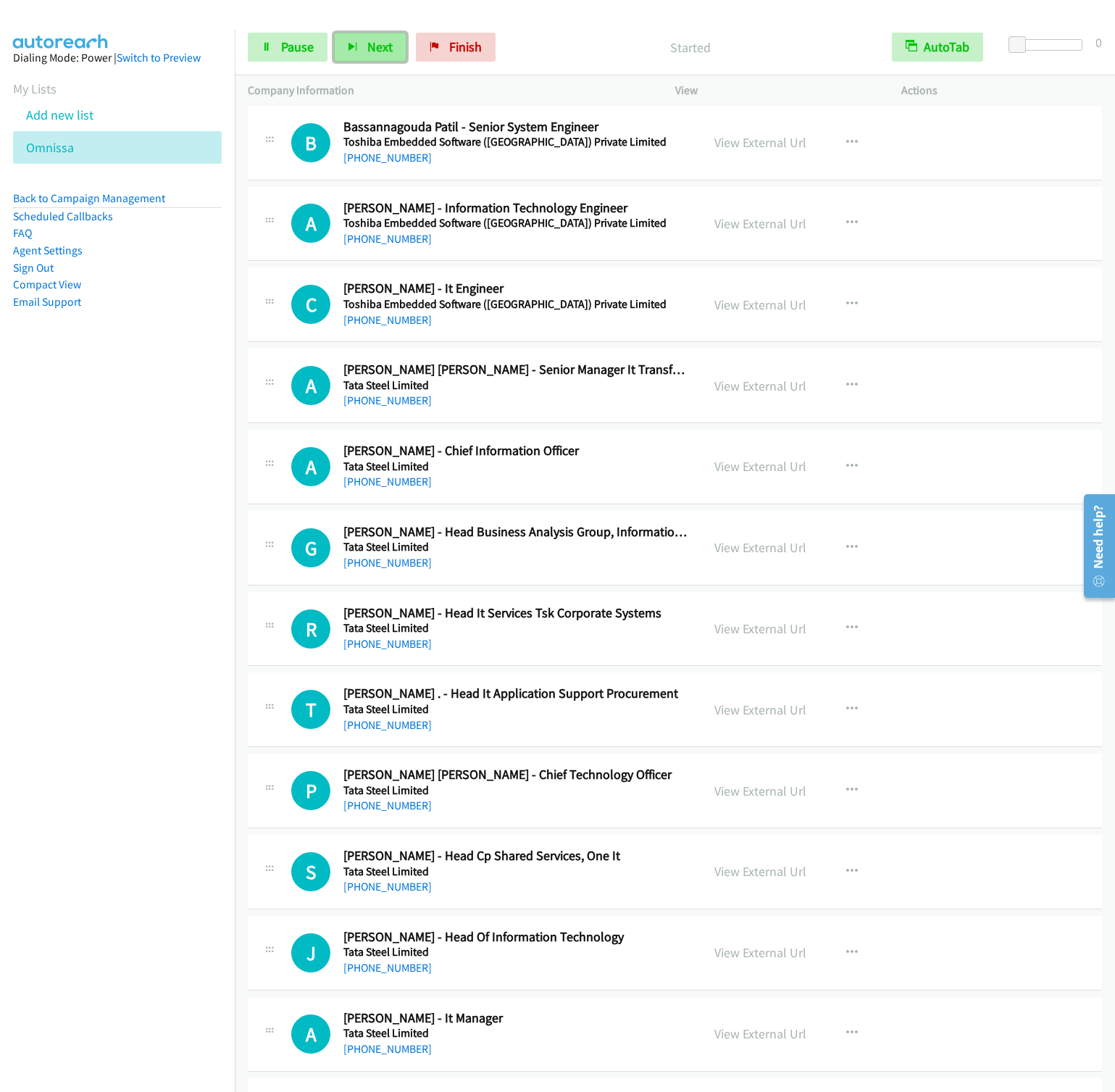
click at [356, 57] on button "Next" at bounding box center [370, 48] width 73 height 29
click at [334, 33] on button "Next" at bounding box center [370, 48] width 73 height 29
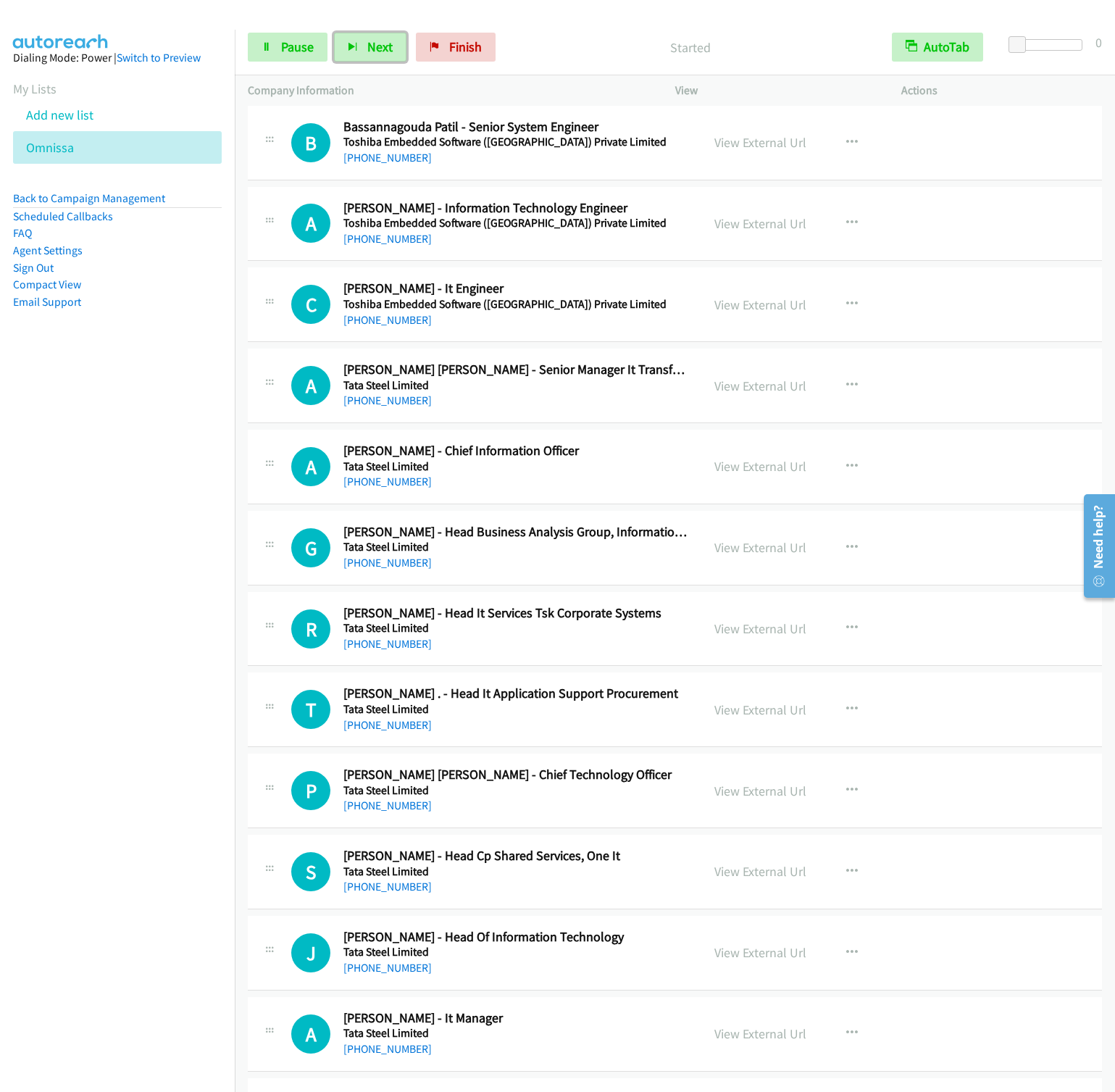
click at [334, 33] on button "Next" at bounding box center [370, 48] width 73 height 29
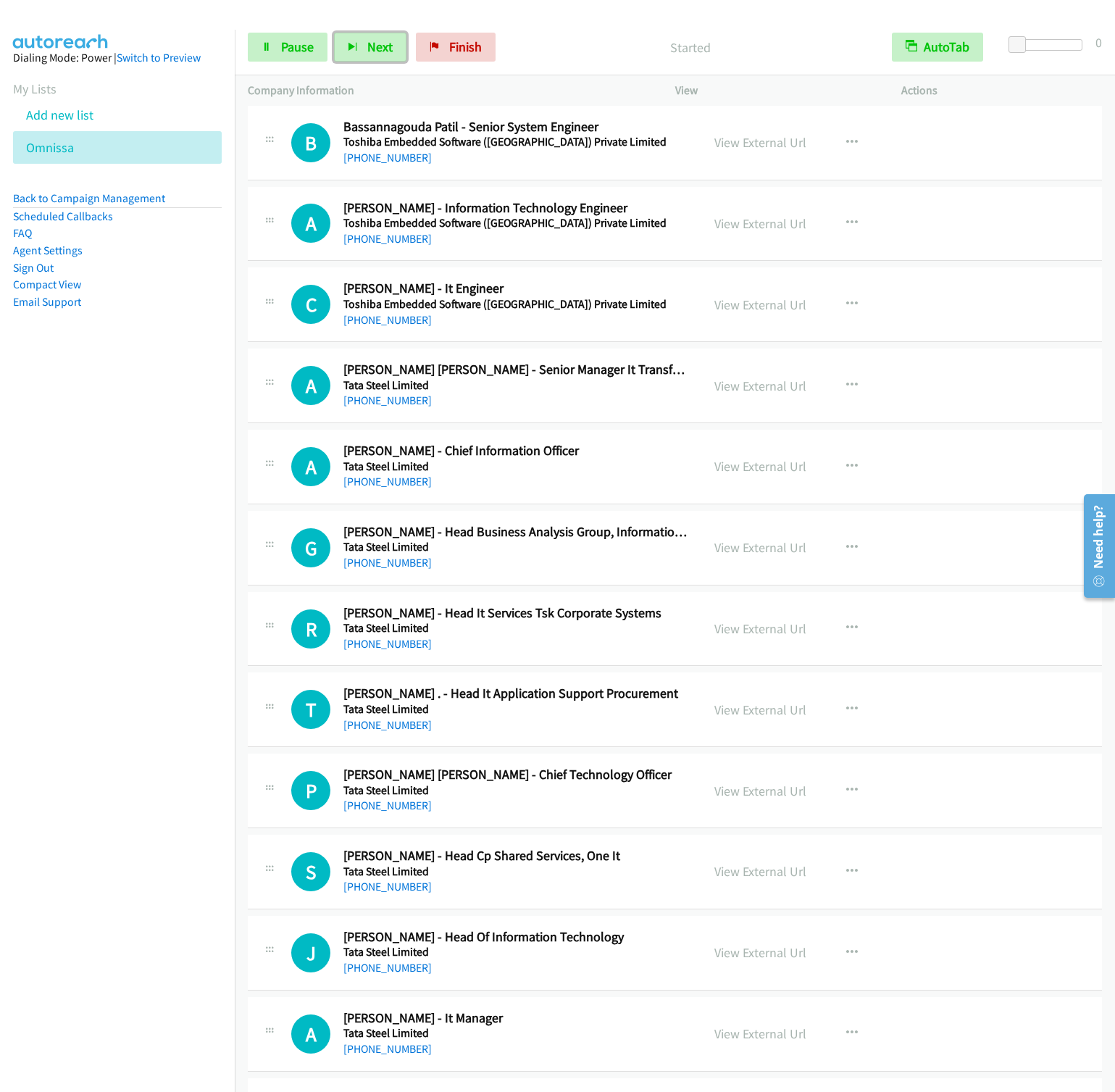
click at [334, 33] on button "Next" at bounding box center [370, 48] width 73 height 29
click at [366, 57] on button "Next" at bounding box center [370, 48] width 73 height 29
click at [334, 33] on button "Next" at bounding box center [370, 48] width 73 height 29
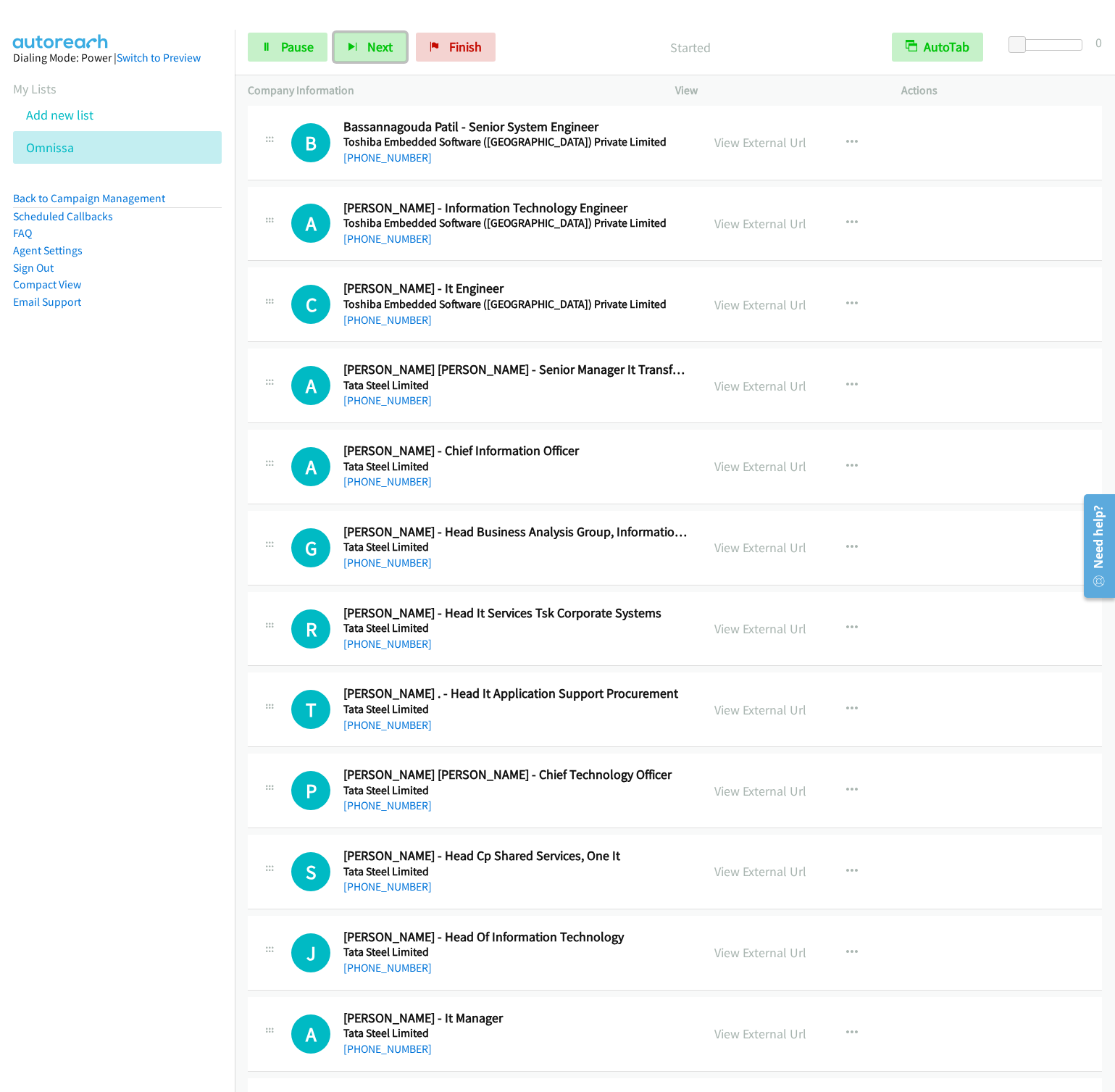
click at [334, 33] on button "Next" at bounding box center [370, 48] width 73 height 29
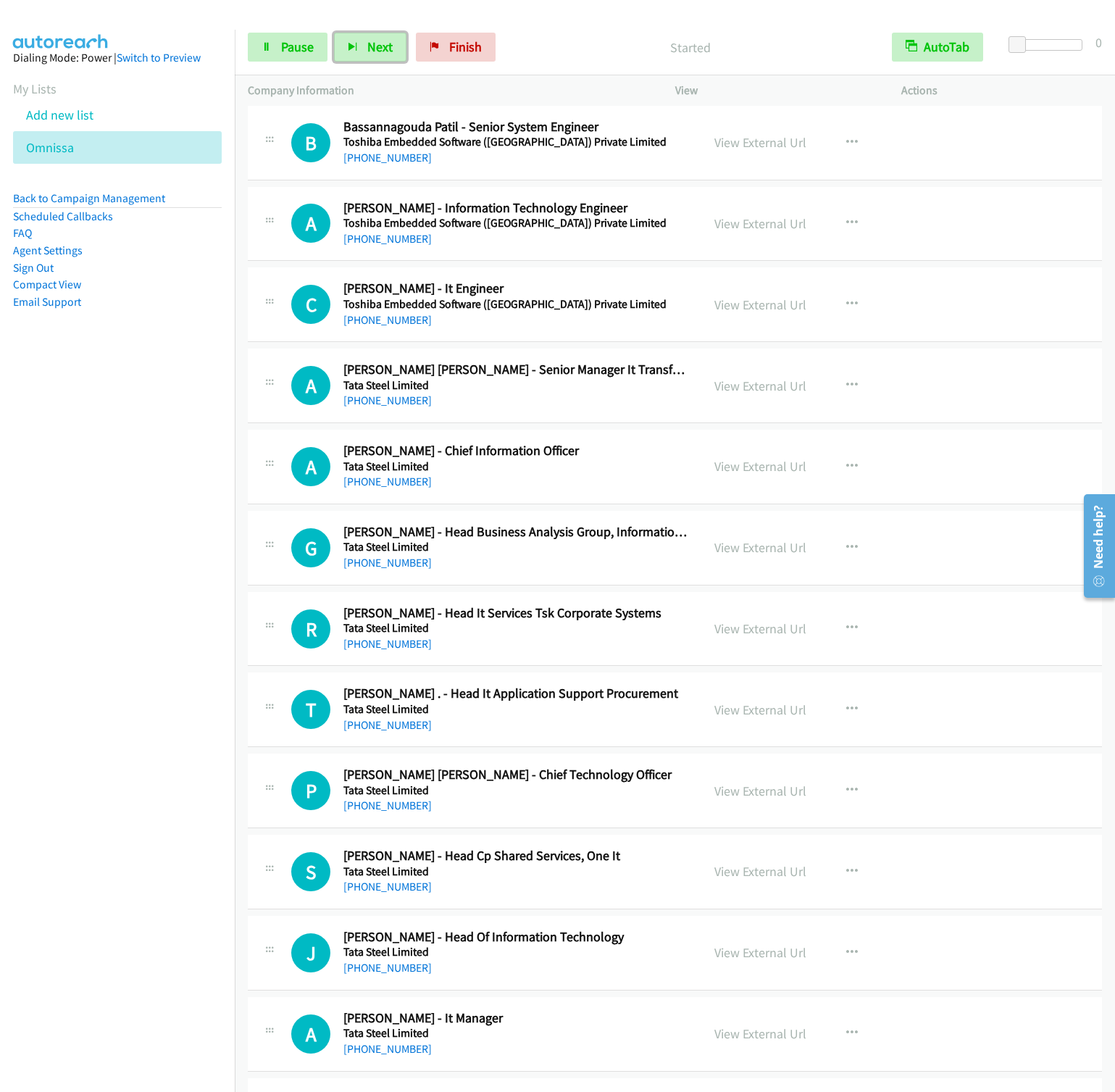
click at [334, 33] on button "Next" at bounding box center [370, 48] width 73 height 29
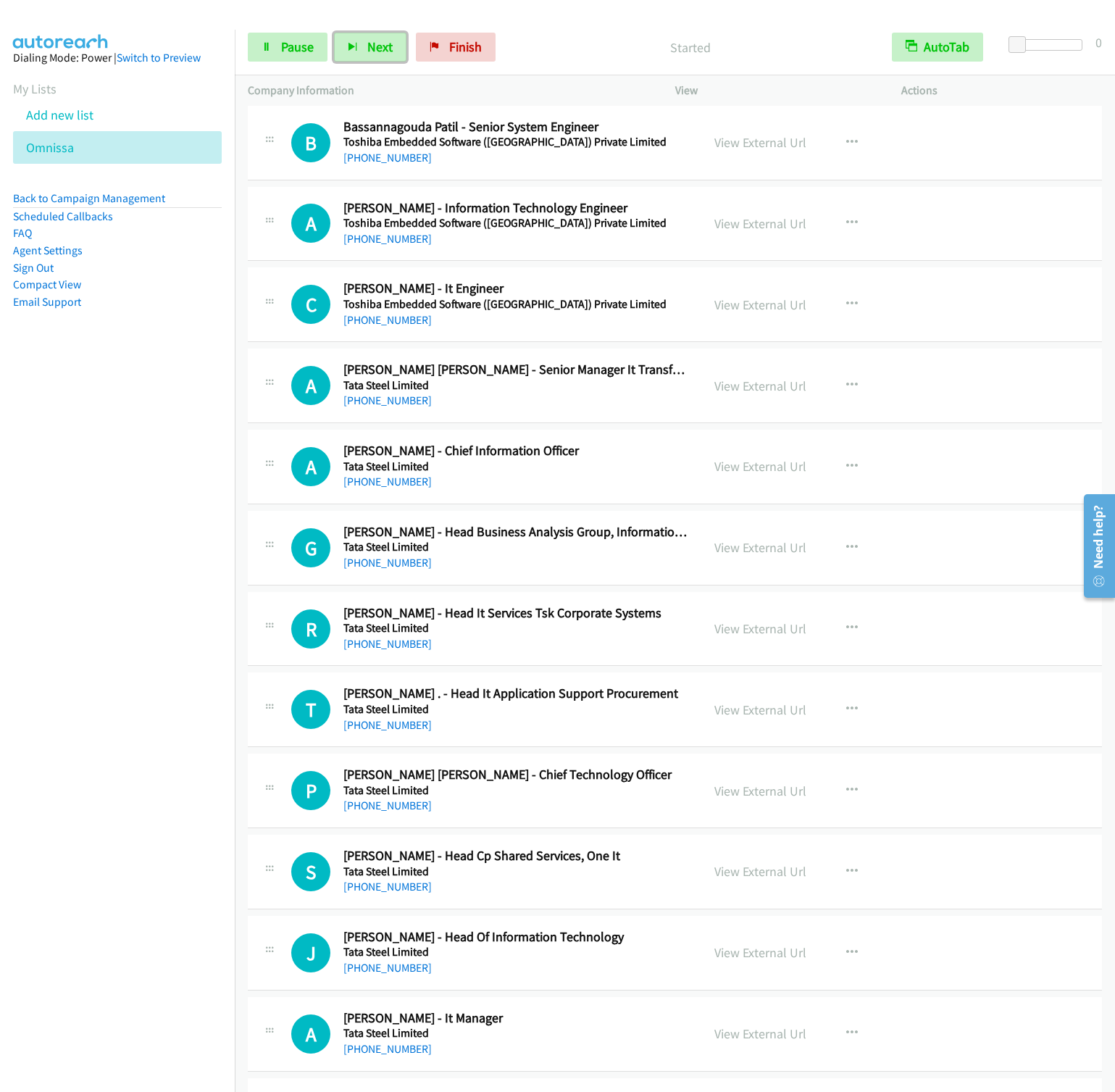
click at [334, 33] on button "Next" at bounding box center [370, 48] width 73 height 29
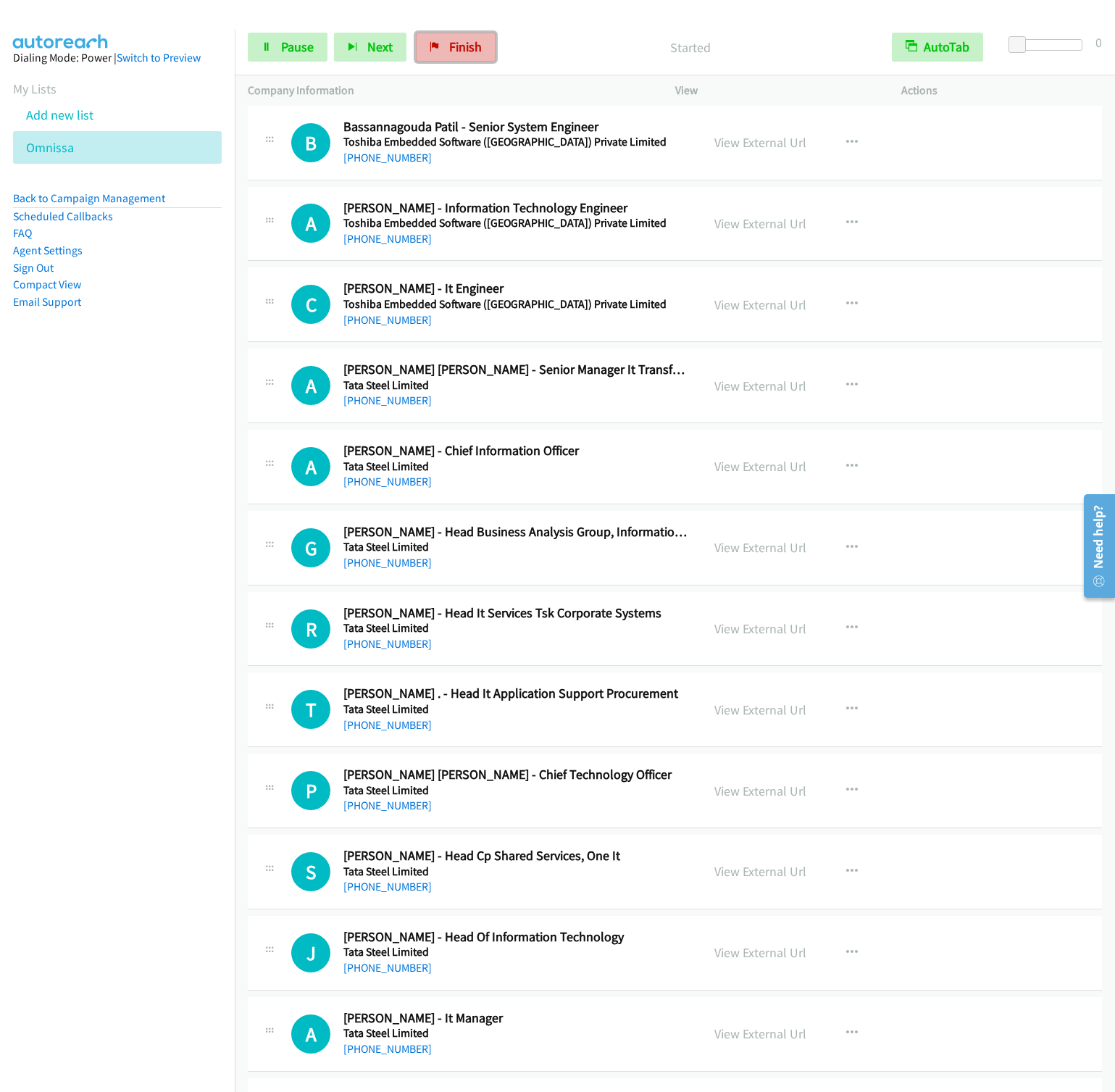
click at [449, 49] on span "Finish" at bounding box center [466, 47] width 33 height 17
